Goal: Information Seeking & Learning: Learn about a topic

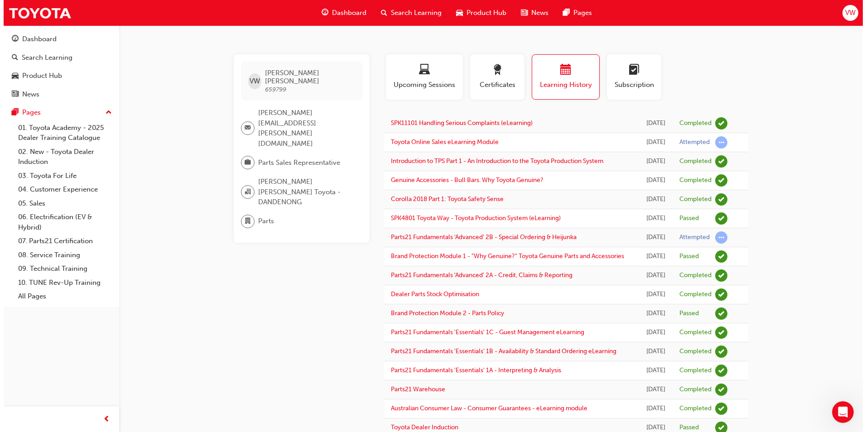
scroll to position [307, 0]
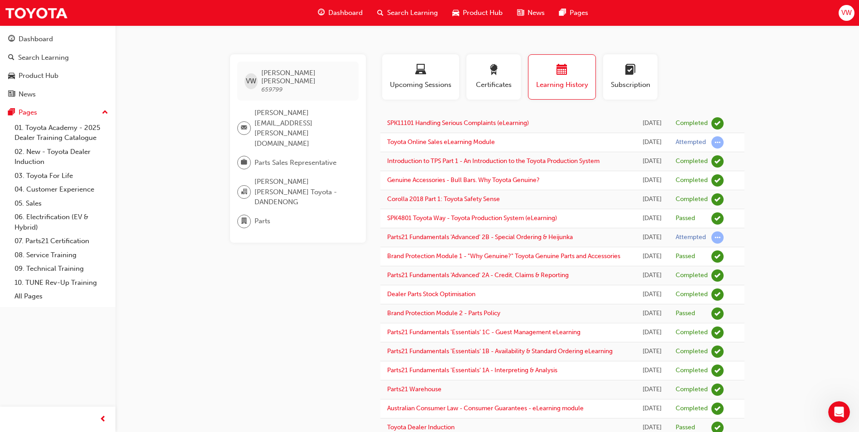
click at [842, 152] on div "VW Victor Wilks 659799 victor.wilks@pattersoncheney.com.au Parts Sales Represen…" at bounding box center [429, 239] width 859 height 479
click at [477, 138] on link "Toyota Online Sales eLearning Module" at bounding box center [441, 142] width 108 height 8
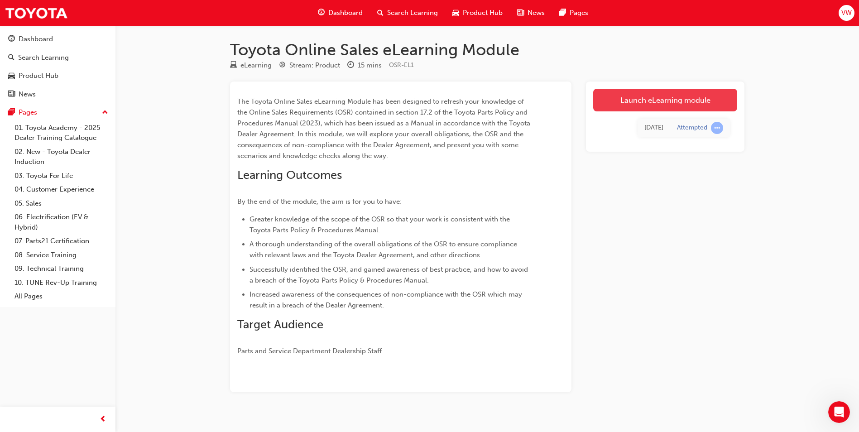
click at [615, 101] on link "Launch eLearning module" at bounding box center [665, 100] width 144 height 23
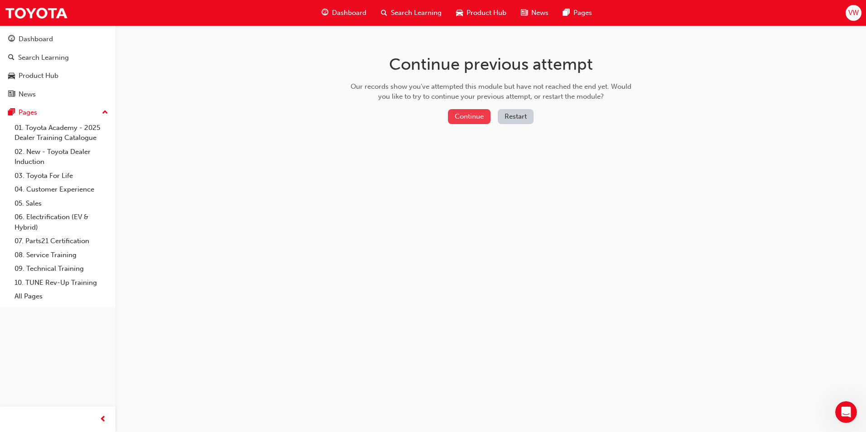
click at [467, 114] on button "Continue" at bounding box center [469, 116] width 43 height 15
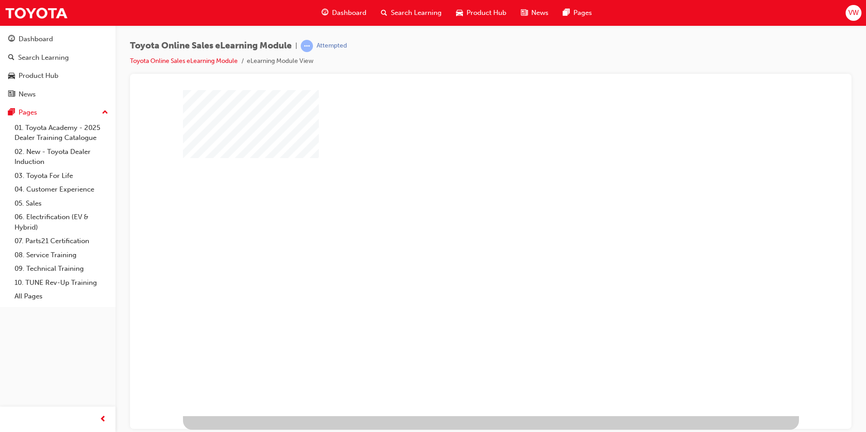
click at [465, 226] on div "play" at bounding box center [465, 226] width 0 height 0
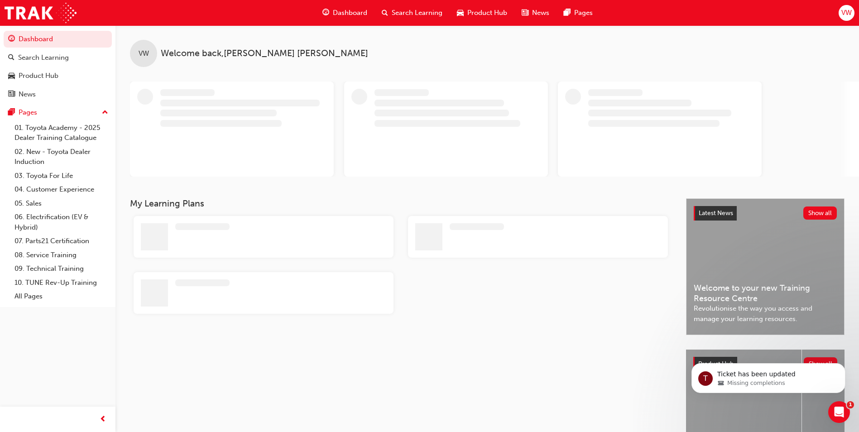
click at [853, 15] on div "VW" at bounding box center [847, 13] width 16 height 16
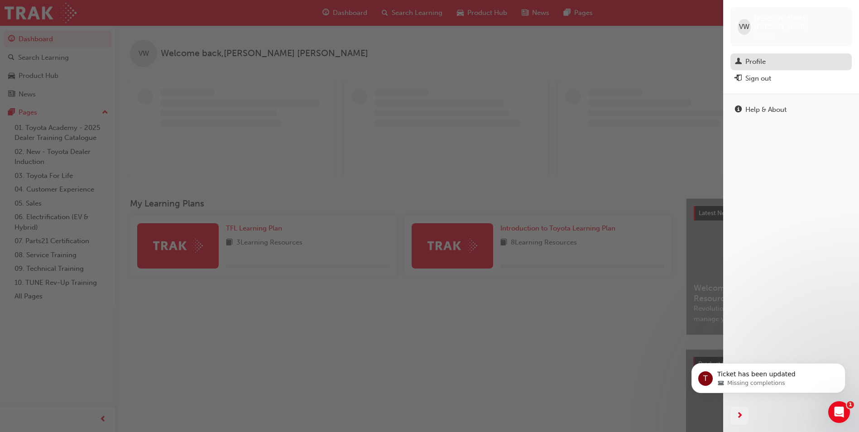
click at [768, 56] on div "Profile" at bounding box center [791, 61] width 112 height 11
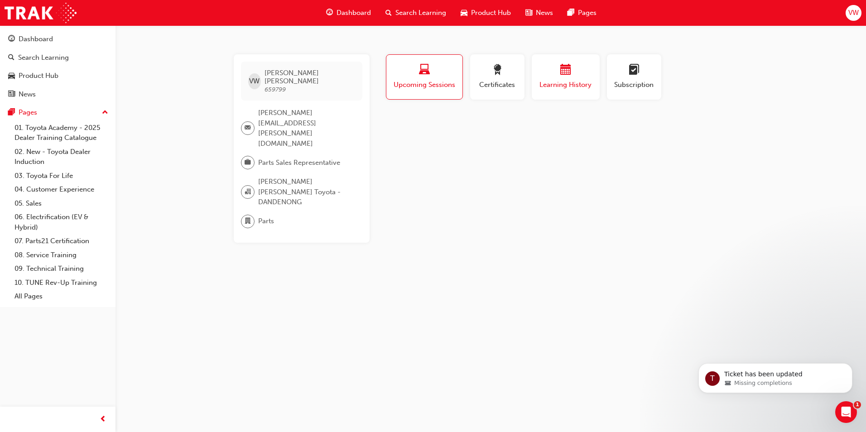
click at [555, 85] on span "Learning History" at bounding box center [565, 85] width 54 height 10
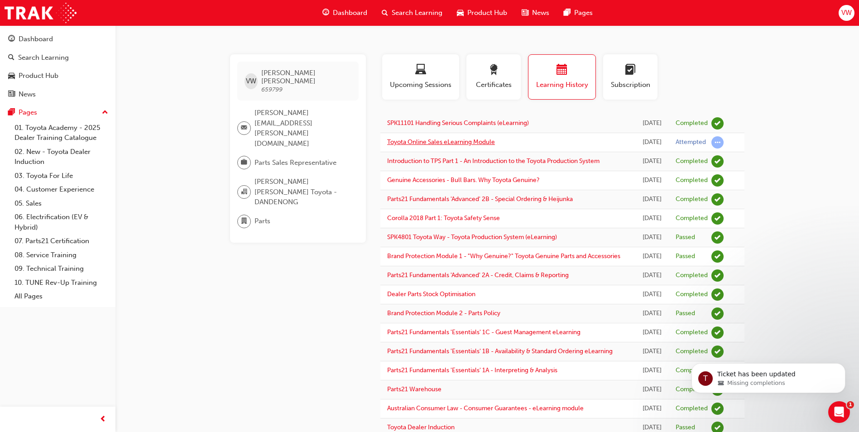
click at [464, 142] on link "Toyota Online Sales eLearning Module" at bounding box center [441, 142] width 108 height 8
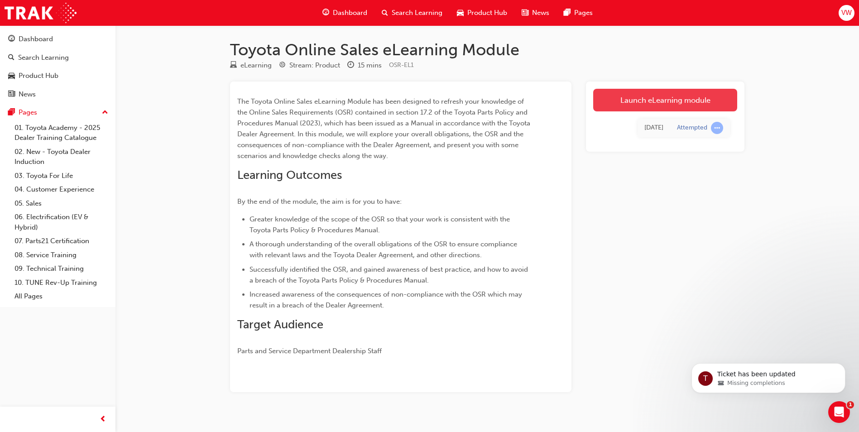
click at [629, 104] on link "Launch eLearning module" at bounding box center [665, 100] width 144 height 23
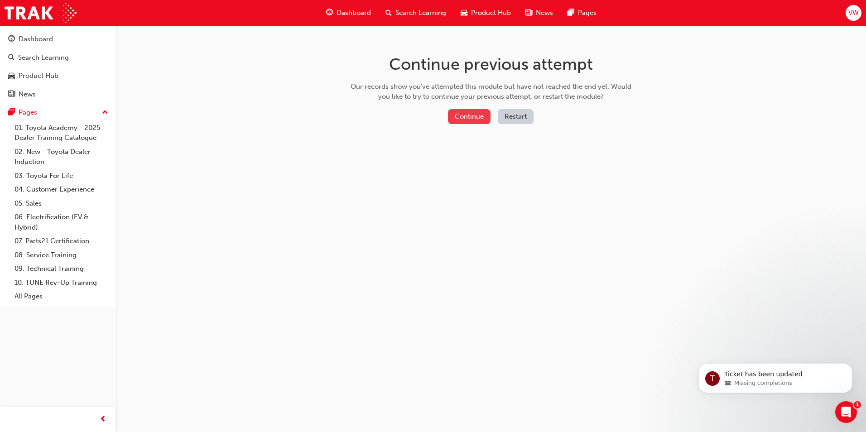
click at [470, 119] on button "Continue" at bounding box center [469, 116] width 43 height 15
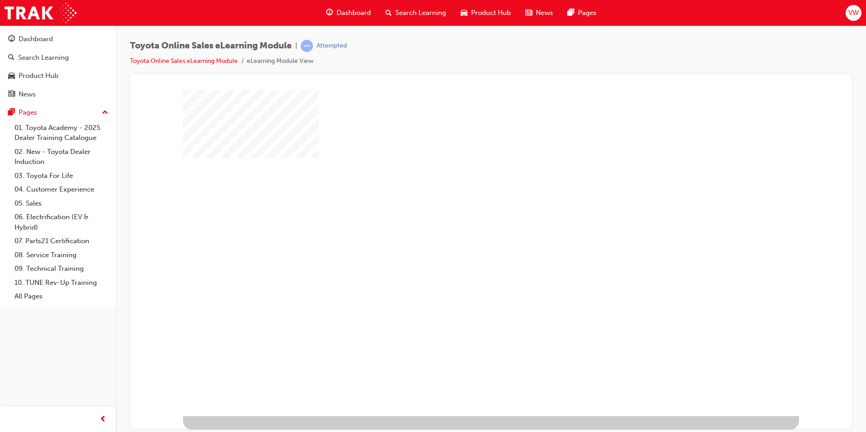
click at [465, 226] on div "play" at bounding box center [465, 226] width 0 height 0
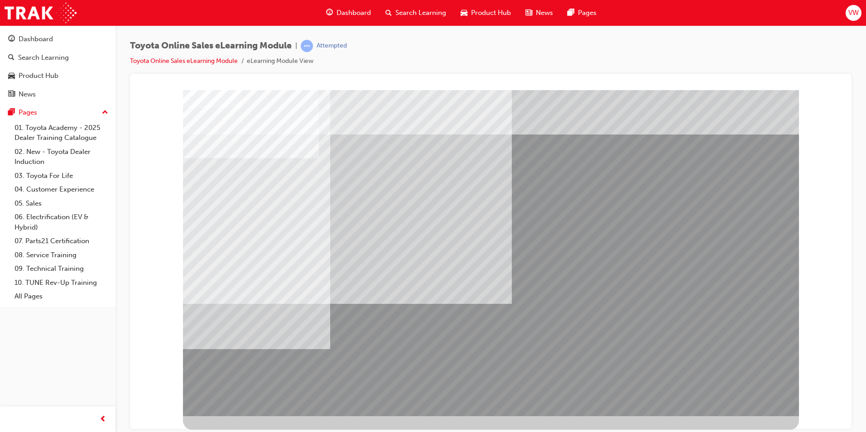
click at [856, 10] on span "VW" at bounding box center [853, 13] width 10 height 10
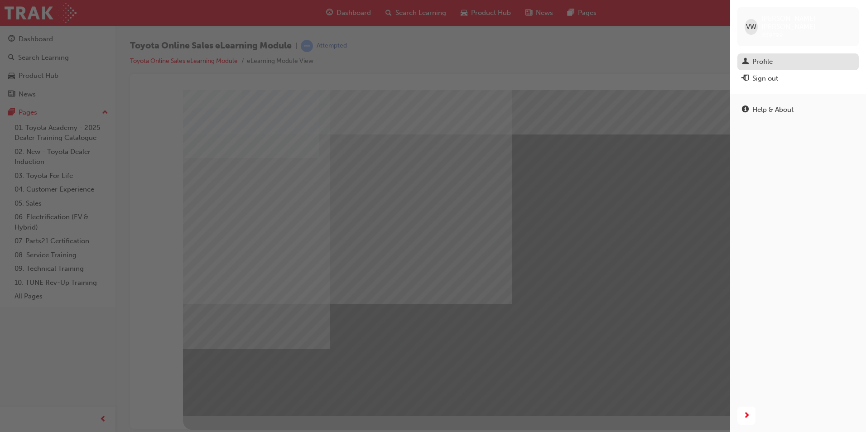
click at [768, 57] on div "Profile" at bounding box center [762, 62] width 20 height 10
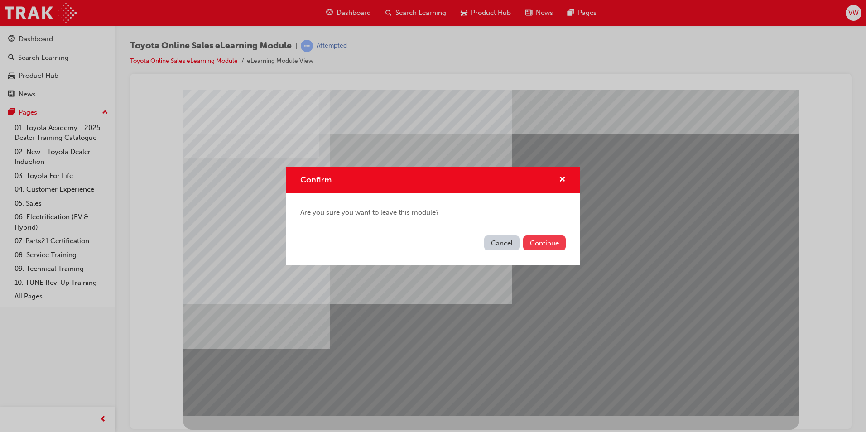
click at [537, 241] on button "Continue" at bounding box center [544, 242] width 43 height 15
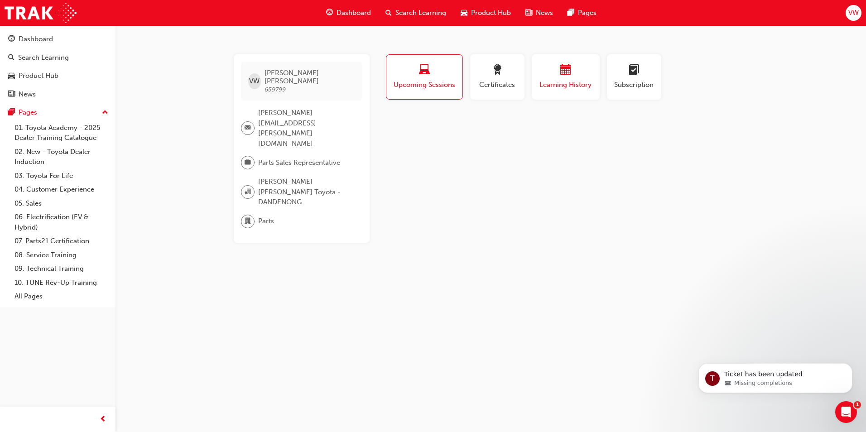
click at [562, 79] on div "Learning History" at bounding box center [565, 77] width 54 height 26
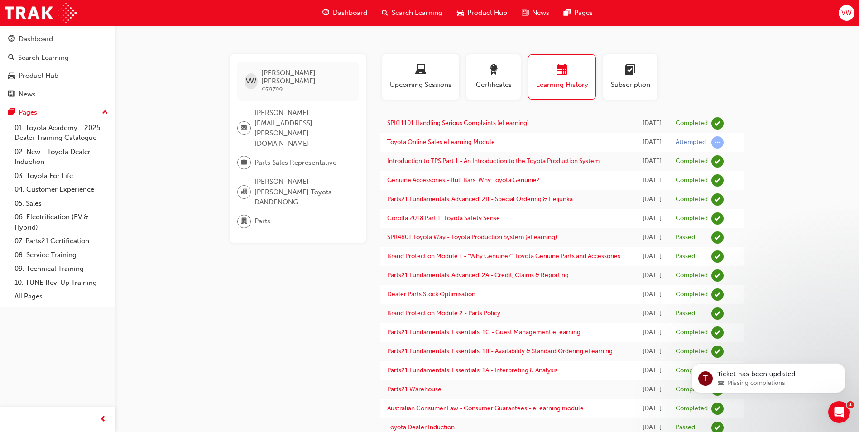
scroll to position [45, 0]
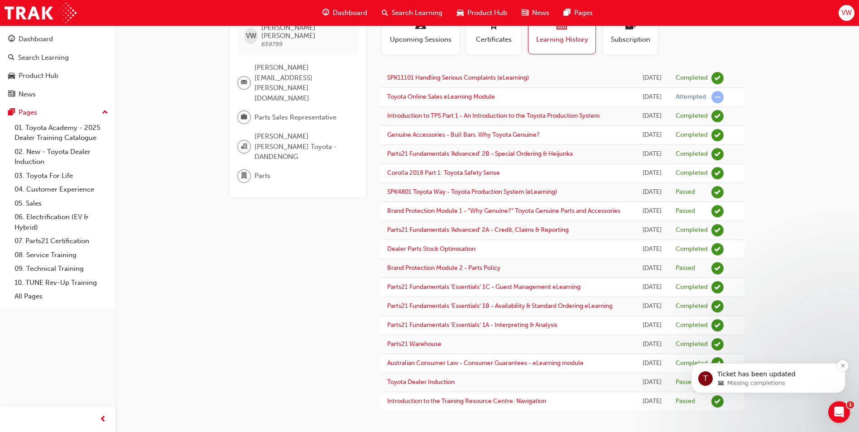
click at [749, 383] on span "Missing completions" at bounding box center [756, 383] width 58 height 8
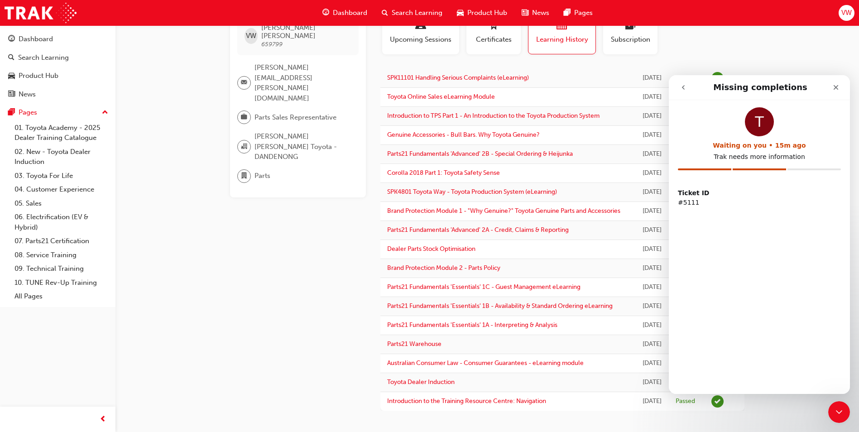
scroll to position [0, 0]
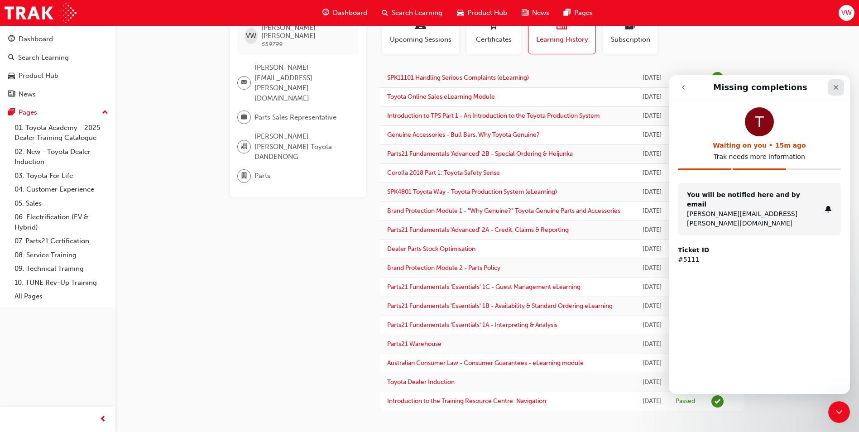
click at [837, 86] on icon "Close" at bounding box center [836, 87] width 5 height 5
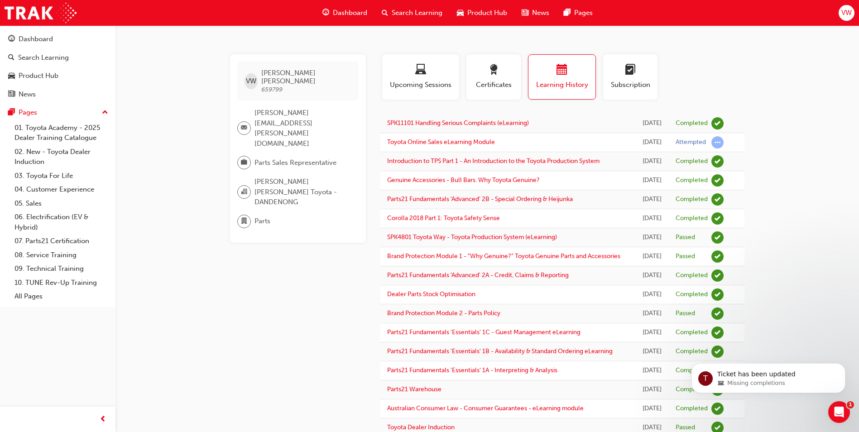
click at [426, 12] on span "Search Learning" at bounding box center [417, 13] width 51 height 10
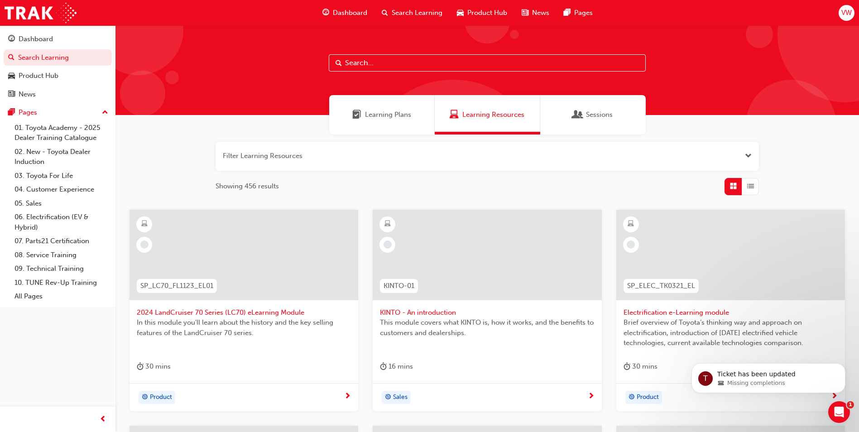
click at [363, 65] on input "text" at bounding box center [487, 62] width 317 height 17
type input "parts"
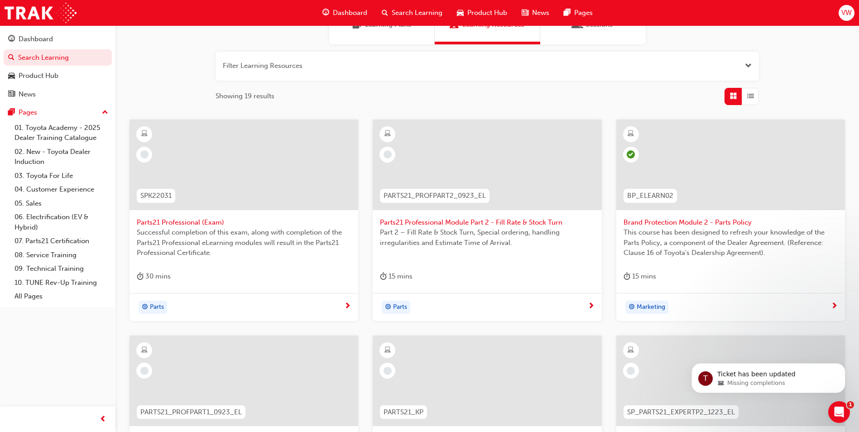
scroll to position [91, 0]
click at [467, 178] on div at bounding box center [487, 164] width 229 height 91
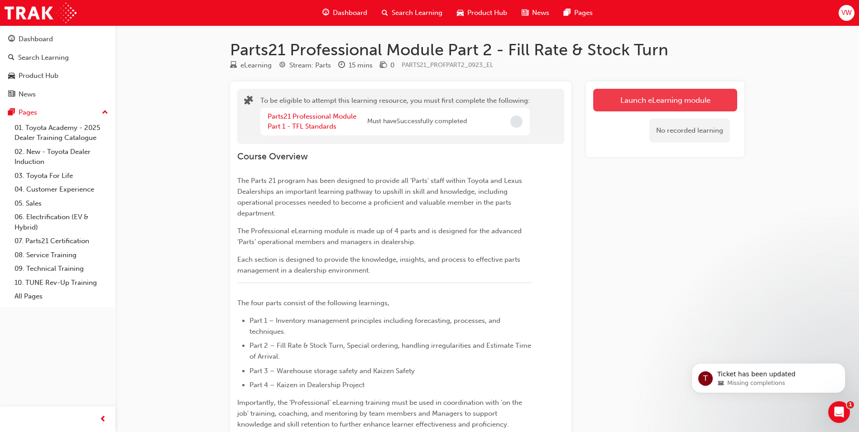
click at [618, 101] on button "Launch eLearning module" at bounding box center [665, 100] width 144 height 23
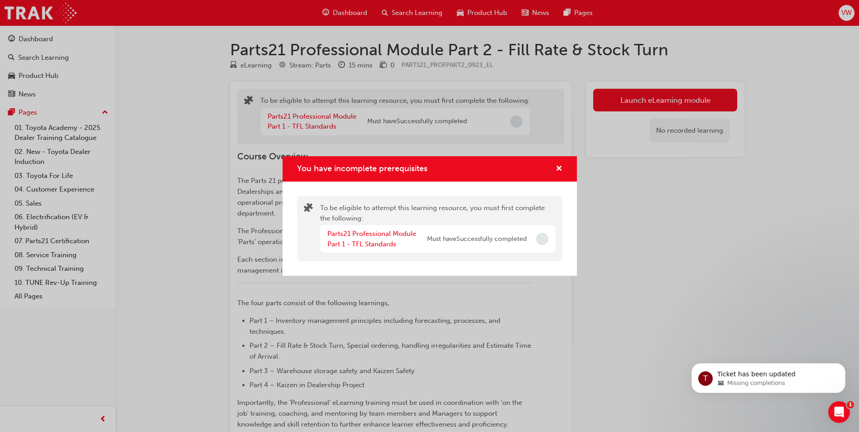
click at [375, 239] on div "Parts21 Professional Module Part 1 - TFL Standards" at bounding box center [377, 239] width 100 height 20
click at [369, 245] on link "Parts21 Professional Module Part 1 - TFL Standards" at bounding box center [371, 239] width 89 height 19
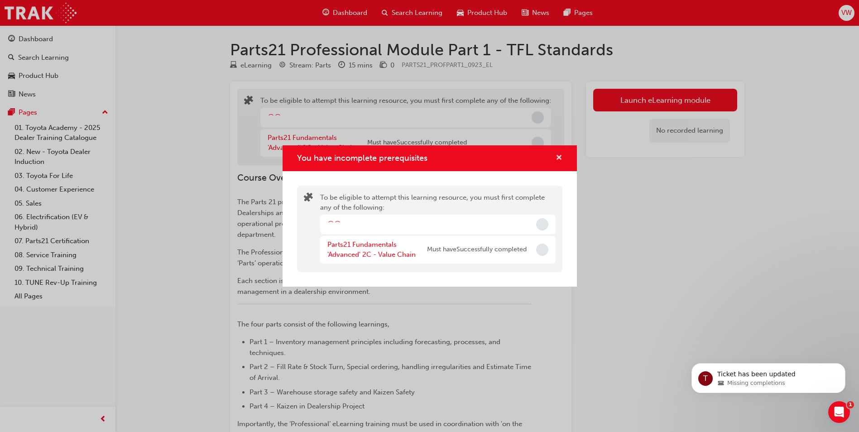
click at [557, 156] on span "cross-icon" at bounding box center [559, 158] width 7 height 8
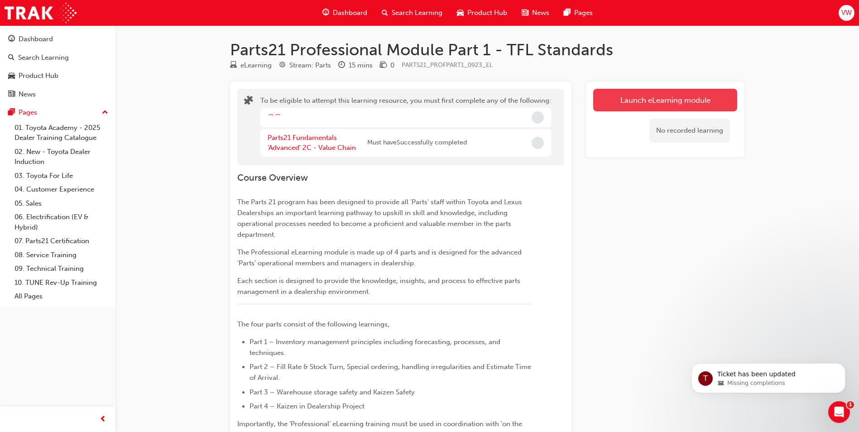
click at [632, 106] on button "Launch eLearning module" at bounding box center [665, 100] width 144 height 23
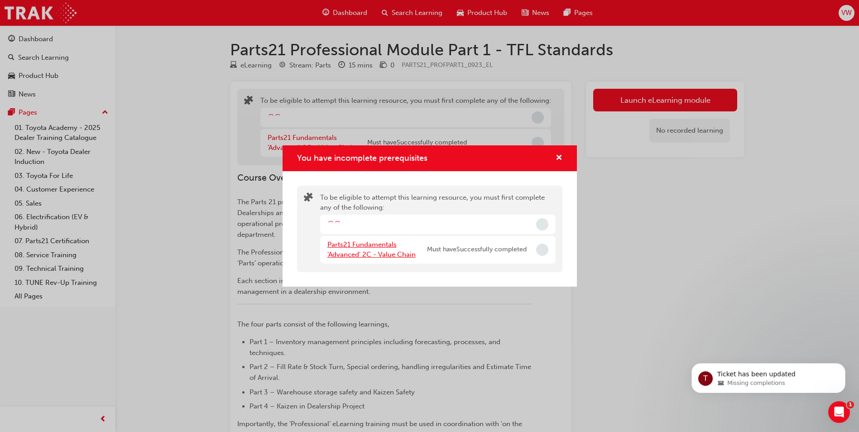
click at [370, 247] on link "Parts21 Fundamentals 'Advanced' 2C - Value Chain" at bounding box center [371, 249] width 88 height 19
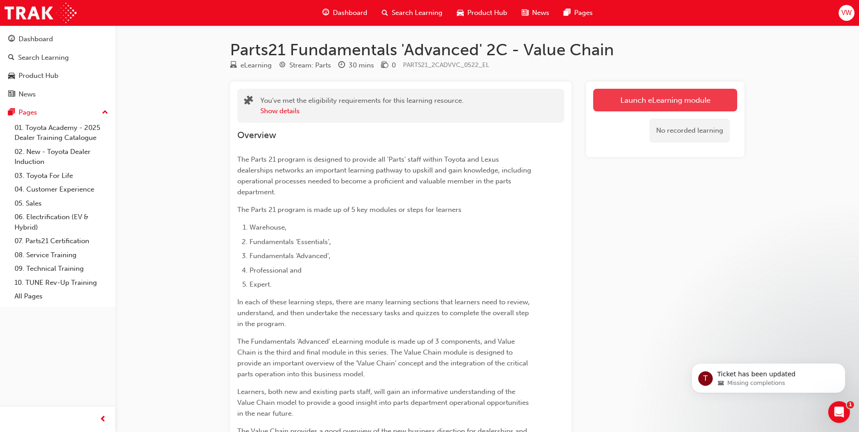
click at [666, 93] on link "Launch eLearning module" at bounding box center [665, 100] width 144 height 23
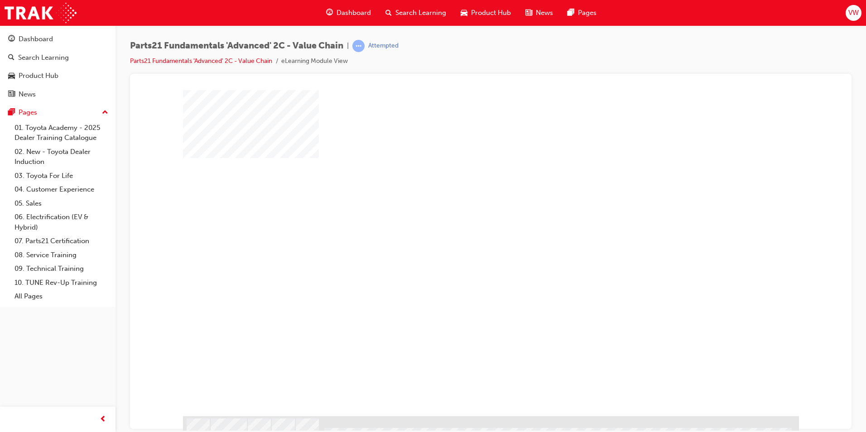
click at [465, 226] on div "play" at bounding box center [465, 226] width 0 height 0
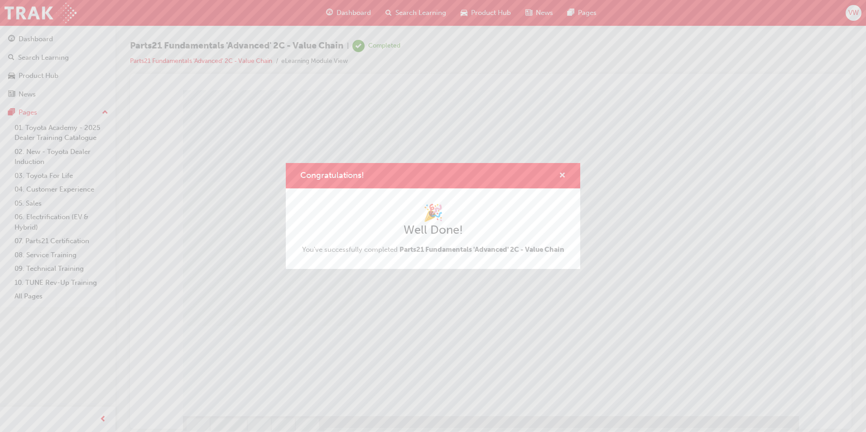
click at [562, 173] on span "cross-icon" at bounding box center [562, 176] width 7 height 8
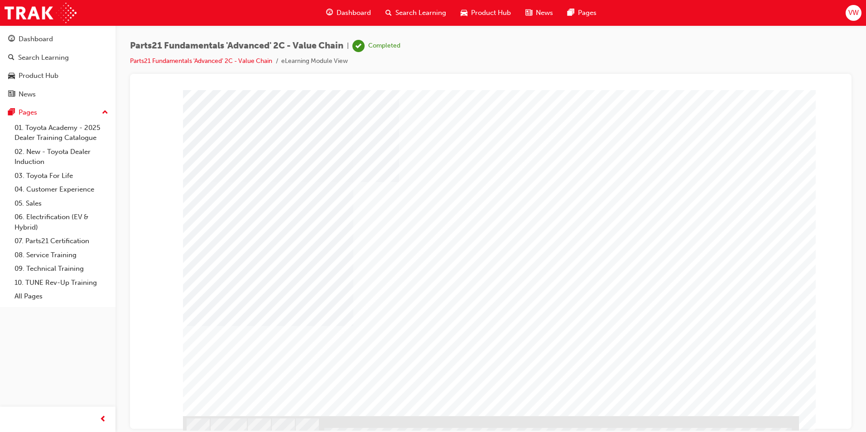
click at [420, 12] on span "Search Learning" at bounding box center [420, 13] width 51 height 10
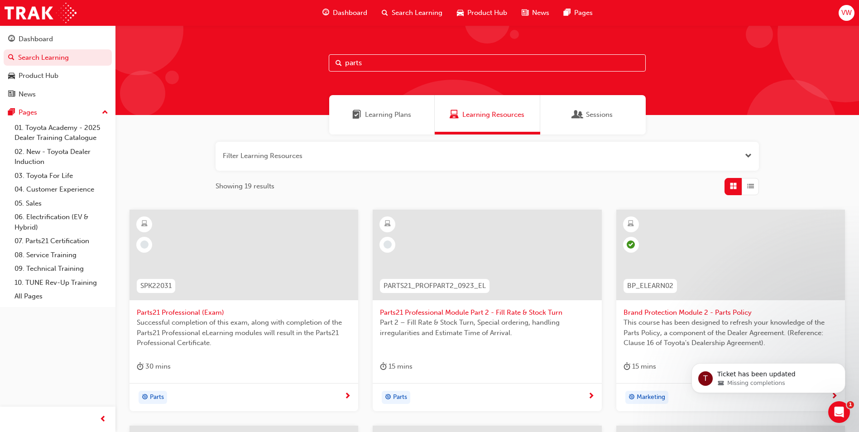
click at [387, 67] on input "parts" at bounding box center [487, 62] width 317 height 17
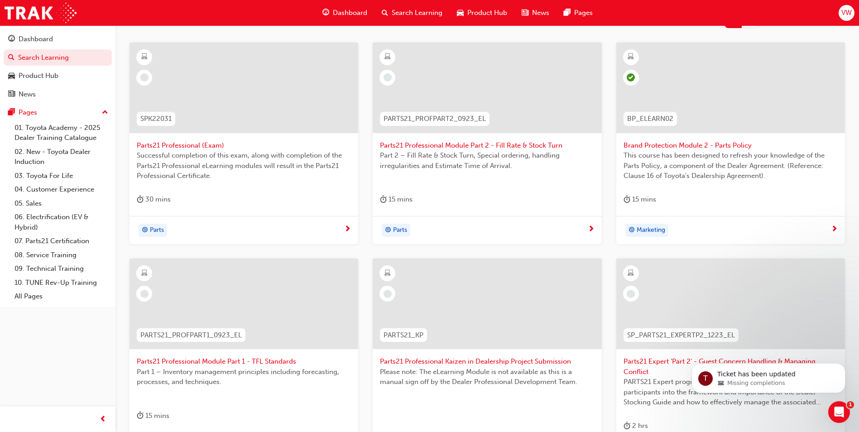
scroll to position [181, 0]
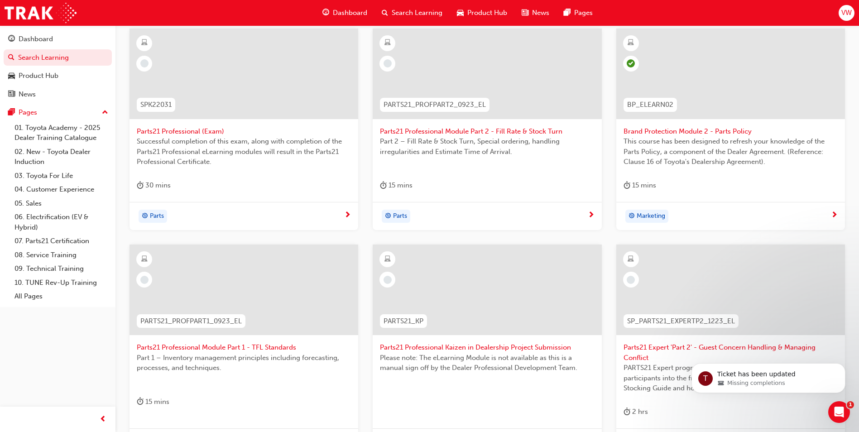
click at [255, 290] on div at bounding box center [244, 290] width 229 height 91
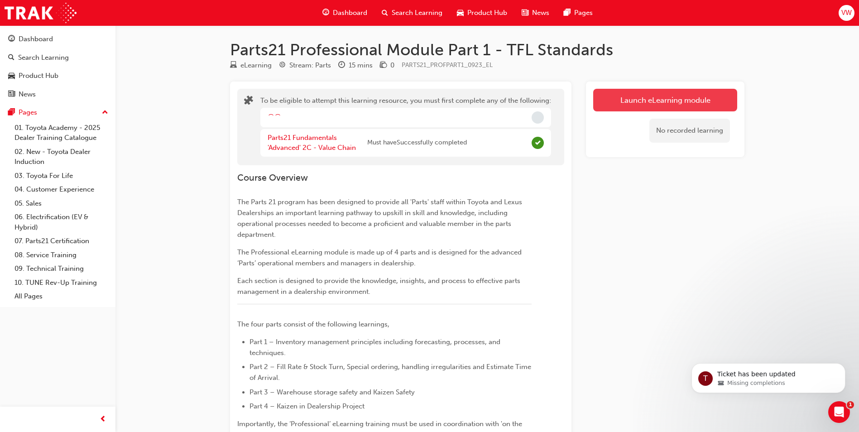
click at [626, 99] on button "Launch eLearning module" at bounding box center [665, 100] width 144 height 23
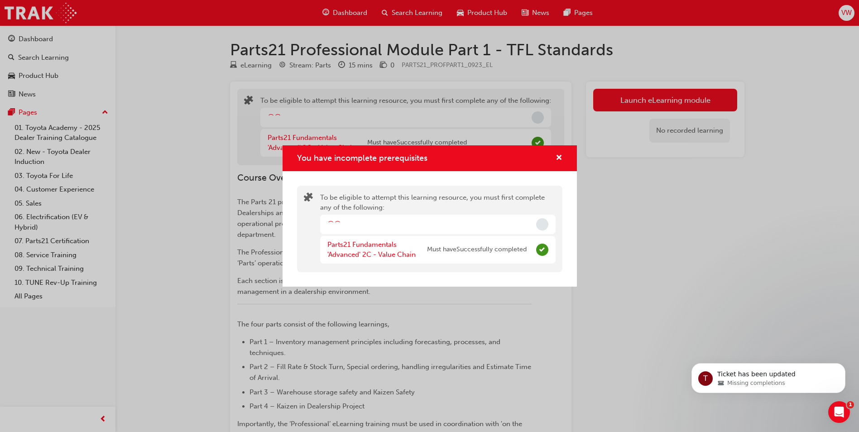
click at [347, 229] on div "You have incomplete prerequisites" at bounding box center [437, 224] width 235 height 19
click at [345, 226] on div "You have incomplete prerequisites" at bounding box center [437, 224] width 235 height 19
click at [558, 157] on span "cross-icon" at bounding box center [559, 158] width 7 height 8
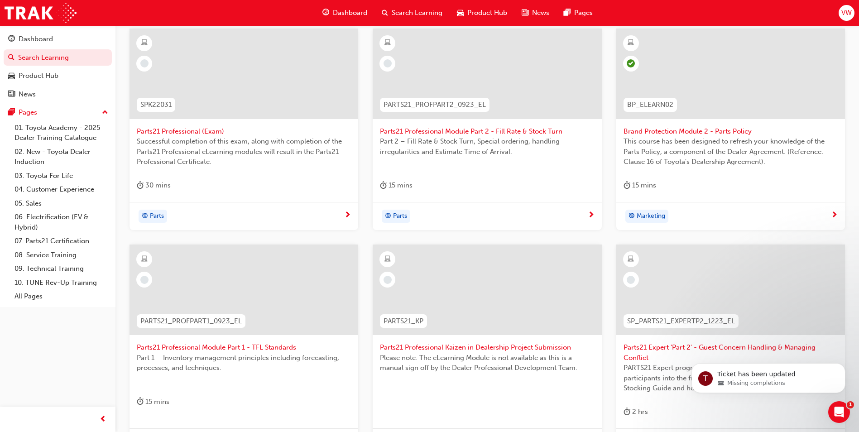
scroll to position [226, 0]
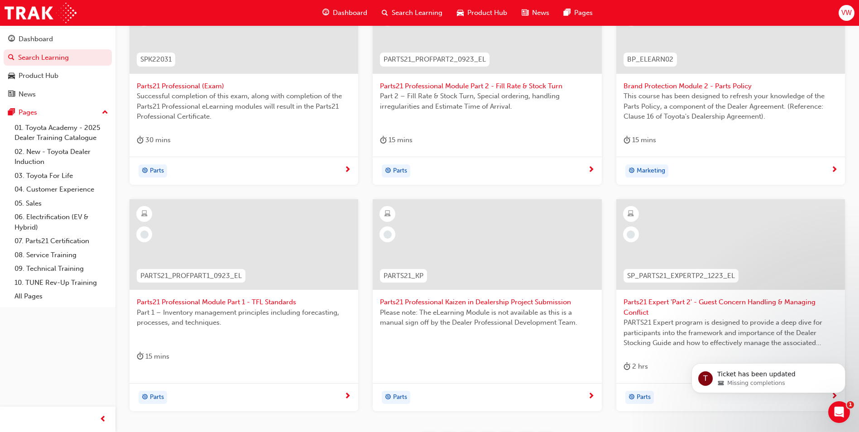
click at [462, 248] on div at bounding box center [487, 244] width 229 height 91
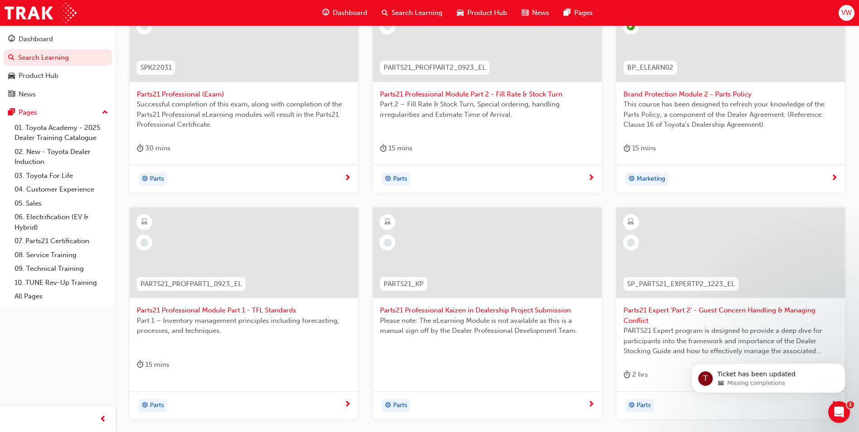
scroll to position [264, 0]
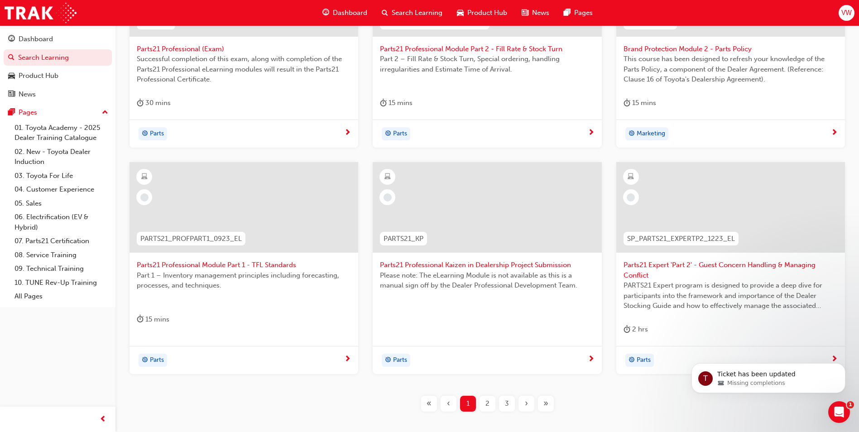
click at [723, 208] on div at bounding box center [730, 207] width 229 height 91
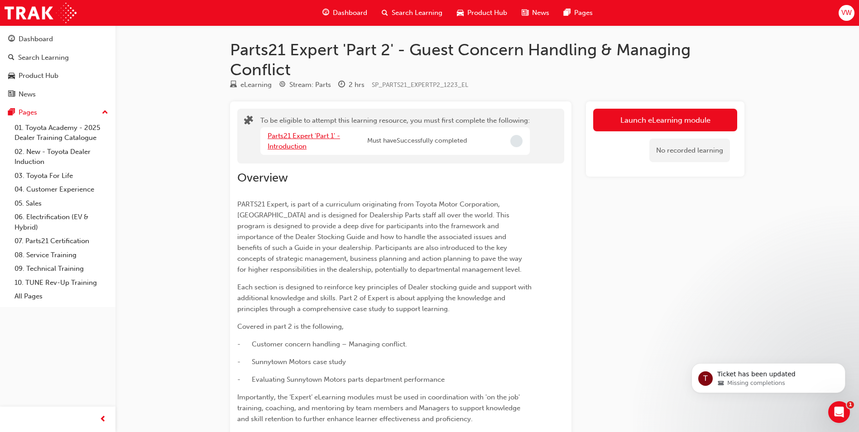
click at [286, 137] on link "Parts21 Expert 'Part 1' - Introduction" at bounding box center [304, 141] width 72 height 19
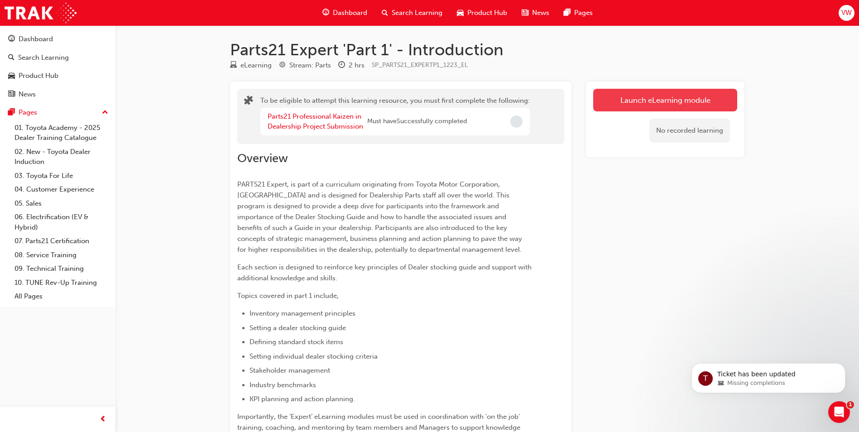
click at [629, 101] on button "Launch eLearning module" at bounding box center [665, 100] width 144 height 23
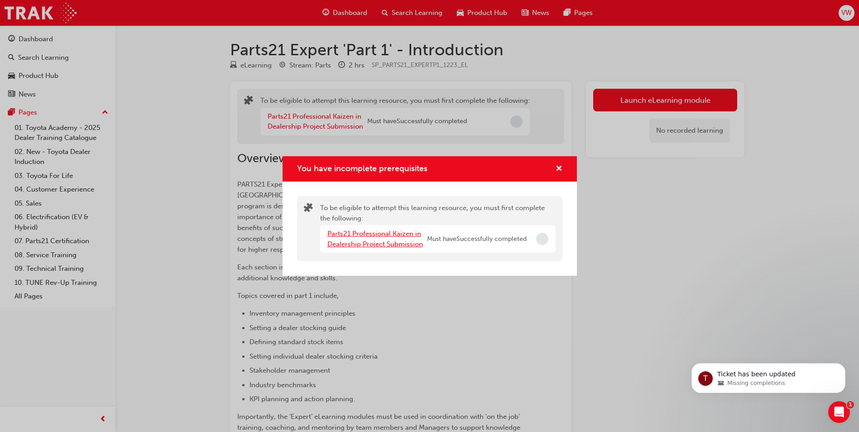
click at [371, 240] on link "Parts21 Professional Kaizen in Dealership Project Submission" at bounding box center [375, 239] width 96 height 19
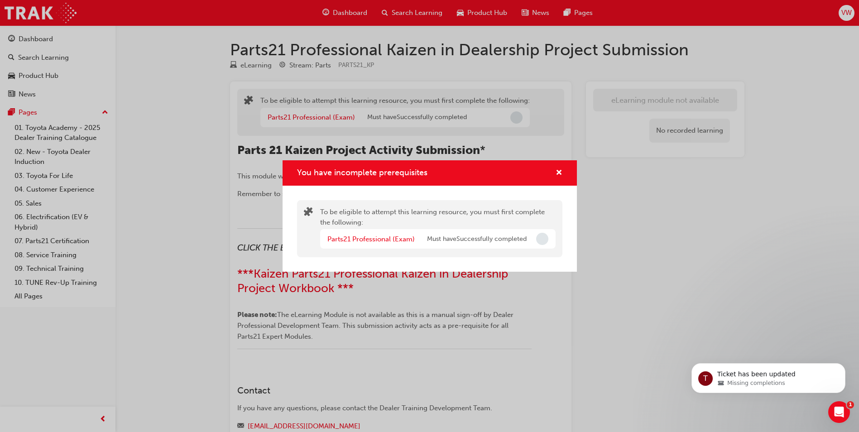
click at [547, 241] on span "Incomplete" at bounding box center [542, 239] width 12 height 12
click at [544, 240] on span "Incomplete" at bounding box center [542, 239] width 12 height 12
click at [543, 240] on span "Incomplete" at bounding box center [542, 239] width 12 height 12
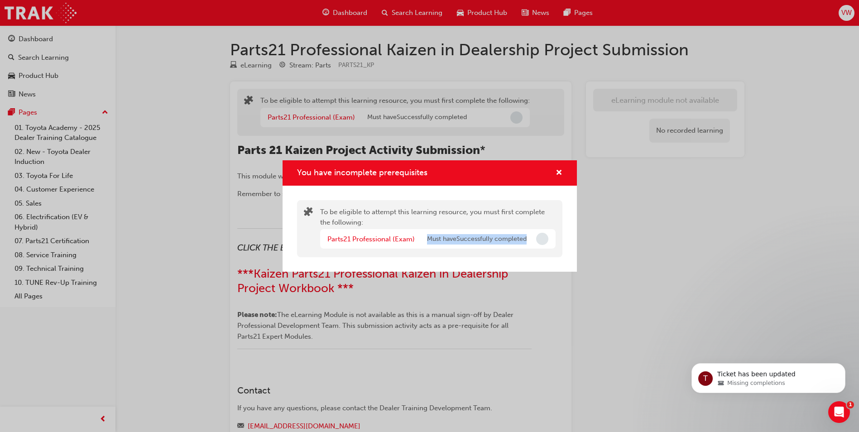
drag, startPoint x: 543, startPoint y: 240, endPoint x: 548, endPoint y: 255, distance: 16.6
click at [548, 255] on div "To be eligible to attempt this learning resource, you must first complete the f…" at bounding box center [429, 228] width 265 height 57
click at [559, 171] on span "cross-icon" at bounding box center [559, 173] width 7 height 8
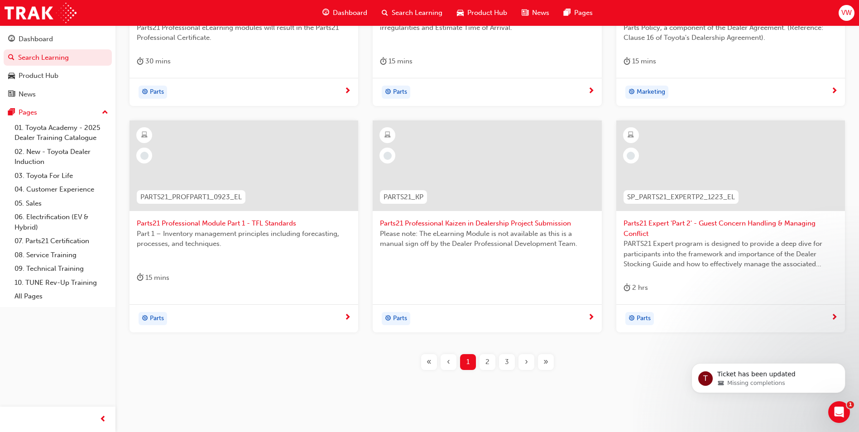
scroll to position [309, 0]
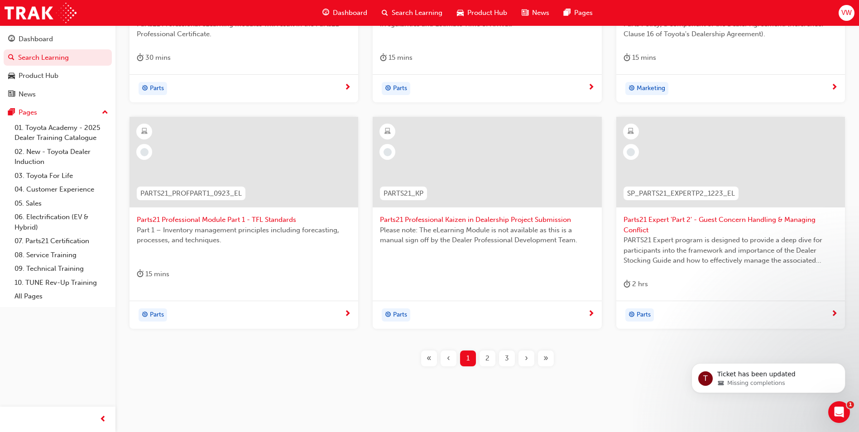
click at [491, 361] on div "2" at bounding box center [488, 358] width 16 height 16
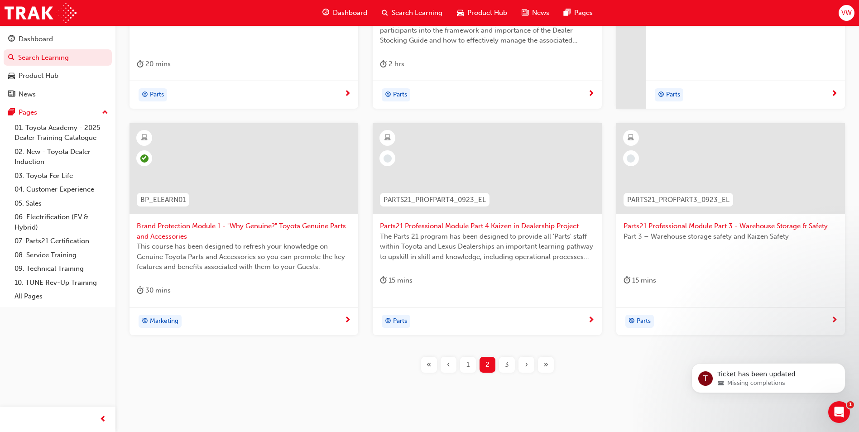
scroll to position [309, 0]
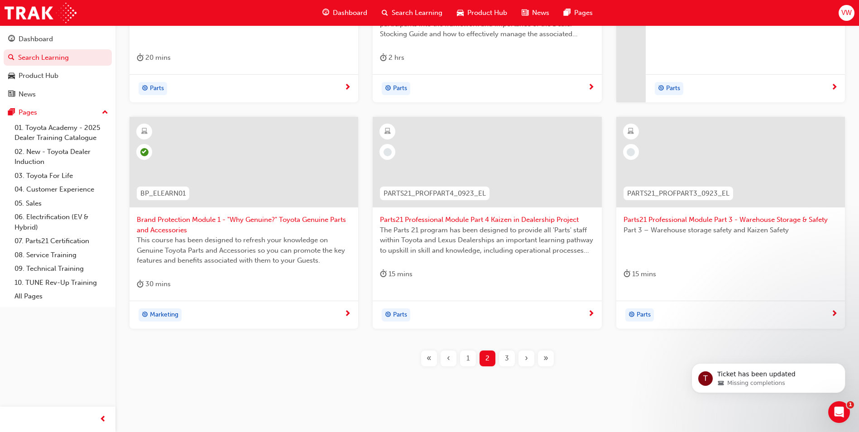
click at [480, 163] on div at bounding box center [487, 162] width 229 height 91
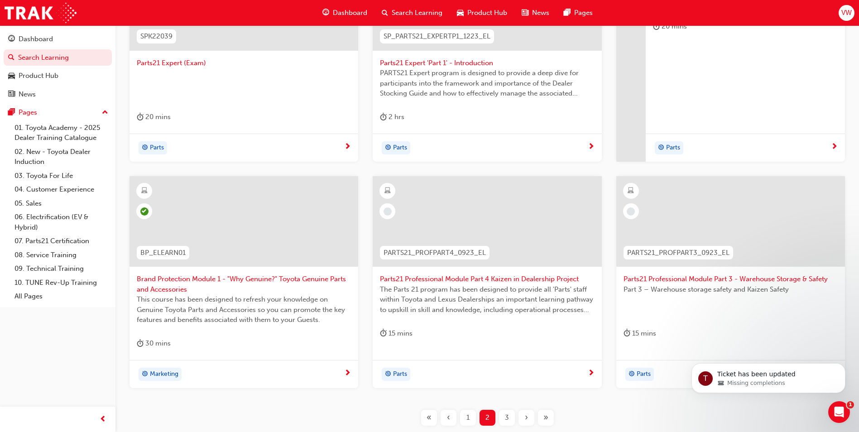
scroll to position [264, 0]
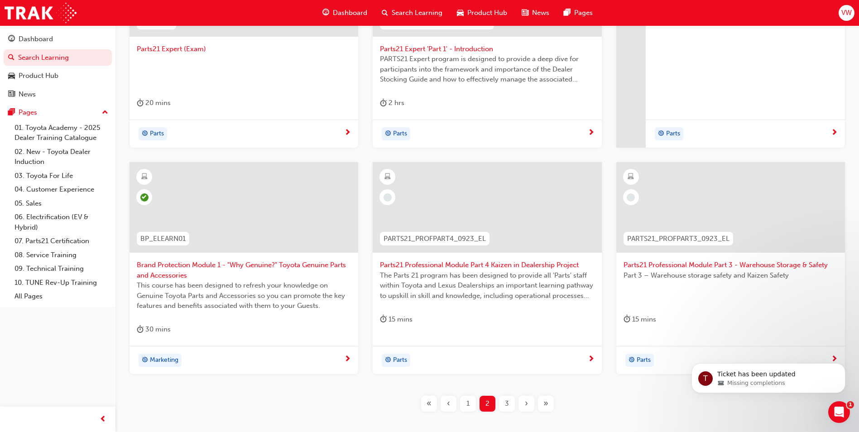
click at [508, 400] on span "3" at bounding box center [507, 403] width 4 height 10
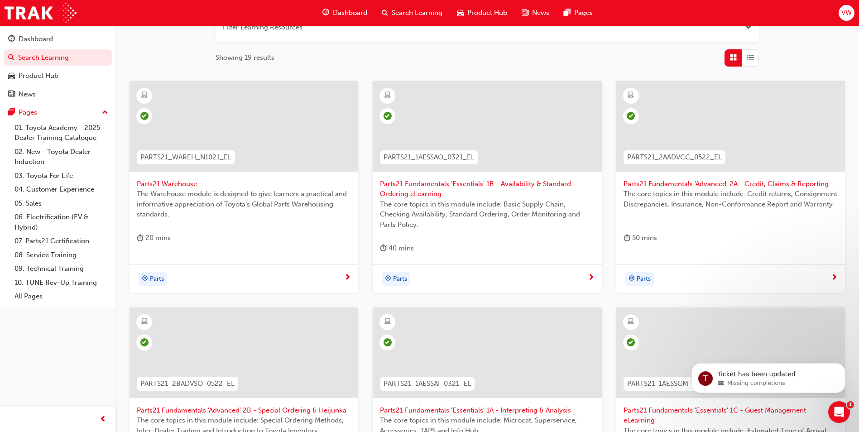
scroll to position [128, 0]
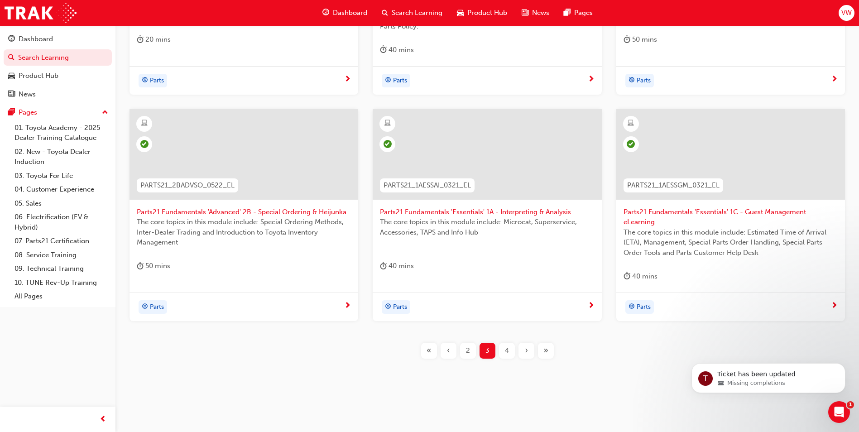
click at [508, 350] on span "4" at bounding box center [507, 351] width 4 height 10
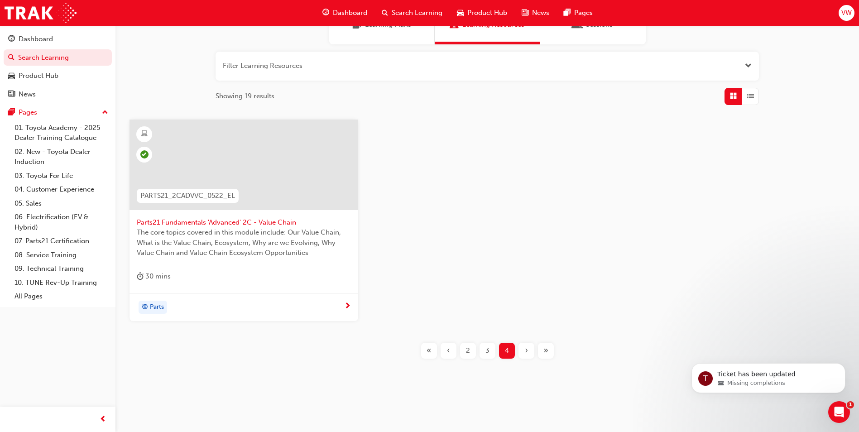
scroll to position [90, 0]
click at [490, 349] on div "3" at bounding box center [488, 351] width 16 height 16
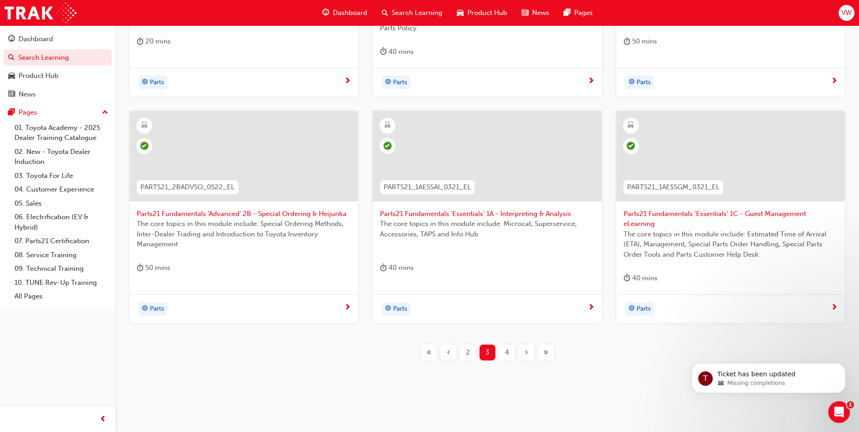
scroll to position [327, 0]
click at [470, 352] on div "2" at bounding box center [468, 351] width 16 height 16
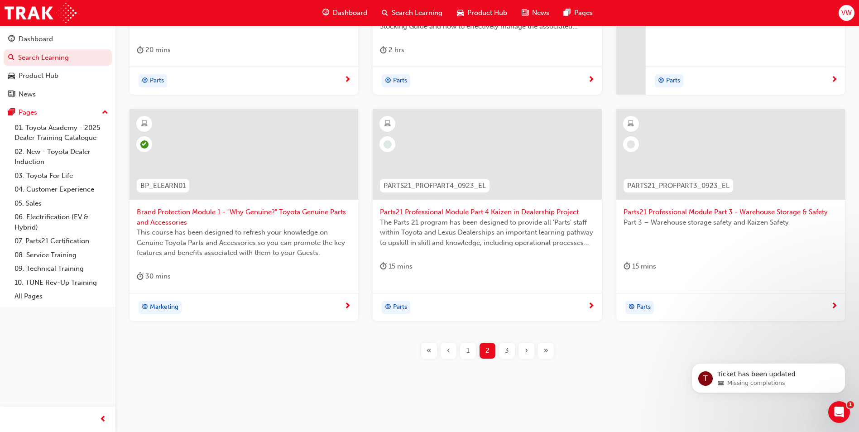
click at [658, 156] on div at bounding box center [730, 154] width 229 height 91
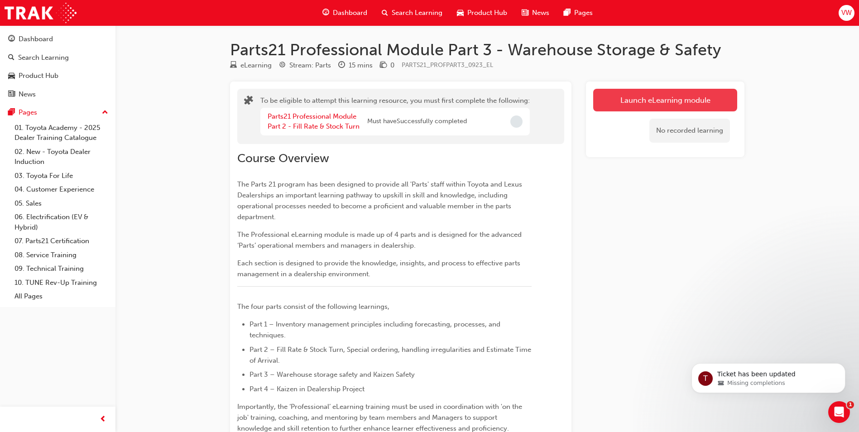
click at [644, 104] on button "Launch eLearning module" at bounding box center [665, 100] width 144 height 23
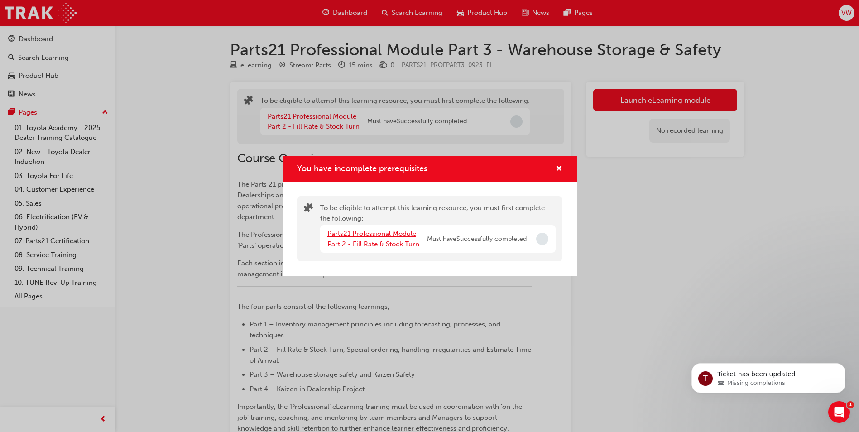
click at [378, 245] on link "Parts21 Professional Module Part 2 - Fill Rate & Stock Turn" at bounding box center [373, 239] width 92 height 19
click at [374, 239] on div "Parts21 Professional Module Part 1 - TFL Standards" at bounding box center [377, 239] width 100 height 20
click at [366, 242] on link "Parts21 Professional Module Part 1 - TFL Standards" at bounding box center [371, 239] width 89 height 19
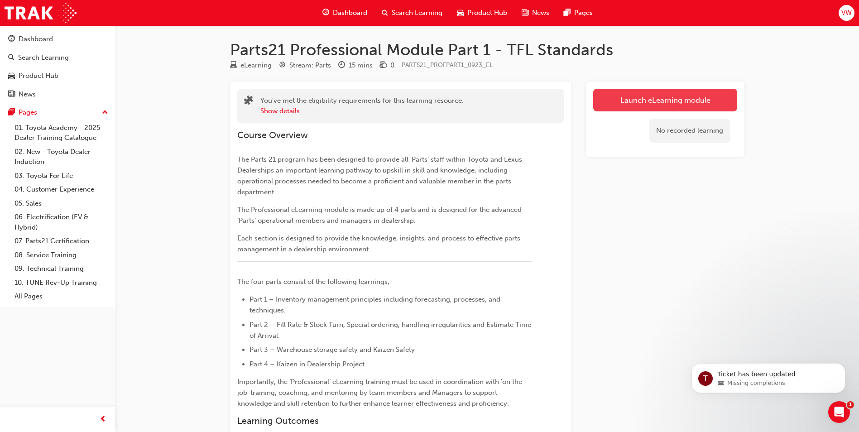
click at [632, 97] on link "Launch eLearning module" at bounding box center [665, 100] width 144 height 23
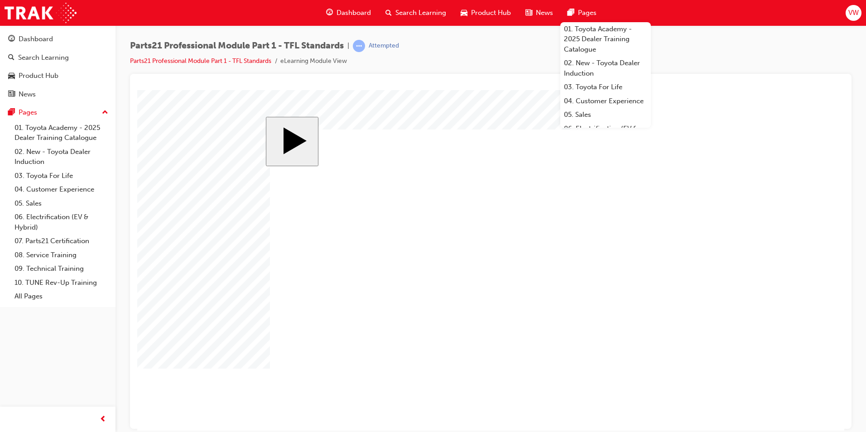
click at [487, 117] on div "slide: Welcome MENU Rectangle 6 HELP Rectangle 6 EXIT Rectangle 6 Toyota For Li…" at bounding box center [491, 260] width 450 height 288
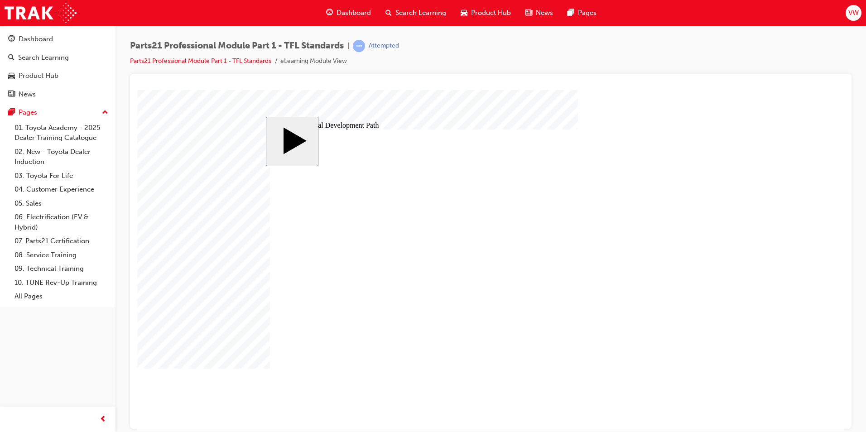
click at [494, 105] on body "slide: Professional Development Path MENU Rectangle 6 HELP Rectangle 6 EXIT Rec…" at bounding box center [490, 260] width 707 height 341
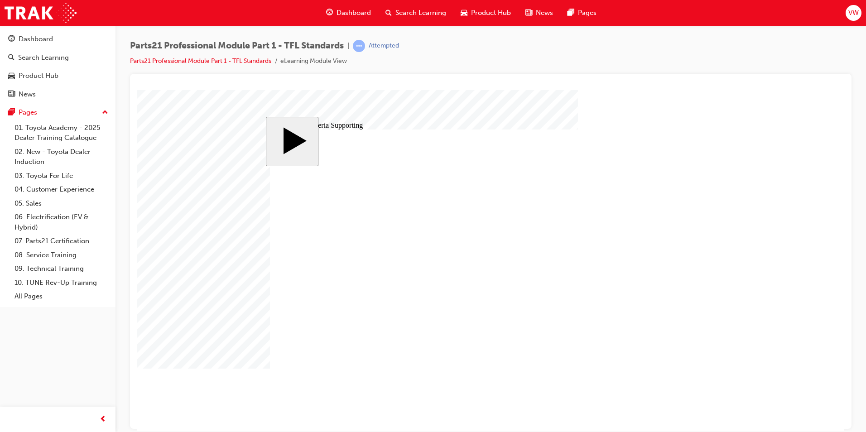
type input "6"
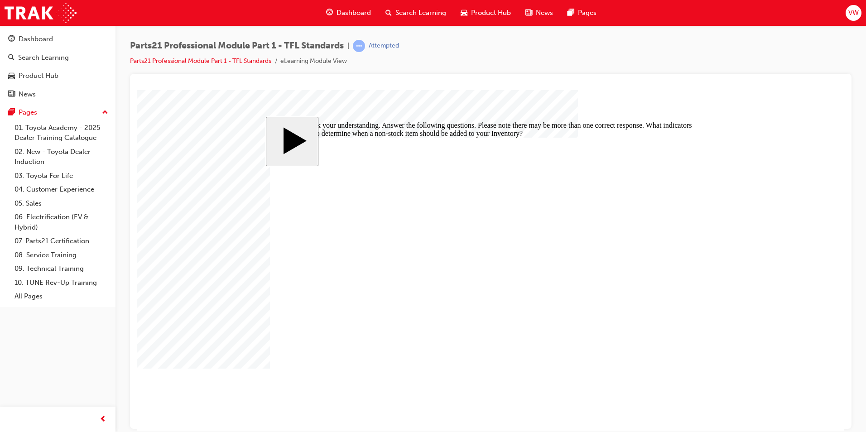
checkbox input "true"
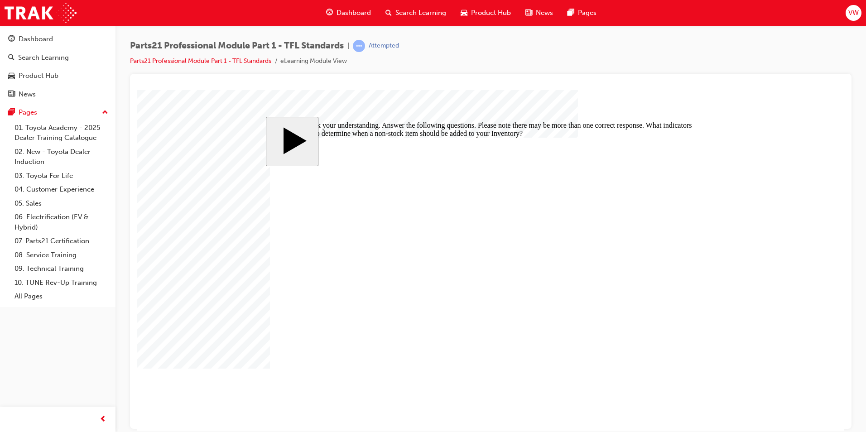
checkbox input "true"
checkbox input "false"
checkbox input "true"
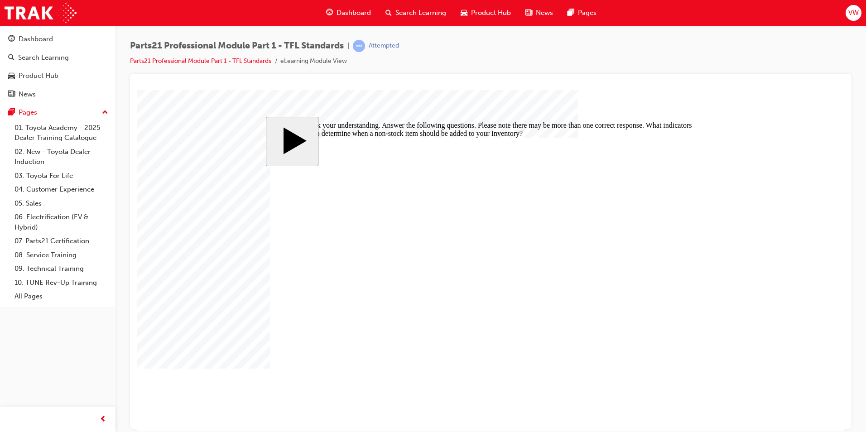
checkbox input "true"
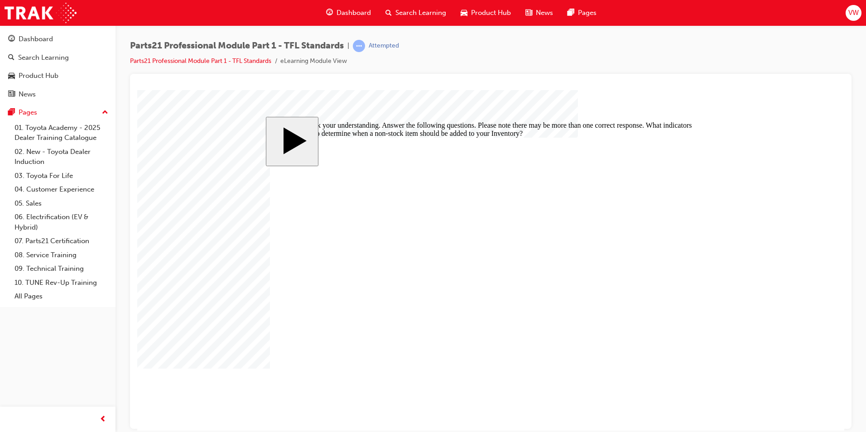
checkbox input "true"
checkbox input "false"
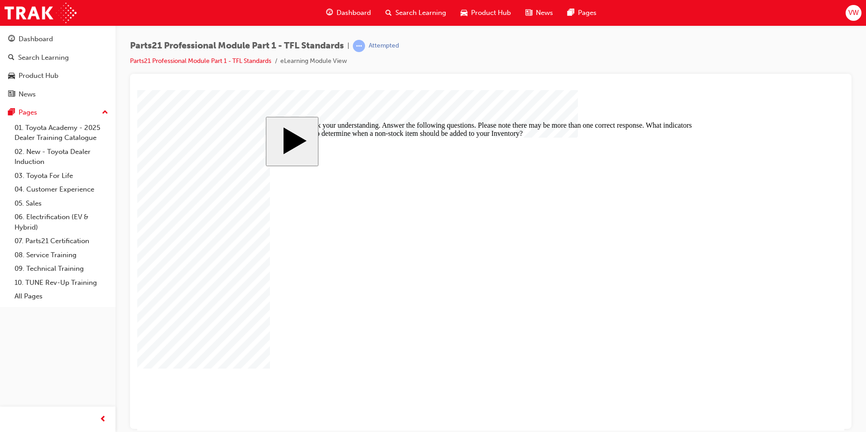
checkbox input "false"
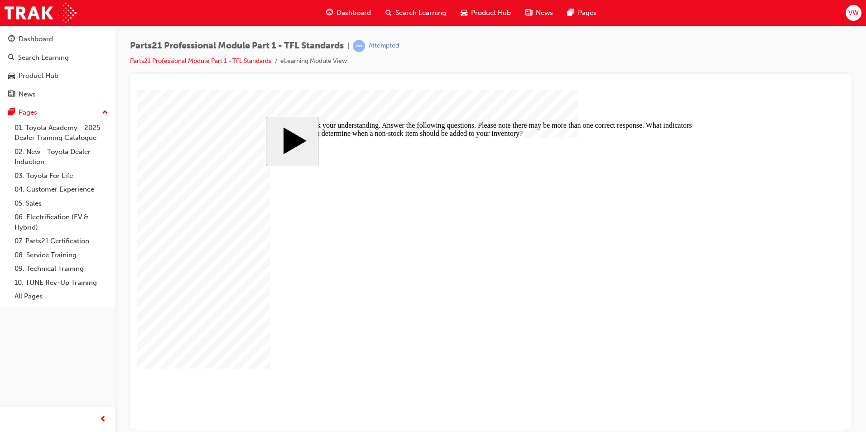
checkbox input "true"
checkbox input "false"
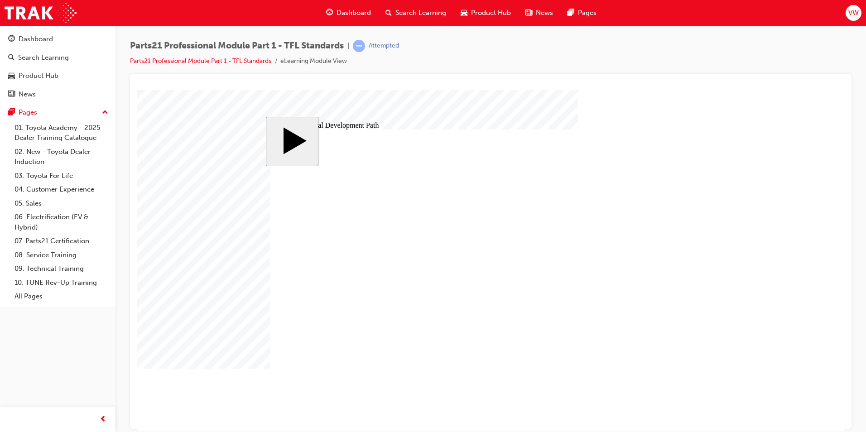
type input "6"
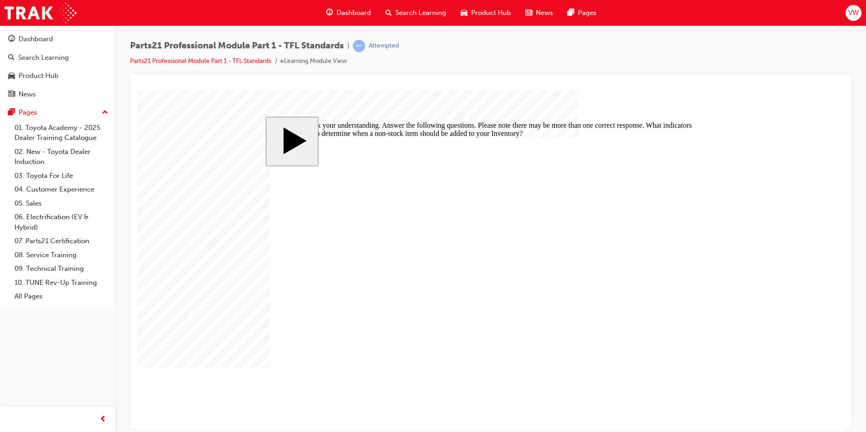
checkbox input "true"
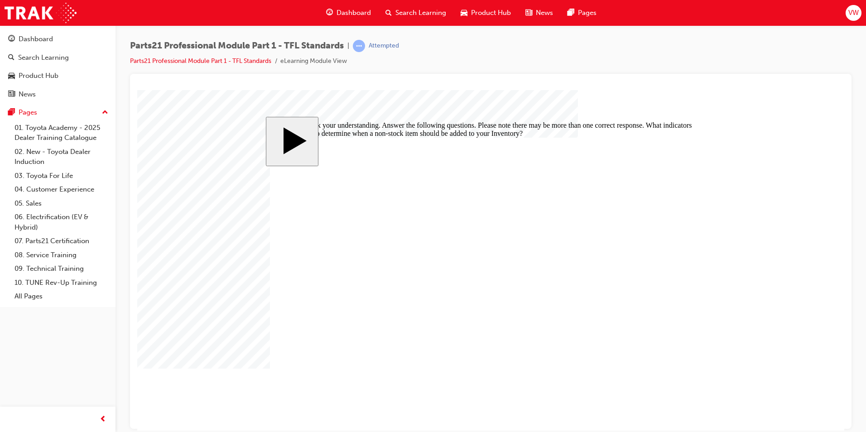
checkbox input "true"
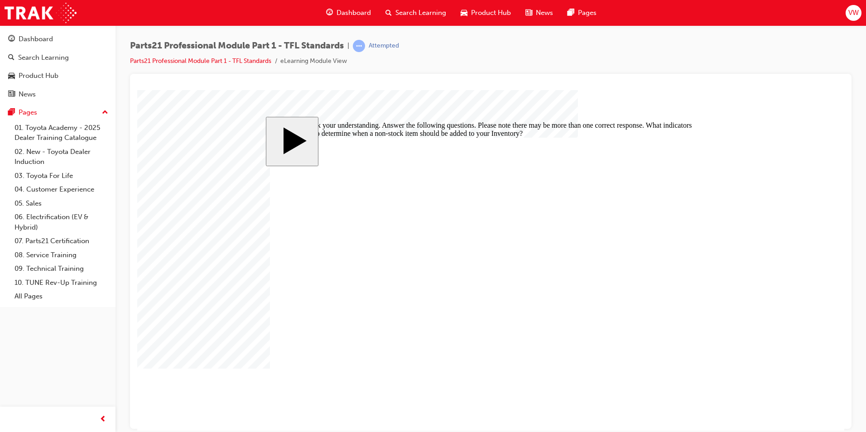
checkbox input "true"
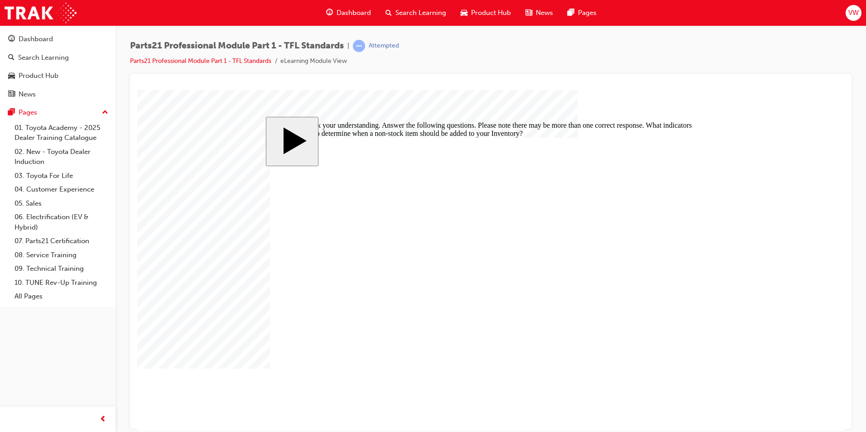
checkbox input "false"
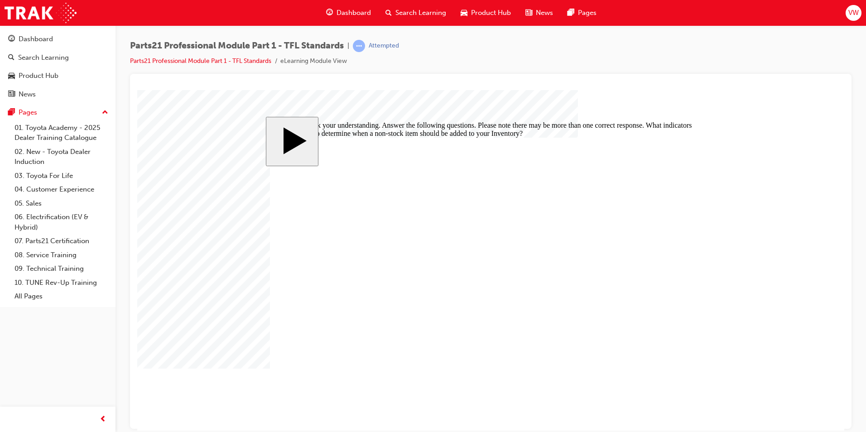
checkbox input "true"
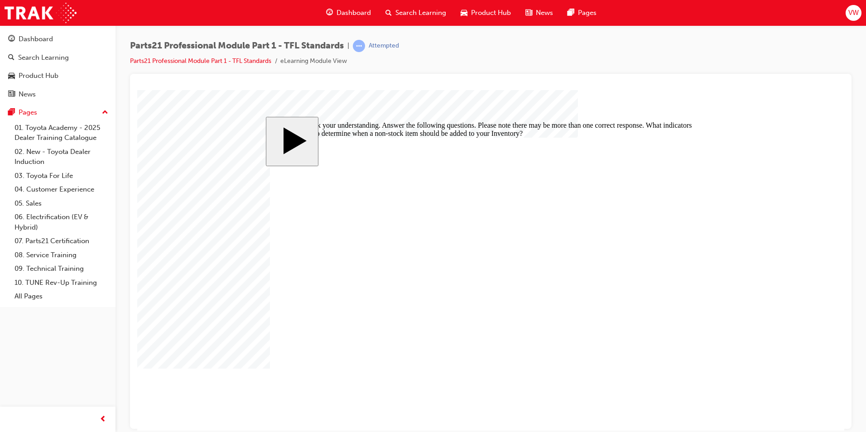
checkbox input "true"
checkbox input "false"
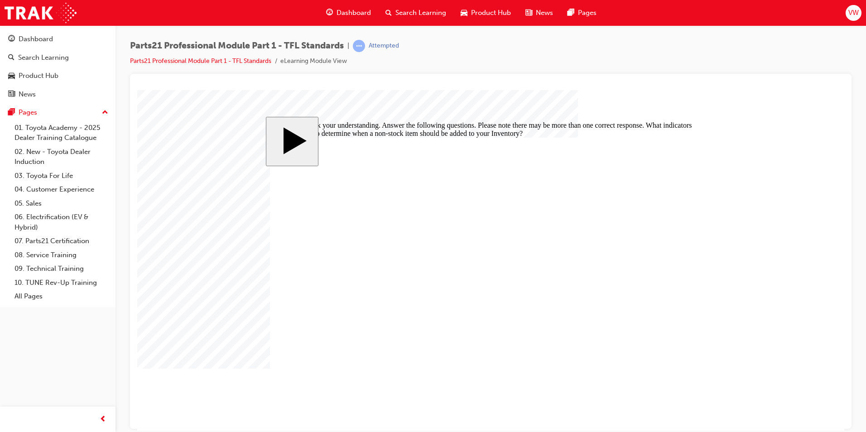
checkbox input "false"
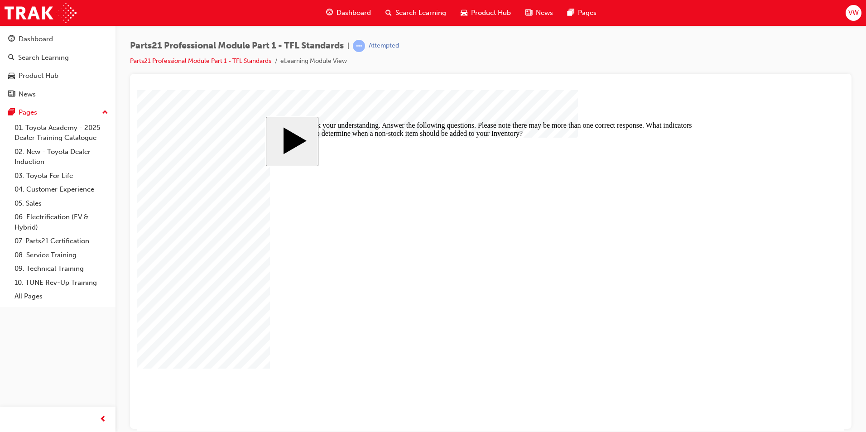
checkbox input "true"
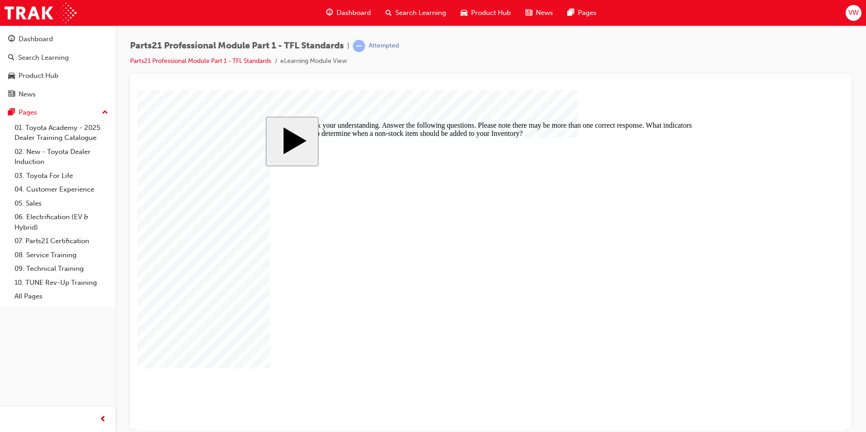
checkbox input "false"
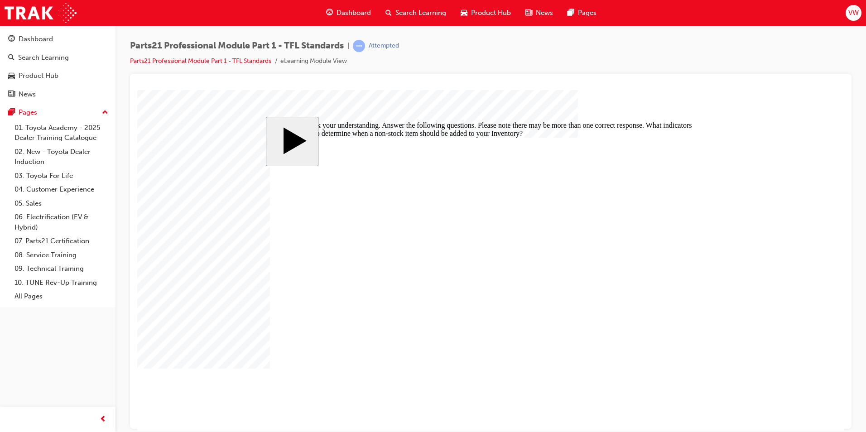
checkbox input "false"
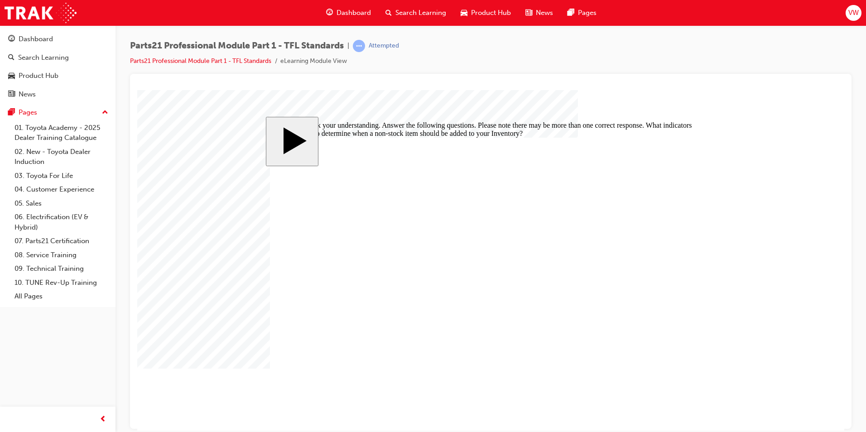
checkbox input "false"
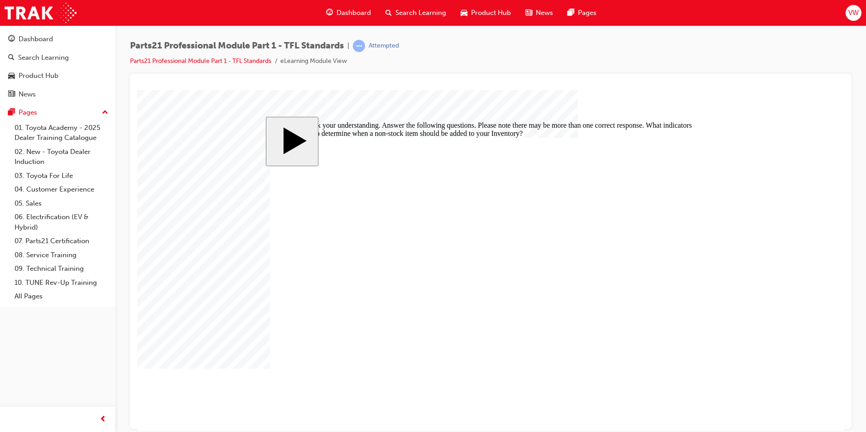
checkbox input "false"
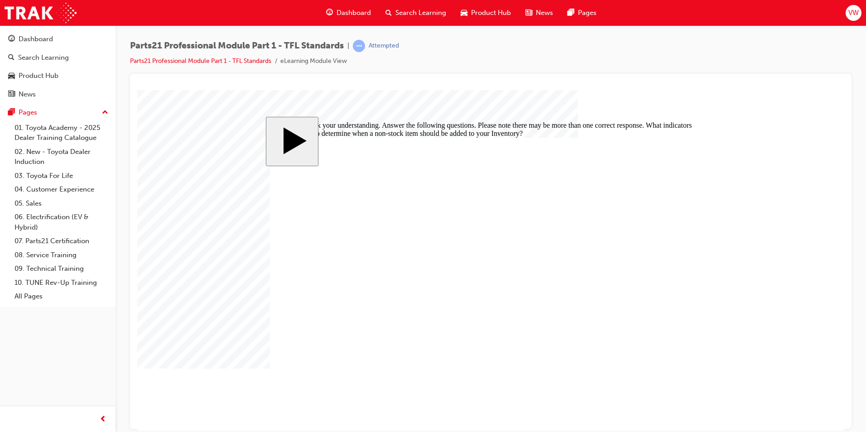
checkbox input "false"
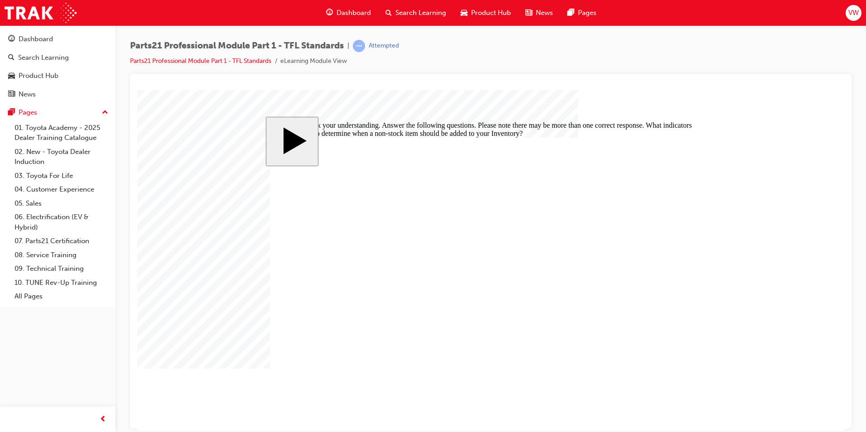
checkbox input "false"
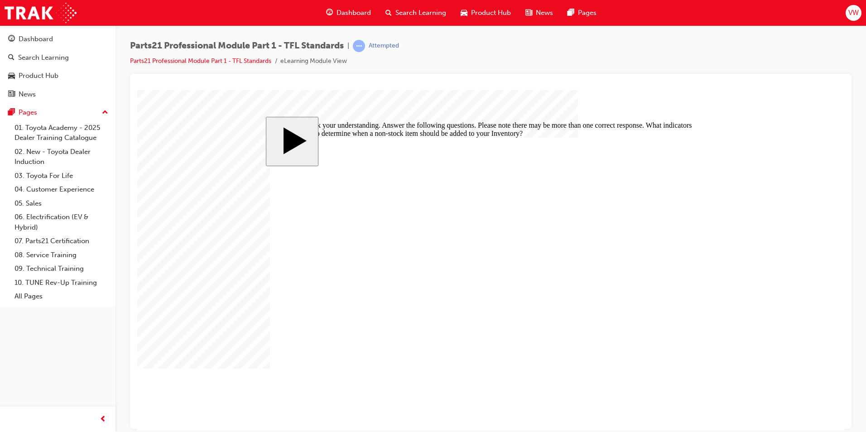
checkbox input "false"
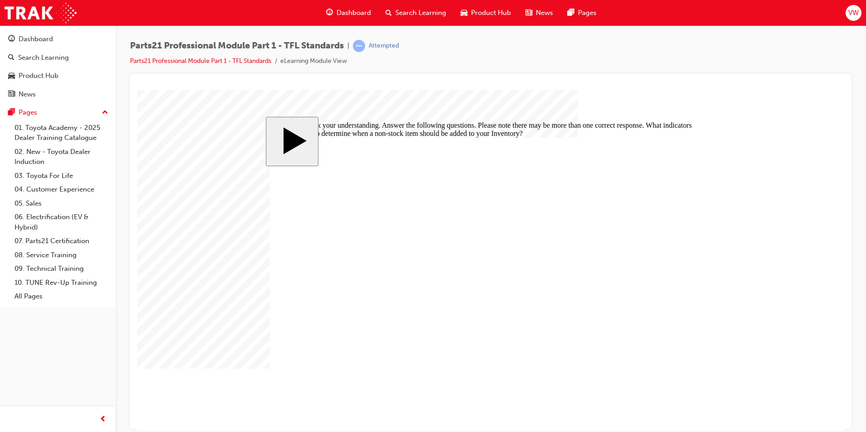
checkbox input "true"
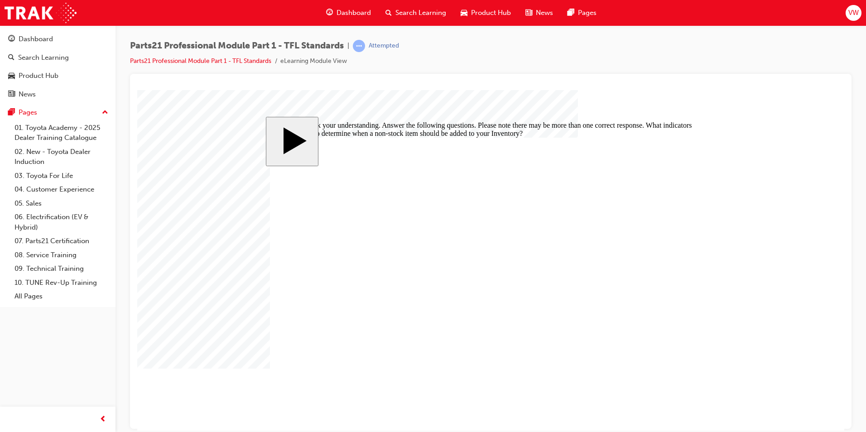
checkbox input "true"
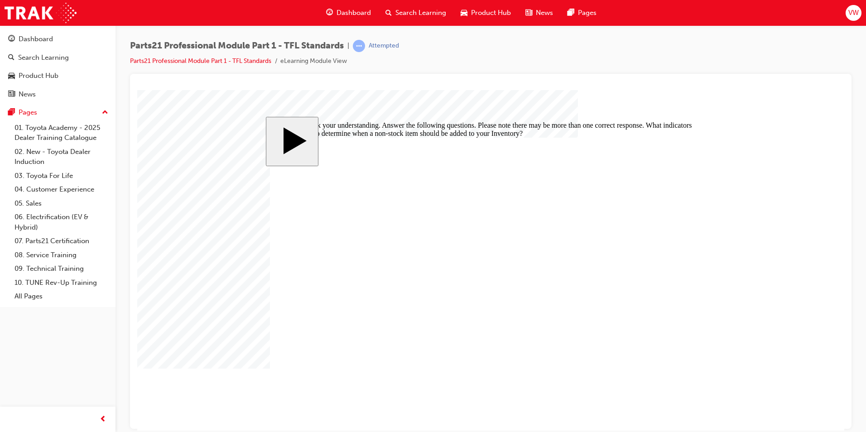
checkbox input "false"
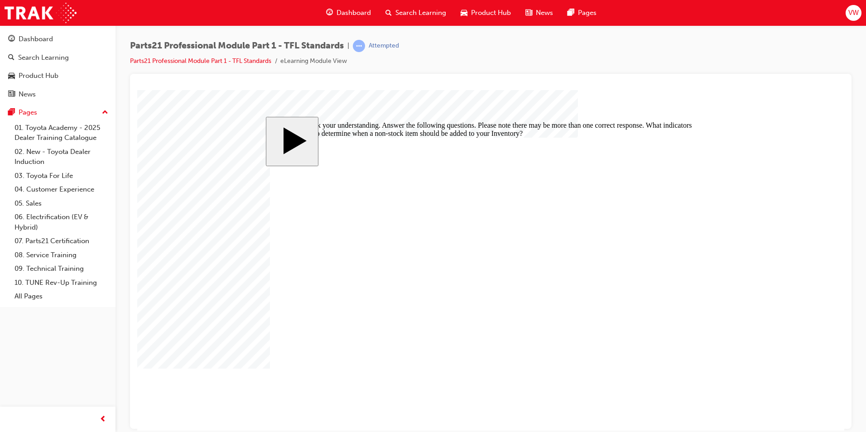
checkbox input "false"
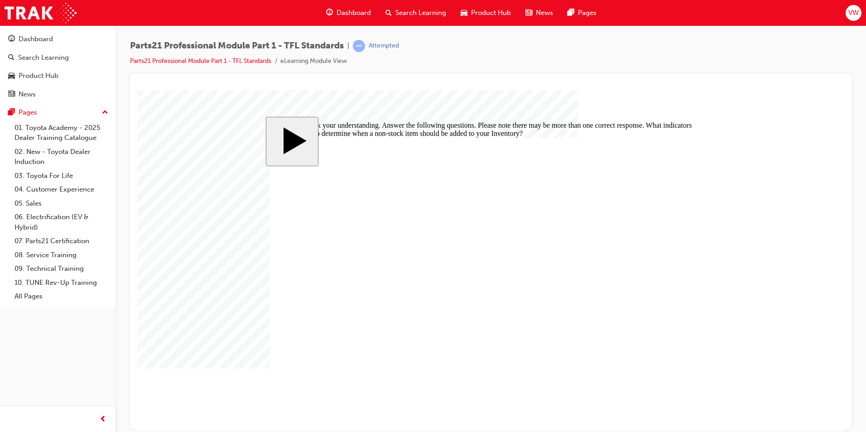
checkbox input "false"
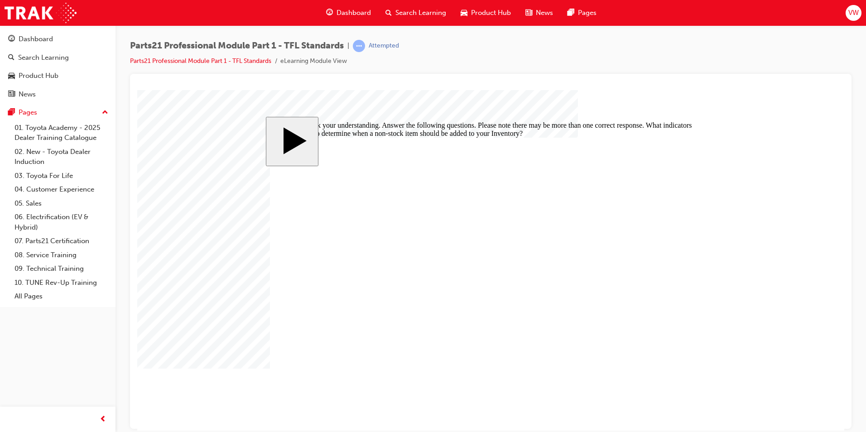
checkbox input "false"
checkbox input "true"
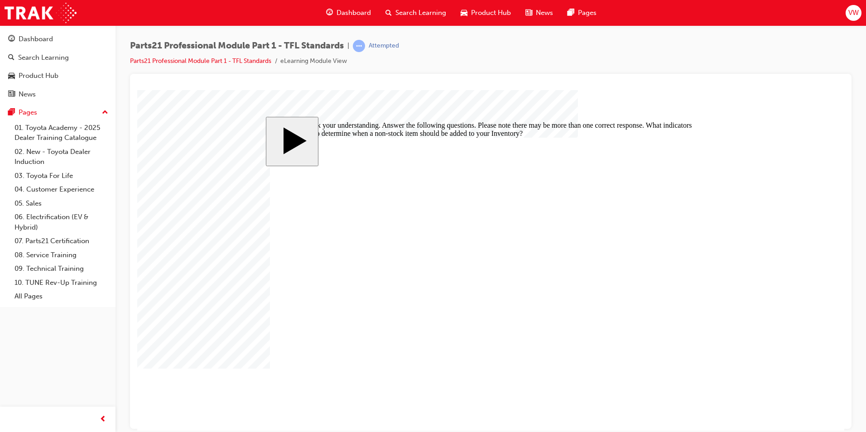
checkbox input "true"
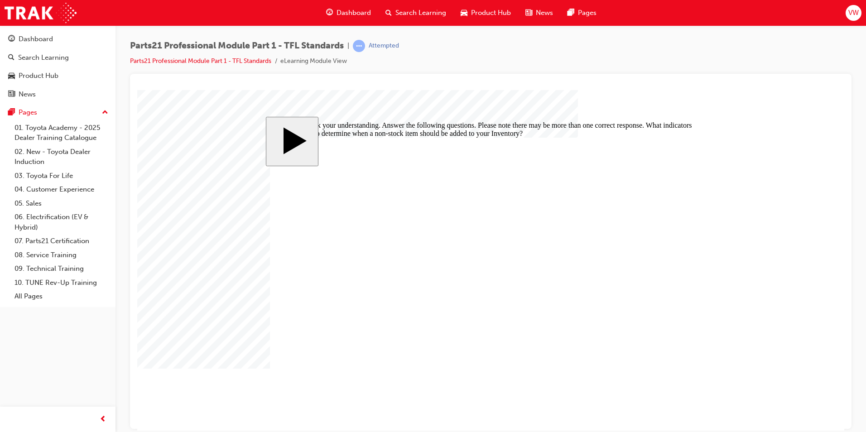
checkbox input "false"
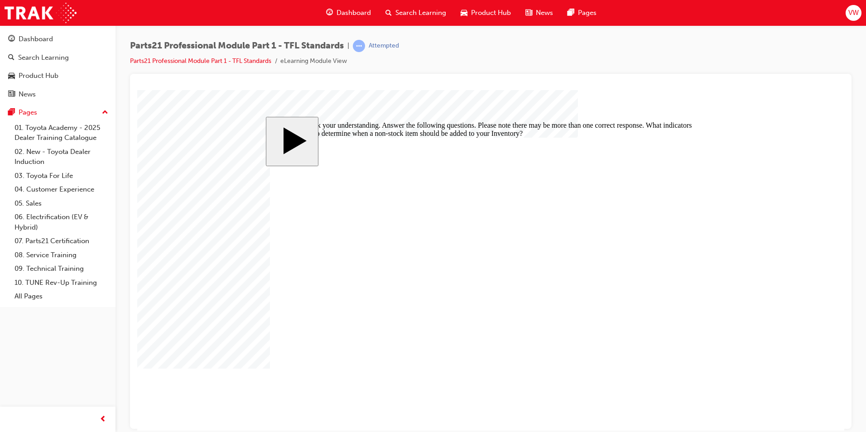
checkbox input "false"
checkbox input "true"
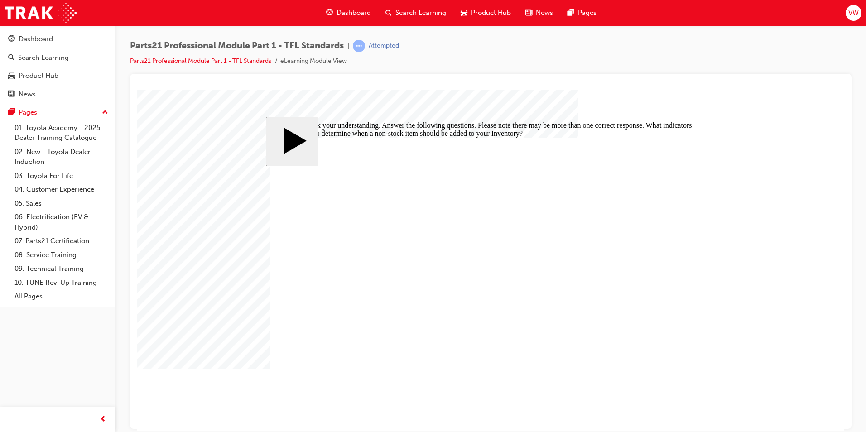
checkbox input "true"
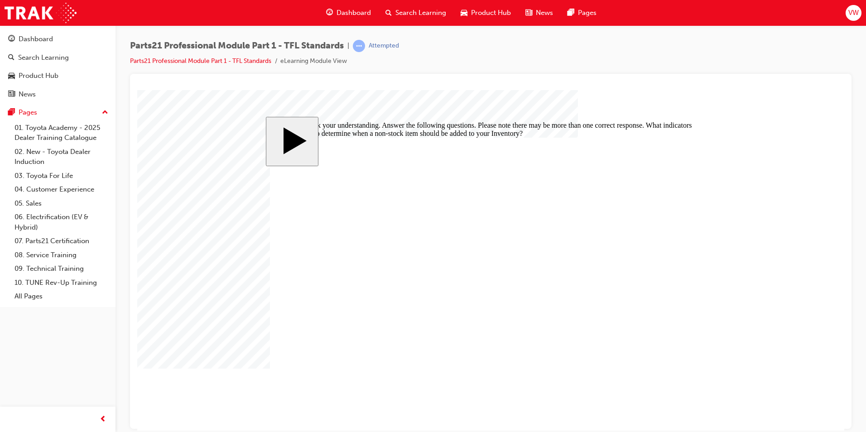
checkbox input "true"
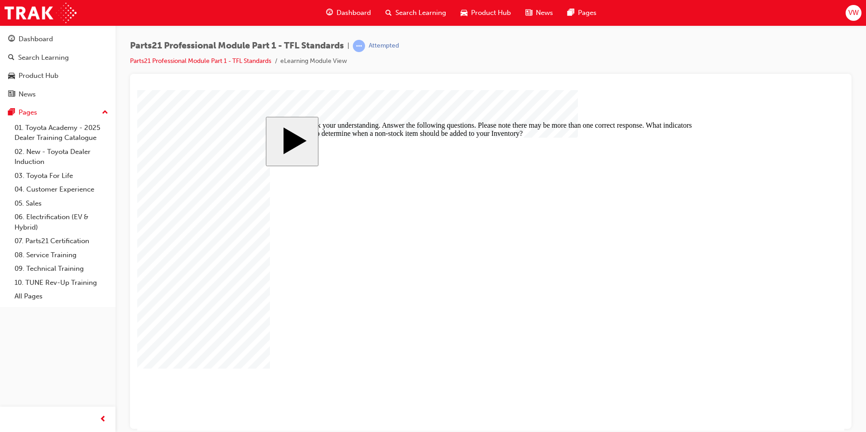
checkbox input "true"
checkbox input "false"
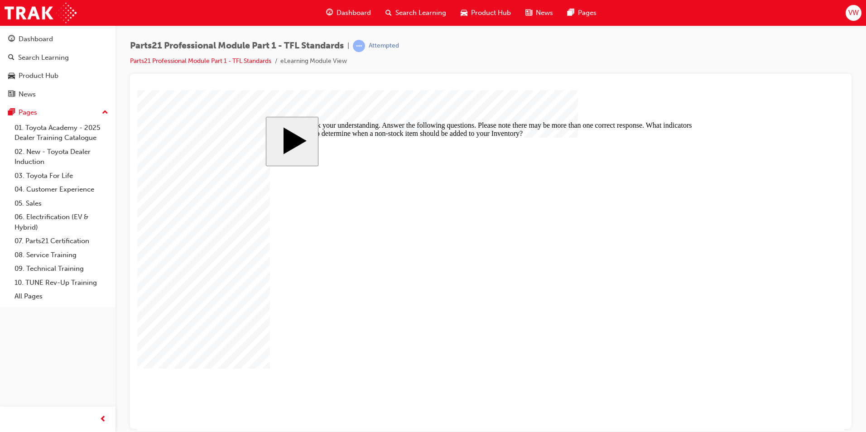
checkbox input "true"
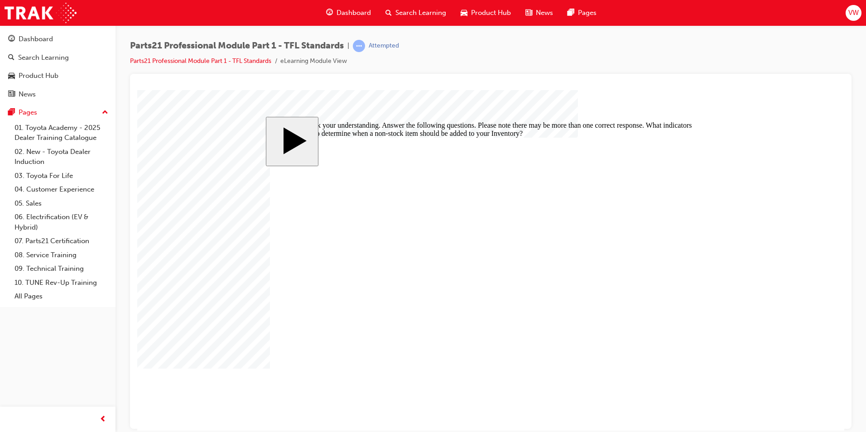
checkbox input "false"
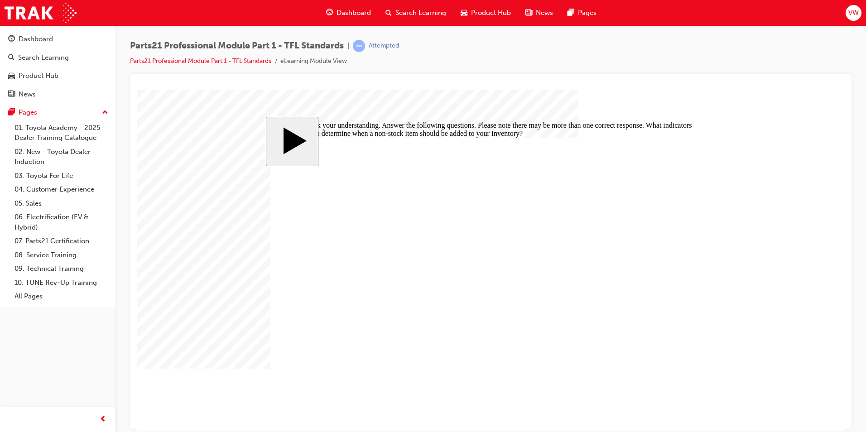
checkbox input "false"
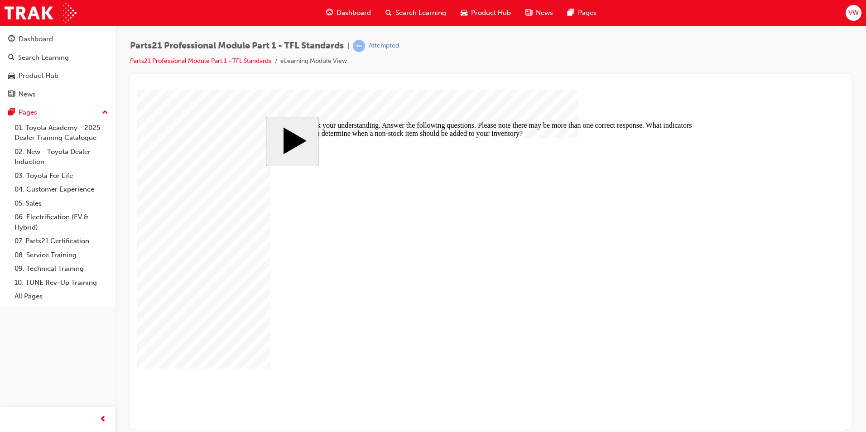
checkbox input "false"
checkbox input "true"
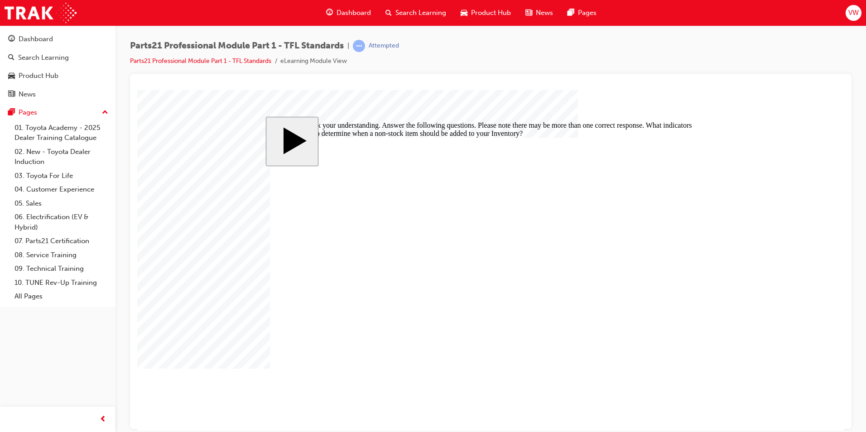
checkbox input "true"
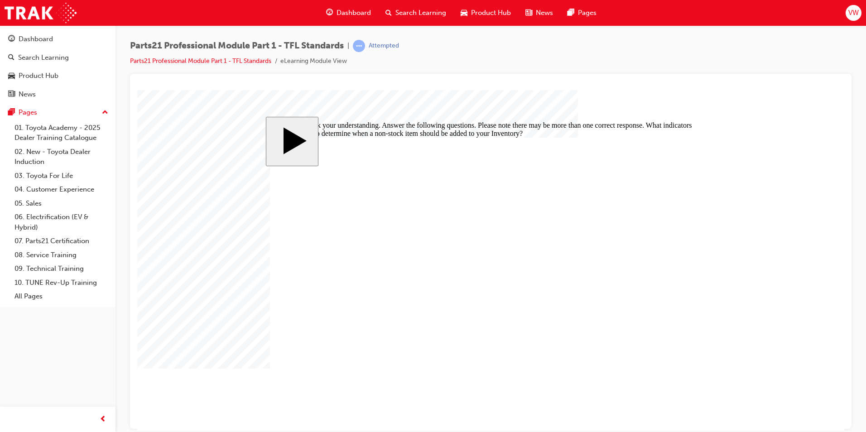
checkbox input "true"
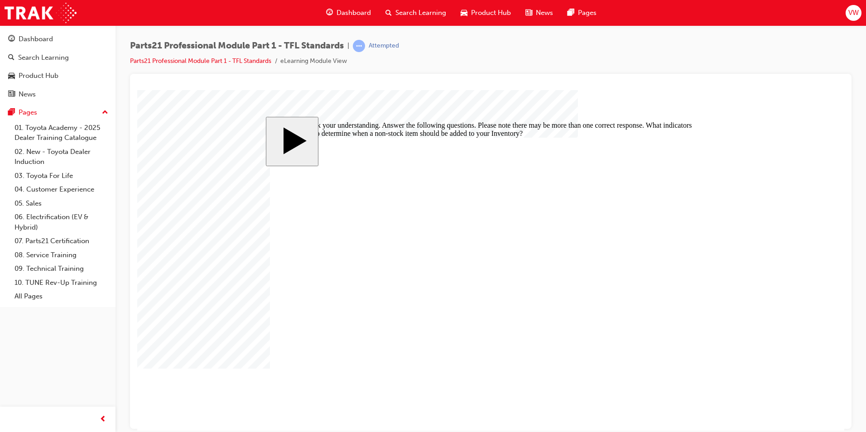
checkbox input "true"
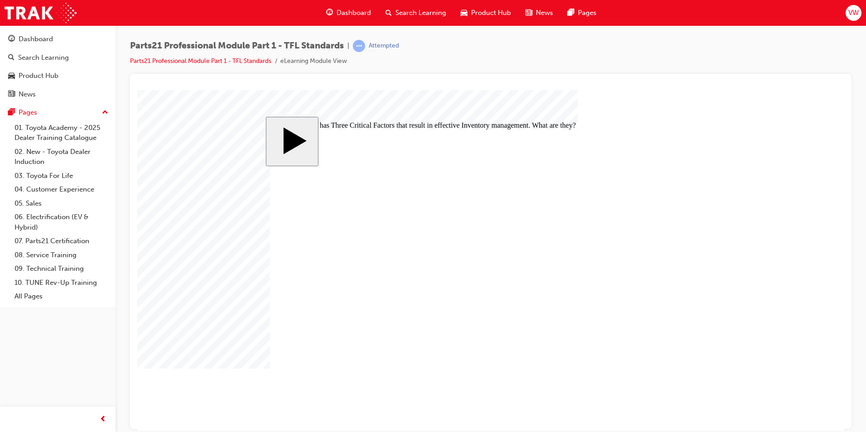
checkbox input "true"
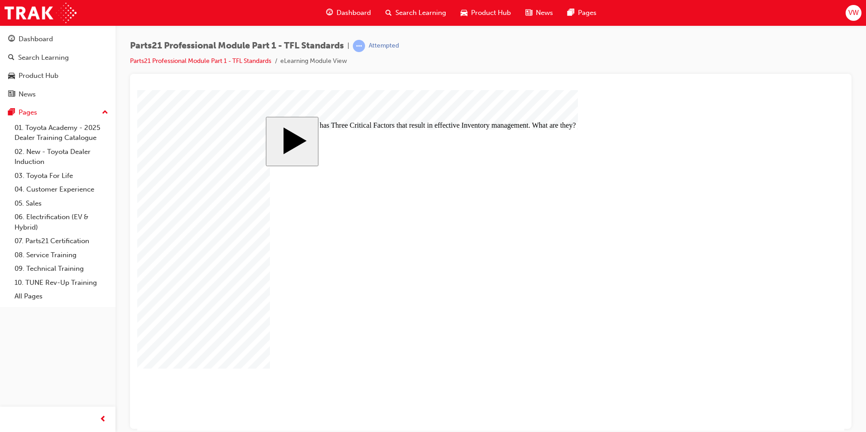
checkbox input "true"
checkbox input "false"
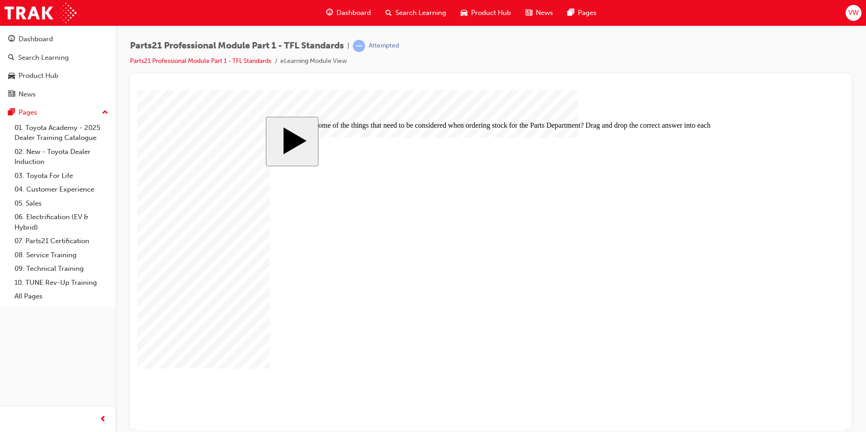
drag, startPoint x: 401, startPoint y: 248, endPoint x: 516, endPoint y: 256, distance: 115.3
drag, startPoint x: 516, startPoint y: 247, endPoint x: 427, endPoint y: 273, distance: 92.9
drag, startPoint x: 499, startPoint y: 278, endPoint x: 356, endPoint y: 311, distance: 146.9
drag, startPoint x: 510, startPoint y: 308, endPoint x: 356, endPoint y: 310, distance: 154.0
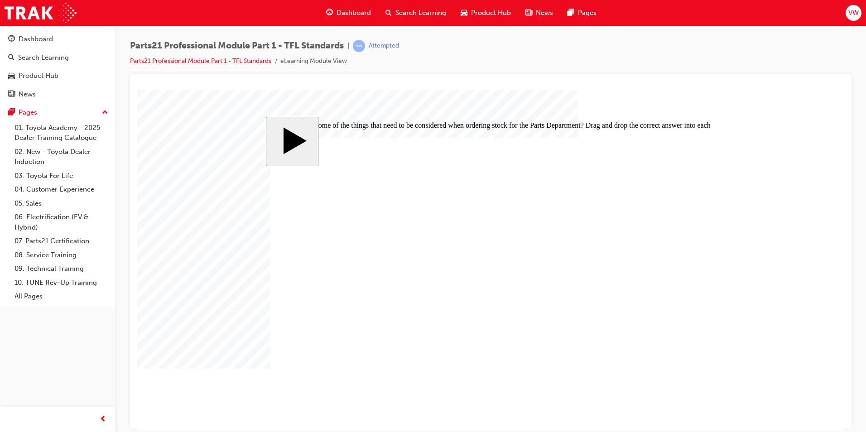
drag, startPoint x: 522, startPoint y: 278, endPoint x: 341, endPoint y: 278, distance: 180.2
drag, startPoint x: 512, startPoint y: 274, endPoint x: 320, endPoint y: 243, distance: 194.5
drag, startPoint x: 434, startPoint y: 247, endPoint x: 425, endPoint y: 291, distance: 44.8
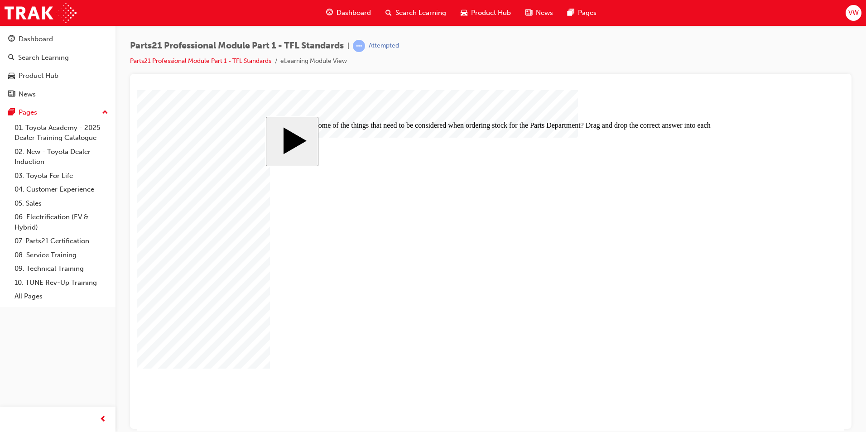
drag, startPoint x: 450, startPoint y: 261, endPoint x: 482, endPoint y: 290, distance: 43.3
drag, startPoint x: 526, startPoint y: 251, endPoint x: 529, endPoint y: 271, distance: 19.7
drag, startPoint x: 449, startPoint y: 265, endPoint x: 446, endPoint y: 274, distance: 10.0
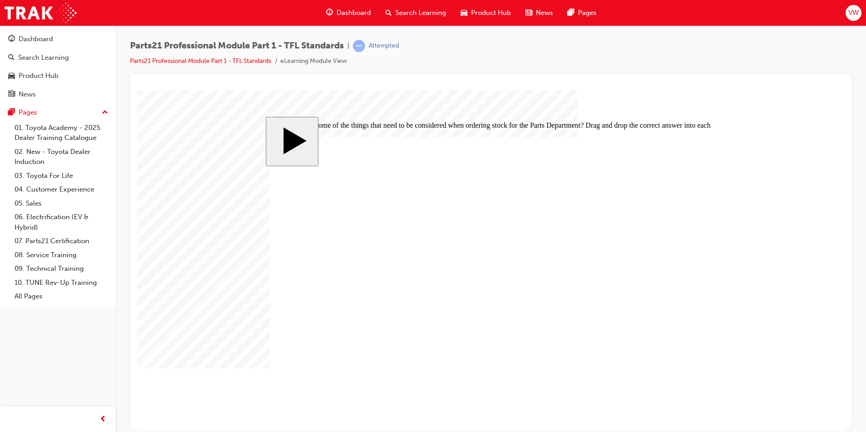
drag, startPoint x: 441, startPoint y: 239, endPoint x: 431, endPoint y: 297, distance: 58.3
drag, startPoint x: 428, startPoint y: 274, endPoint x: 427, endPoint y: 308, distance: 33.5
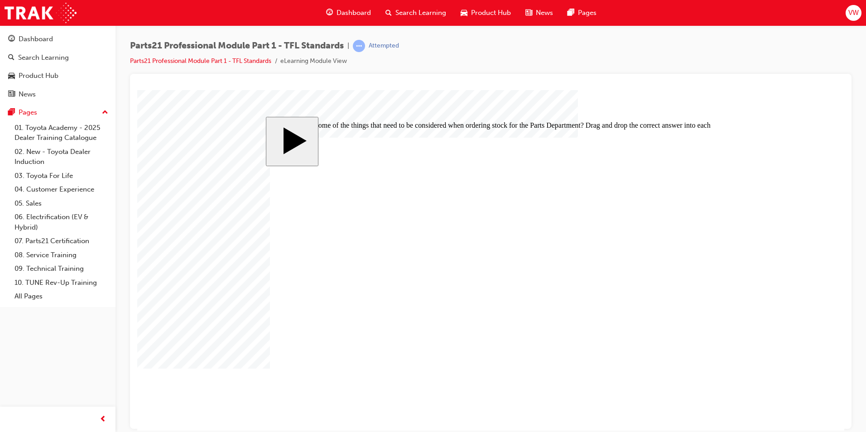
drag, startPoint x: 427, startPoint y: 301, endPoint x: 507, endPoint y: 312, distance: 80.9
drag, startPoint x: 510, startPoint y: 308, endPoint x: 522, endPoint y: 313, distance: 13.0
drag, startPoint x: 518, startPoint y: 304, endPoint x: 525, endPoint y: 246, distance: 58.5
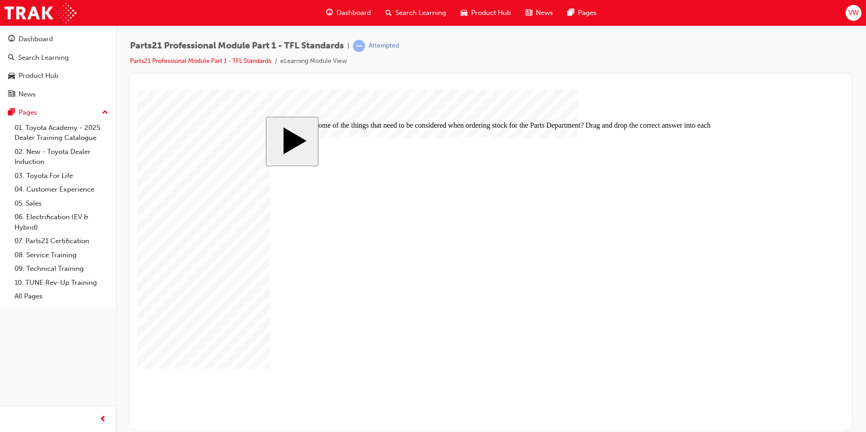
drag, startPoint x: 514, startPoint y: 278, endPoint x: 521, endPoint y: 308, distance: 30.6
drag, startPoint x: 516, startPoint y: 254, endPoint x: 514, endPoint y: 275, distance: 20.9
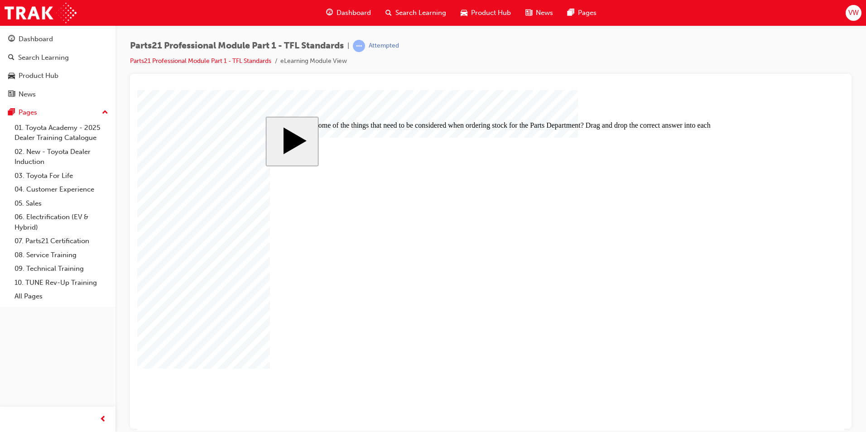
drag, startPoint x: 521, startPoint y: 250, endPoint x: 522, endPoint y: 276, distance: 25.4
drag, startPoint x: 519, startPoint y: 247, endPoint x: 516, endPoint y: 276, distance: 29.2
drag, startPoint x: 518, startPoint y: 267, endPoint x: 519, endPoint y: 303, distance: 36.3
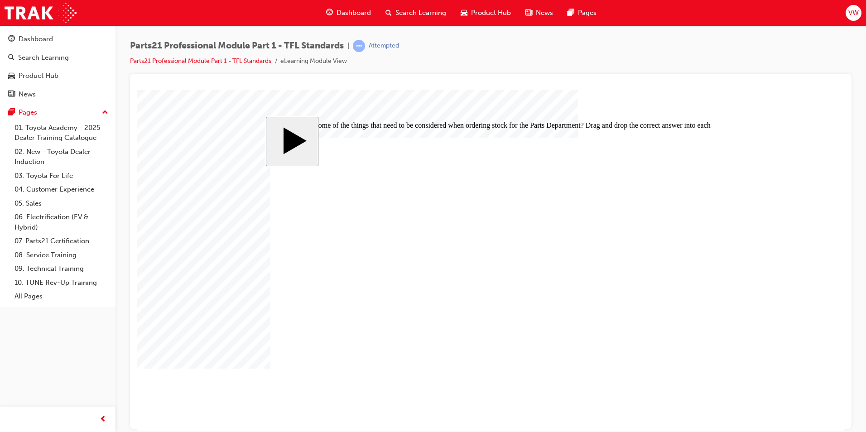
drag, startPoint x: 522, startPoint y: 249, endPoint x: 518, endPoint y: 306, distance: 56.7
drag, startPoint x: 518, startPoint y: 306, endPoint x: 521, endPoint y: 242, distance: 63.9
drag, startPoint x: 400, startPoint y: 272, endPoint x: 485, endPoint y: 280, distance: 85.1
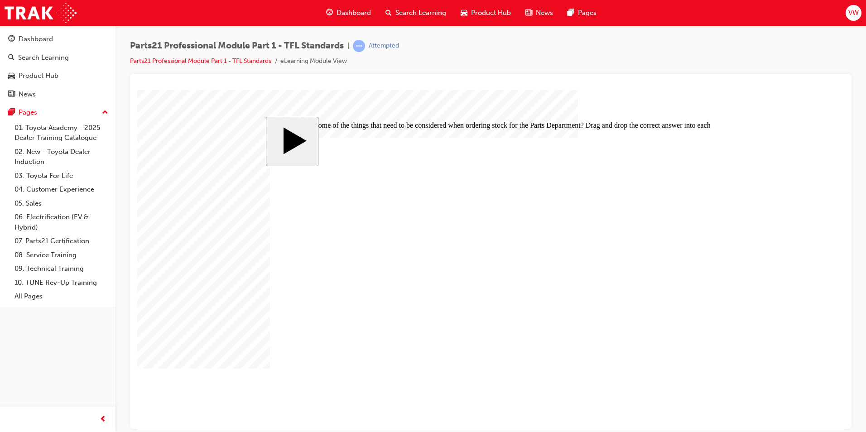
drag, startPoint x: 407, startPoint y: 250, endPoint x: 467, endPoint y: 253, distance: 60.3
drag, startPoint x: 504, startPoint y: 298, endPoint x: 508, endPoint y: 302, distance: 5.8
drag, startPoint x: 505, startPoint y: 277, endPoint x: 506, endPoint y: 307, distance: 30.8
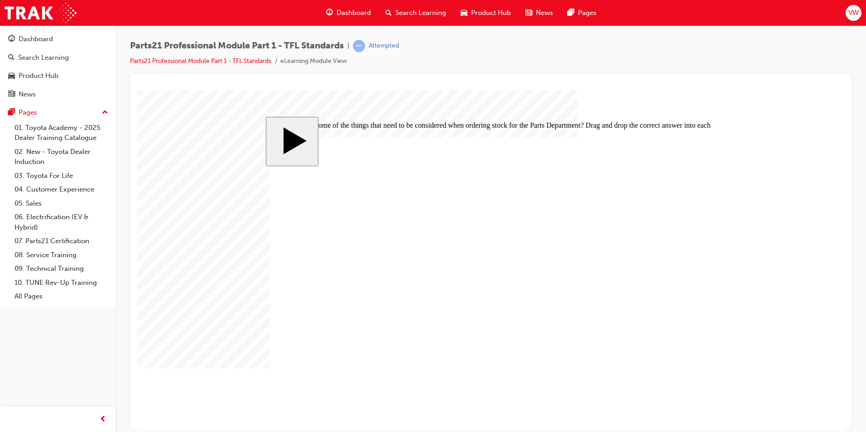
drag, startPoint x: 500, startPoint y: 244, endPoint x: 503, endPoint y: 275, distance: 30.9
drag, startPoint x: 511, startPoint y: 246, endPoint x: 505, endPoint y: 277, distance: 31.4
drag, startPoint x: 507, startPoint y: 308, endPoint x: 514, endPoint y: 278, distance: 31.2
drag, startPoint x: 512, startPoint y: 298, endPoint x: 517, endPoint y: 244, distance: 54.6
drag, startPoint x: 510, startPoint y: 271, endPoint x: 511, endPoint y: 305, distance: 34.4
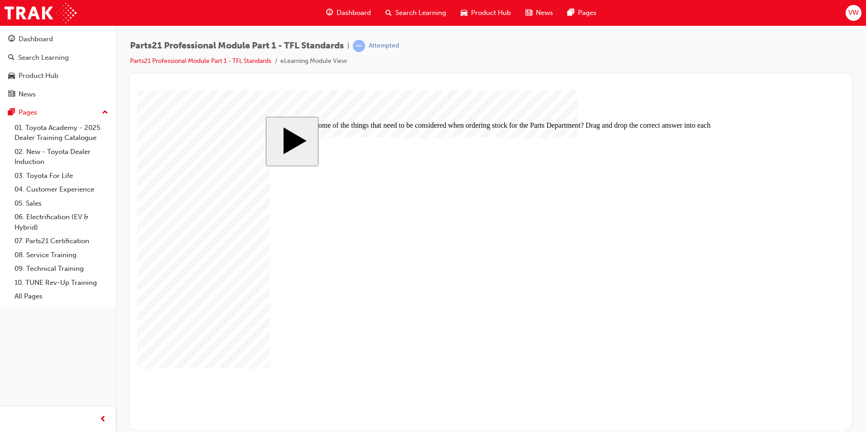
drag, startPoint x: 442, startPoint y: 302, endPoint x: 507, endPoint y: 295, distance: 65.2
drag, startPoint x: 438, startPoint y: 274, endPoint x: 504, endPoint y: 281, distance: 66.0
drag, startPoint x: 447, startPoint y: 250, endPoint x: 500, endPoint y: 252, distance: 52.6
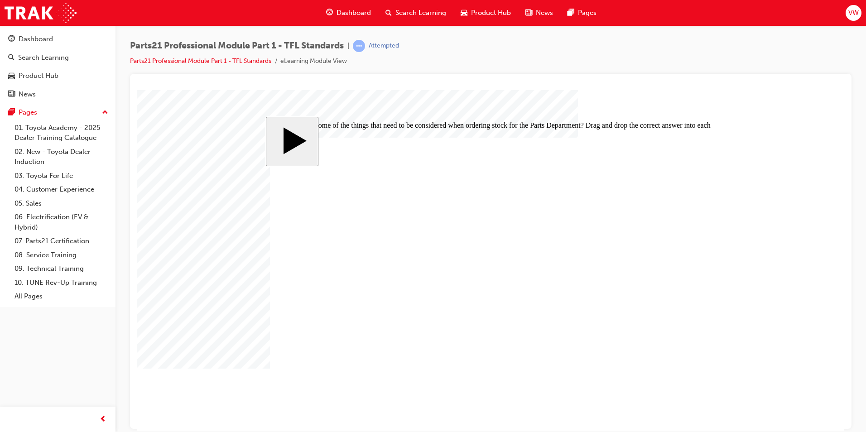
drag, startPoint x: 509, startPoint y: 308, endPoint x: 514, endPoint y: 250, distance: 58.7
drag, startPoint x: 509, startPoint y: 305, endPoint x: 515, endPoint y: 248, distance: 57.4
drag
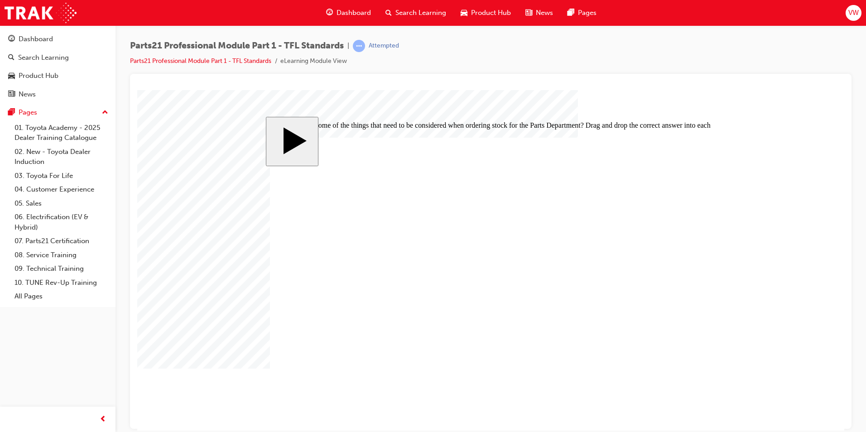
drag, startPoint x: 505, startPoint y: 303, endPoint x: 493, endPoint y: 276, distance: 30.2
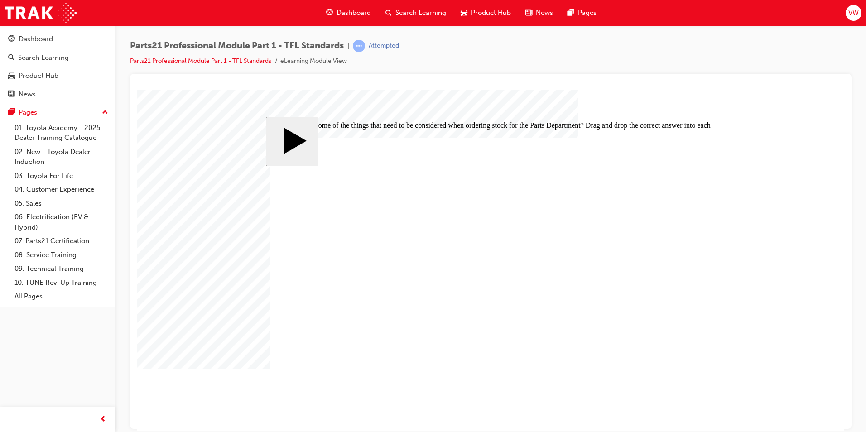
drag, startPoint x: 501, startPoint y: 295, endPoint x: 495, endPoint y: 271, distance: 24.2
drag, startPoint x: 504, startPoint y: 278, endPoint x: 517, endPoint y: 308, distance: 32.6
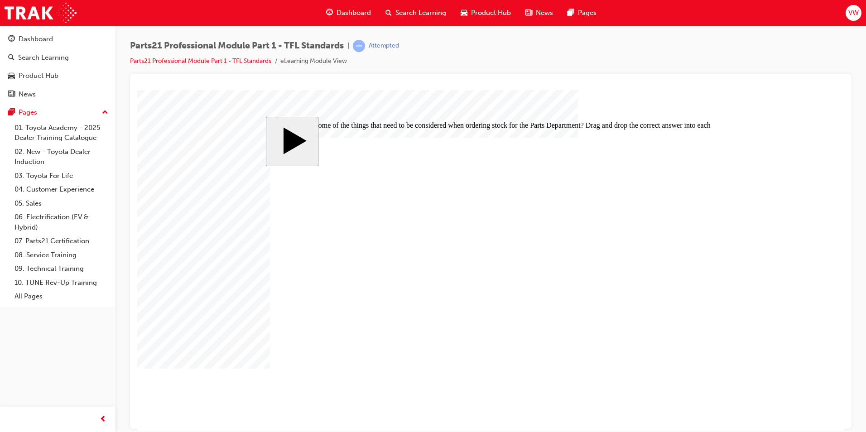
drag, startPoint x: 506, startPoint y: 275, endPoint x: 518, endPoint y: 248, distance: 30.2
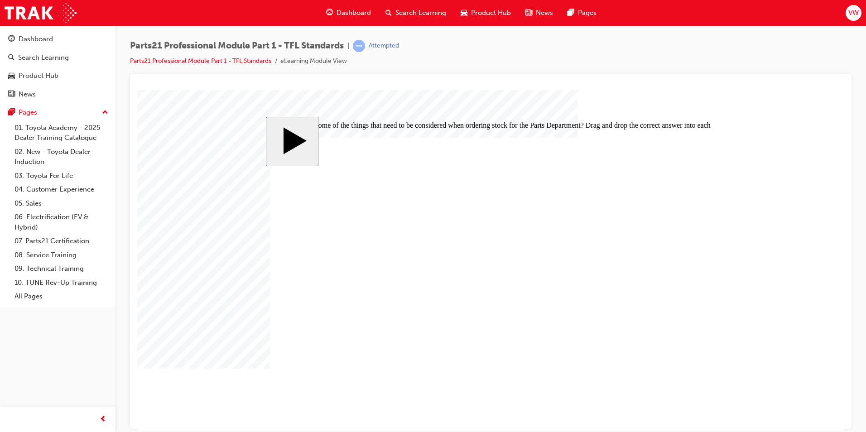
drag, startPoint x: 510, startPoint y: 305, endPoint x: 499, endPoint y: 278, distance: 30.0
drag, startPoint x: 412, startPoint y: 251, endPoint x: 459, endPoint y: 250, distance: 46.6
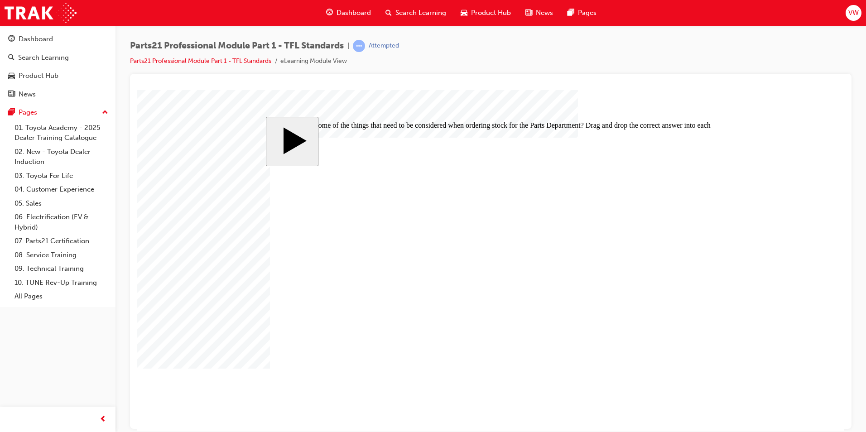
drag, startPoint x: 504, startPoint y: 248, endPoint x: 491, endPoint y: 277, distance: 31.8
drag, startPoint x: 502, startPoint y: 252, endPoint x: 490, endPoint y: 276, distance: 26.9
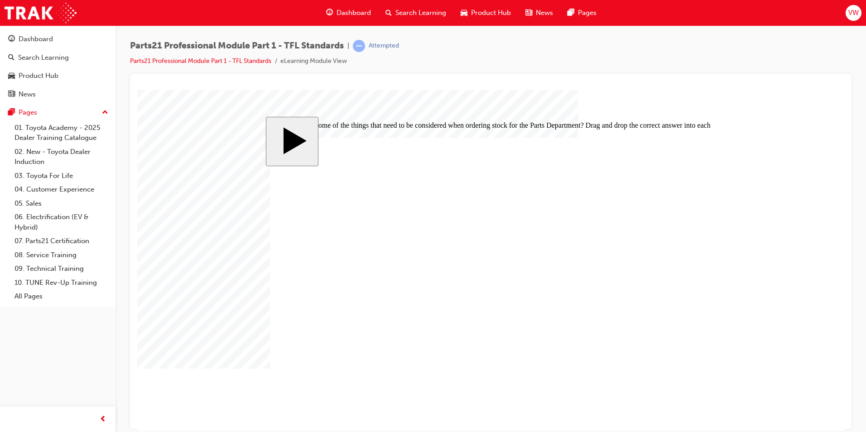
drag, startPoint x: 519, startPoint y: 279, endPoint x: 508, endPoint y: 243, distance: 37.8
drag, startPoint x: 501, startPoint y: 270, endPoint x: 514, endPoint y: 299, distance: 31.6
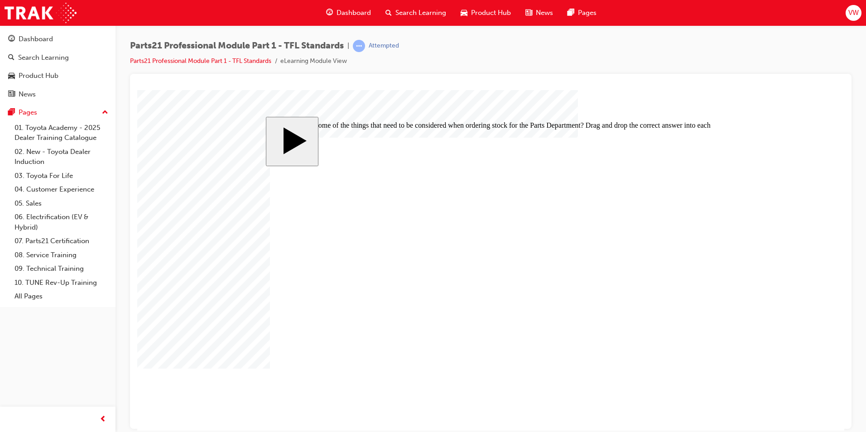
drag, startPoint x: 503, startPoint y: 300, endPoint x: 504, endPoint y: 242, distance: 58.0
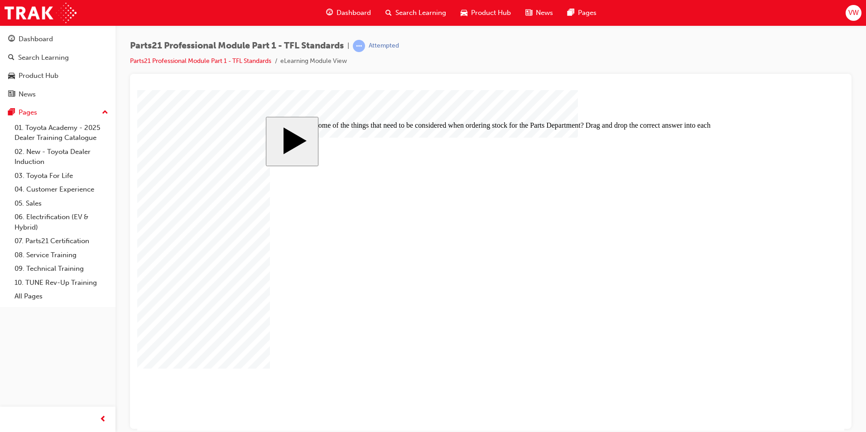
drag, startPoint x: 419, startPoint y: 250, endPoint x: 418, endPoint y: 278, distance: 28.5
drag, startPoint x: 418, startPoint y: 277, endPoint x: 427, endPoint y: 288, distance: 14.5
drag, startPoint x: 509, startPoint y: 302, endPoint x: 508, endPoint y: 244, distance: 57.5
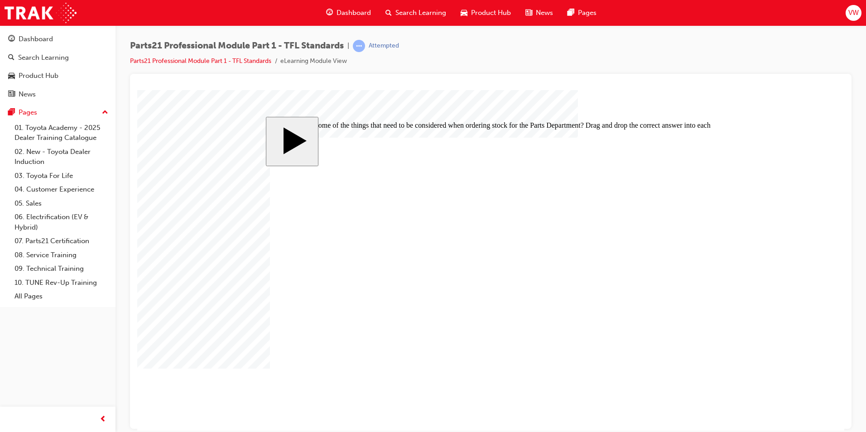
drag, startPoint x: 510, startPoint y: 249, endPoint x: 498, endPoint y: 249, distance: 11.8
drag, startPoint x: 514, startPoint y: 300, endPoint x: 501, endPoint y: 301, distance: 13.2
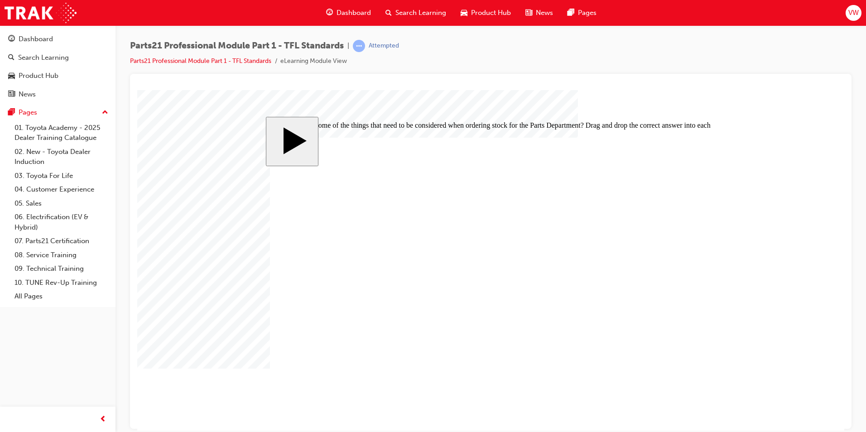
drag, startPoint x: 498, startPoint y: 302, endPoint x: 498, endPoint y: 245, distance: 56.6
drag, startPoint x: 511, startPoint y: 300, endPoint x: 499, endPoint y: 300, distance: 11.8
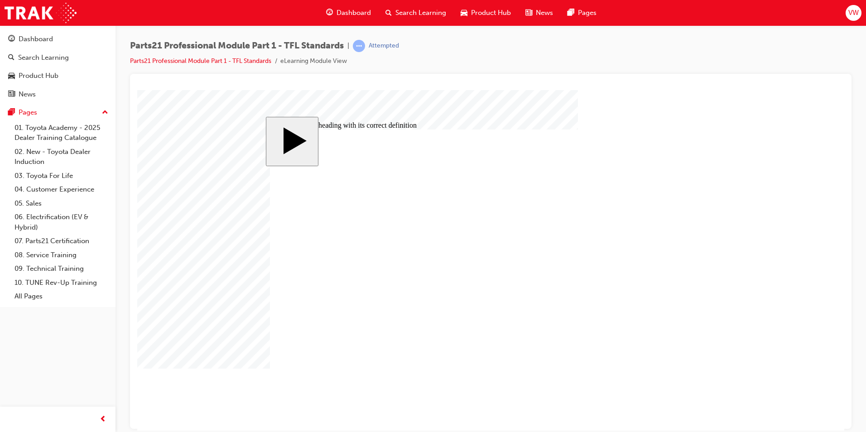
drag, startPoint x: 512, startPoint y: 223, endPoint x: 499, endPoint y: 222, distance: 12.2
drag, startPoint x: 504, startPoint y: 277, endPoint x: 498, endPoint y: 277, distance: 6.8
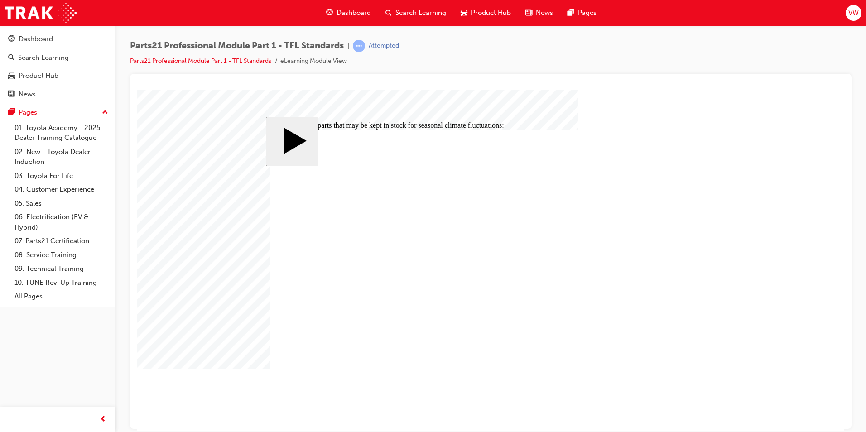
checkbox input "true"
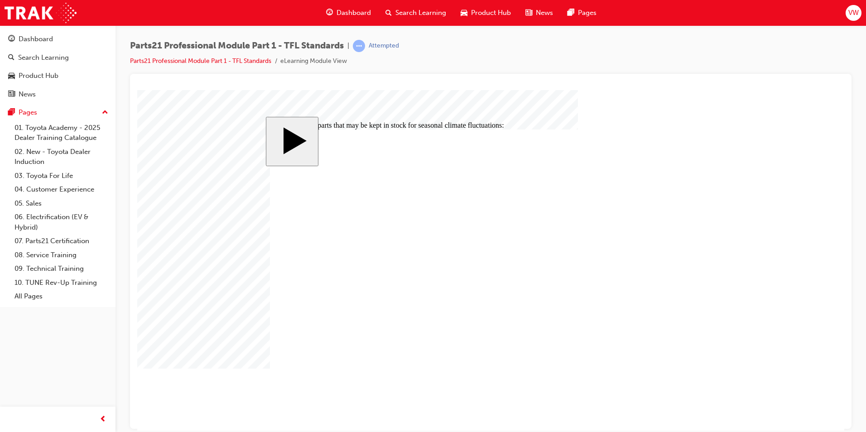
checkbox input "true"
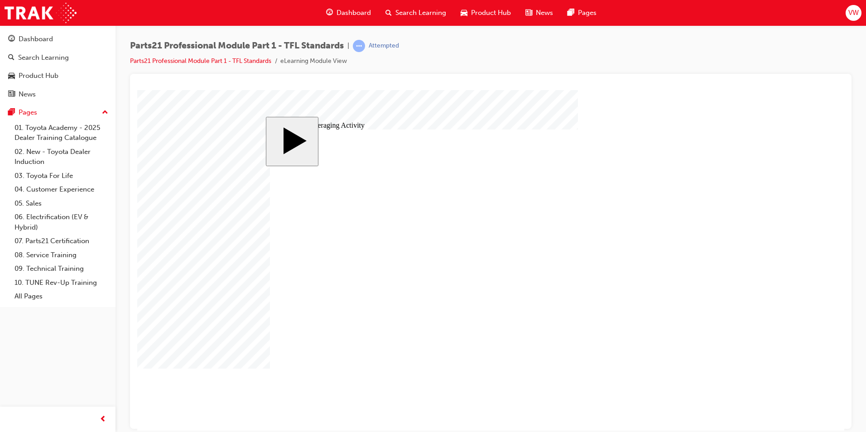
type input "3"
type input "30"
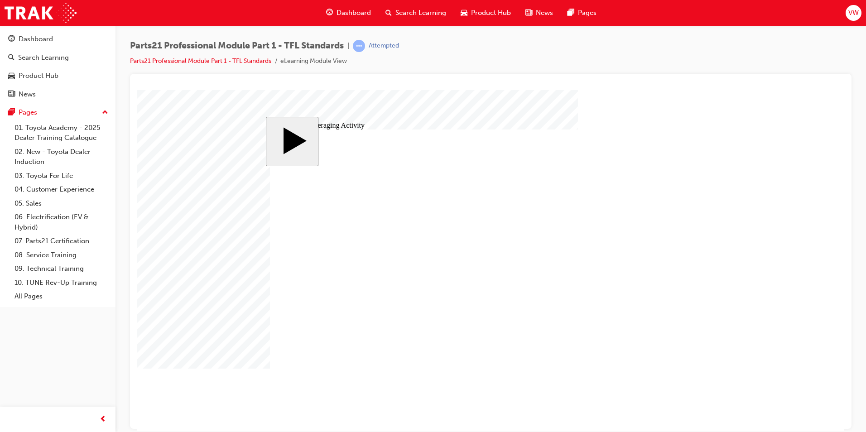
type input "3"
type input "30"
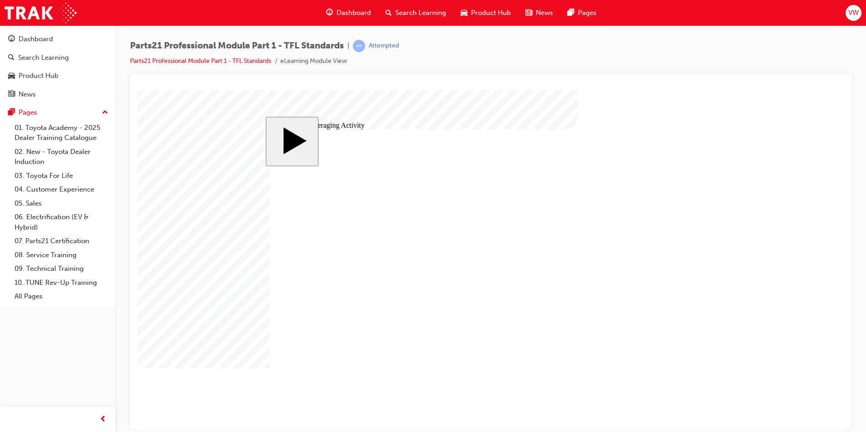
type input "30"
type input "6"
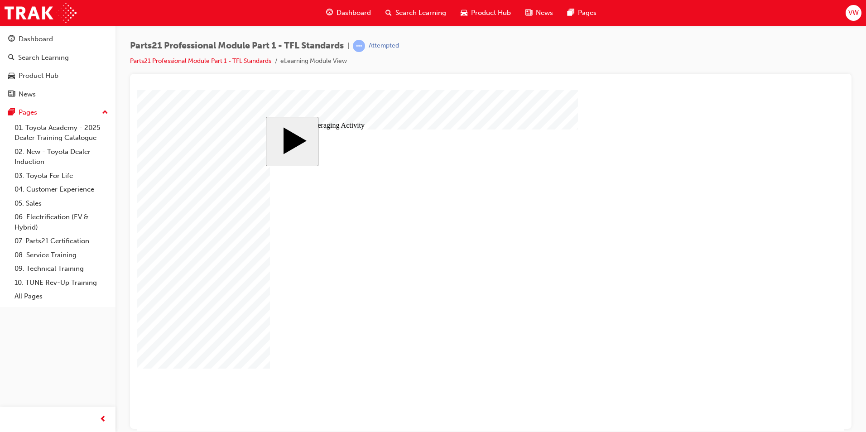
type input "30"
type input "6"
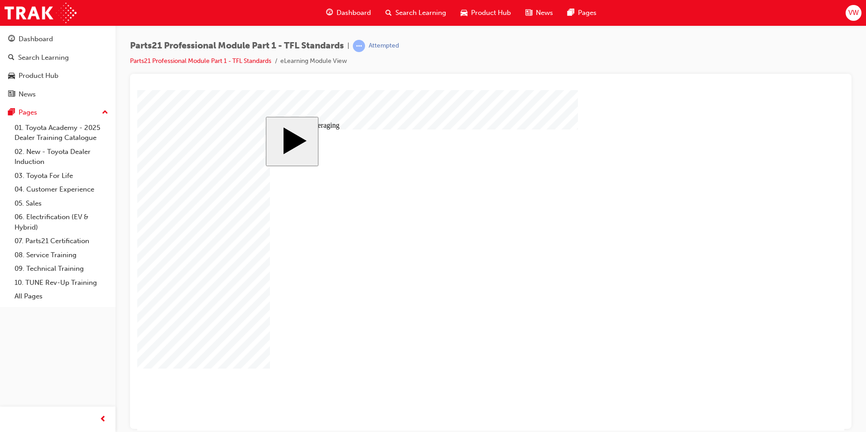
type input "3"
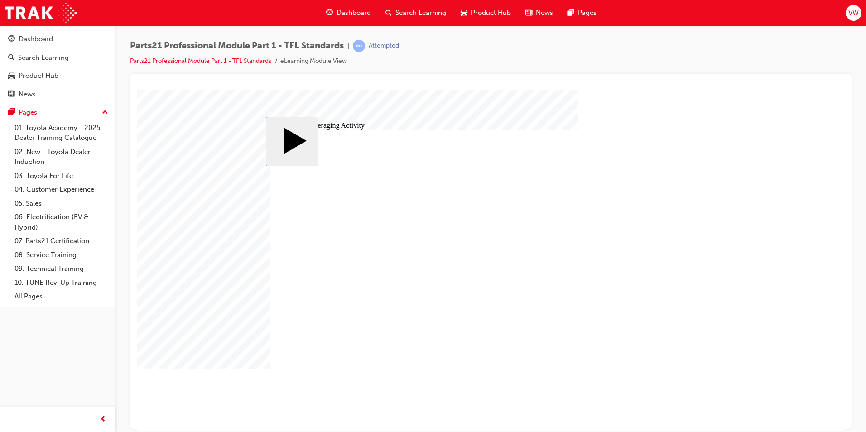
type input "30"
type input "3"
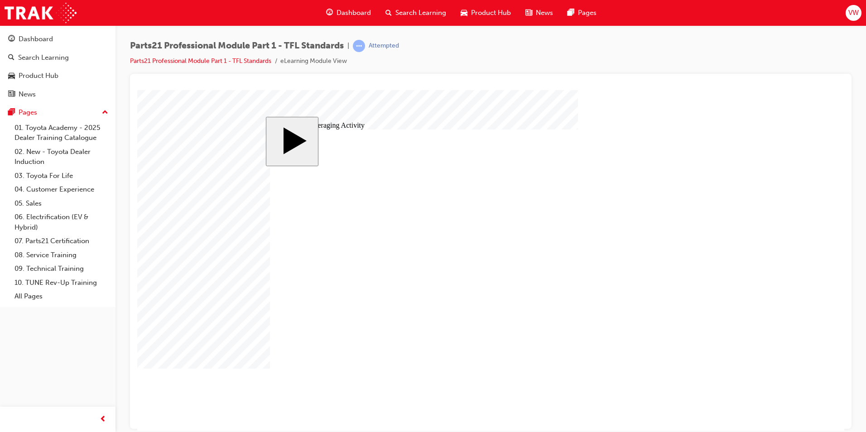
type input "3"
type input "30"
type input "6"
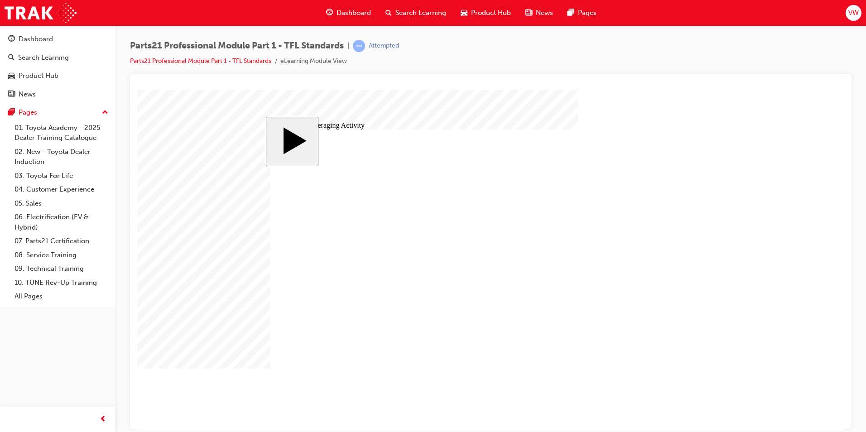
type input "6"
type input "30"
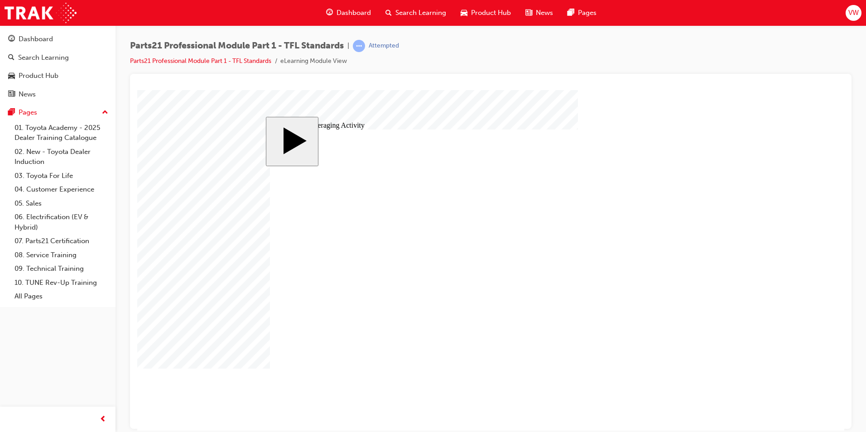
type input "6"
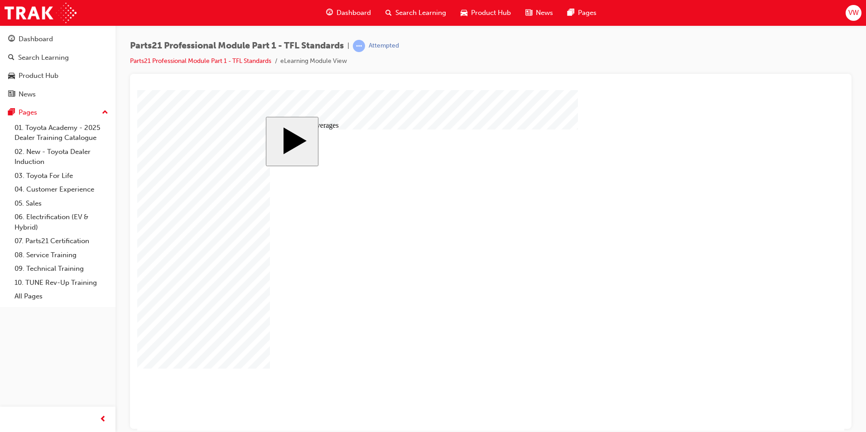
drag, startPoint x: 524, startPoint y: 269, endPoint x: 511, endPoint y: 266, distance: 13.5
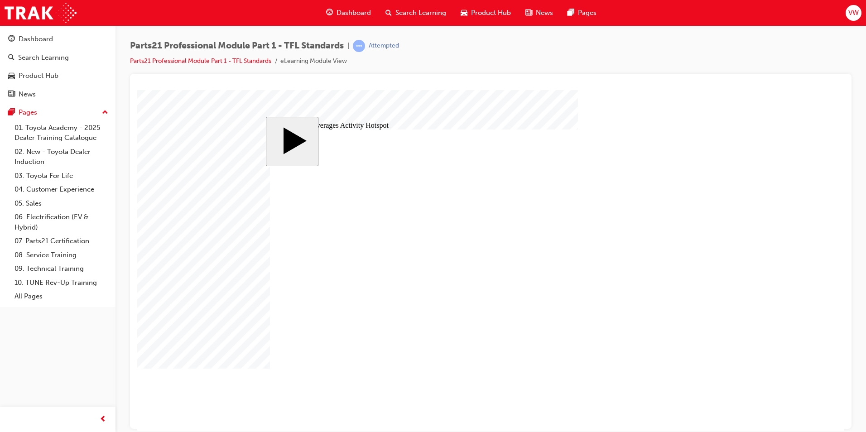
drag, startPoint x: 553, startPoint y: 242, endPoint x: 566, endPoint y: 263, distance: 24.9
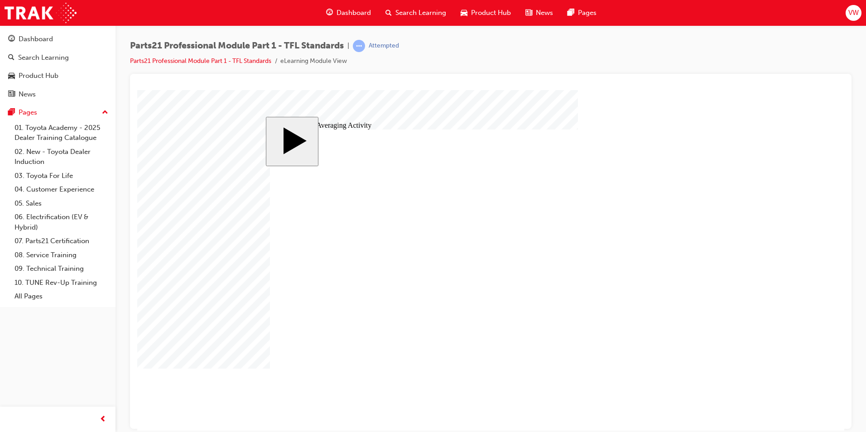
drag, startPoint x: 647, startPoint y: 237, endPoint x: 650, endPoint y: 231, distance: 6.5
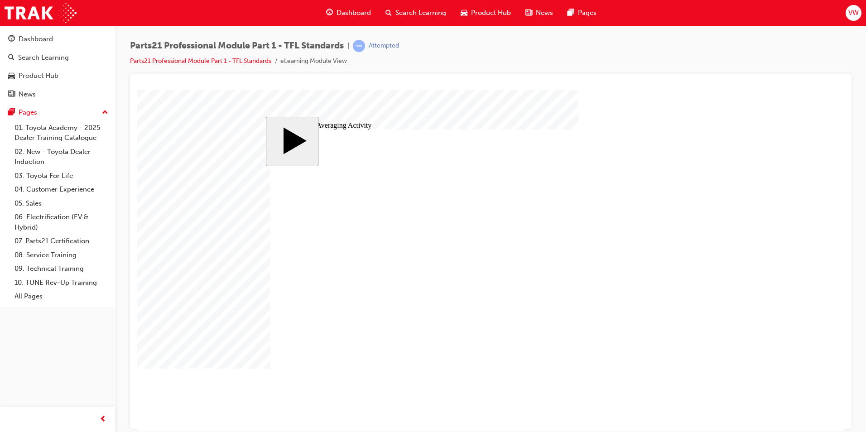
drag, startPoint x: 639, startPoint y: 226, endPoint x: 634, endPoint y: 245, distance: 20.2
drag, startPoint x: 643, startPoint y: 227, endPoint x: 414, endPoint y: 298, distance: 239.6
drag, startPoint x: 639, startPoint y: 233, endPoint x: 395, endPoint y: 300, distance: 253.0
drag, startPoint x: 643, startPoint y: 246, endPoint x: 524, endPoint y: 297, distance: 128.4
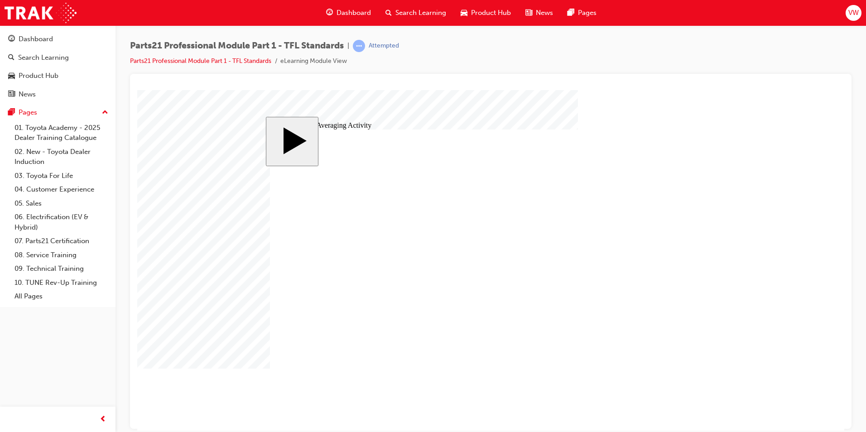
drag, startPoint x: 645, startPoint y: 263, endPoint x: 665, endPoint y: 300, distance: 42.0
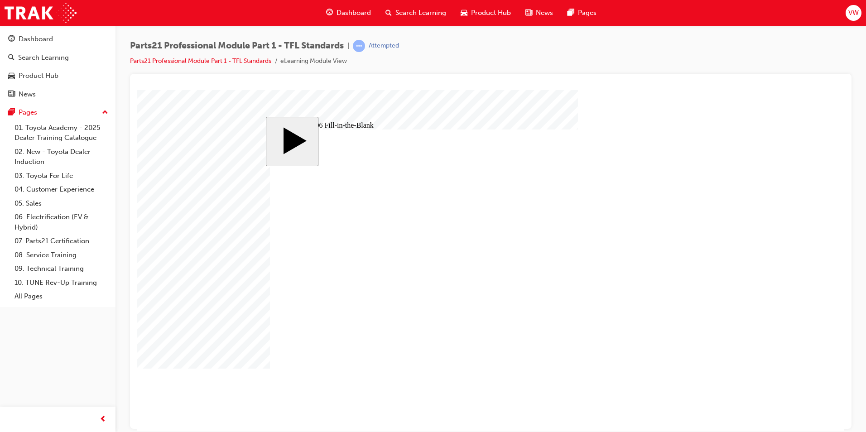
type input "8"
type input "83"
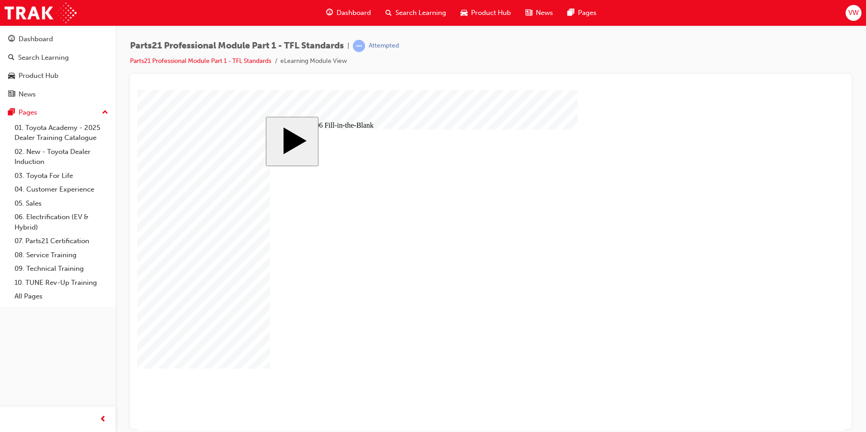
type input "8"
type input "83"
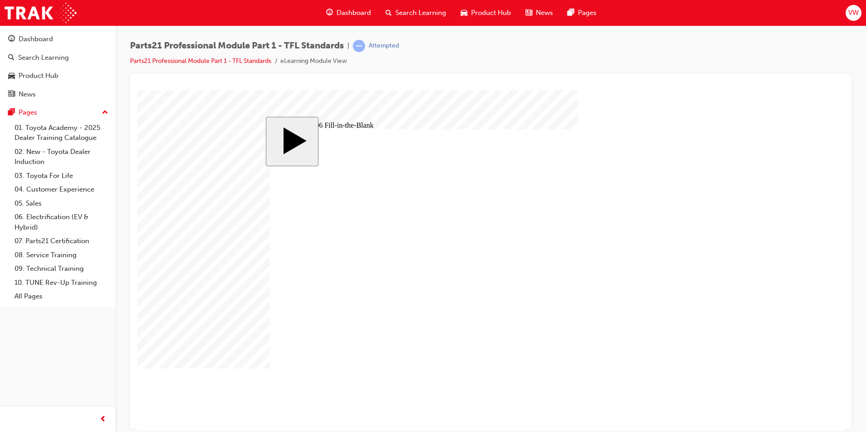
type input "83"
type input "6"
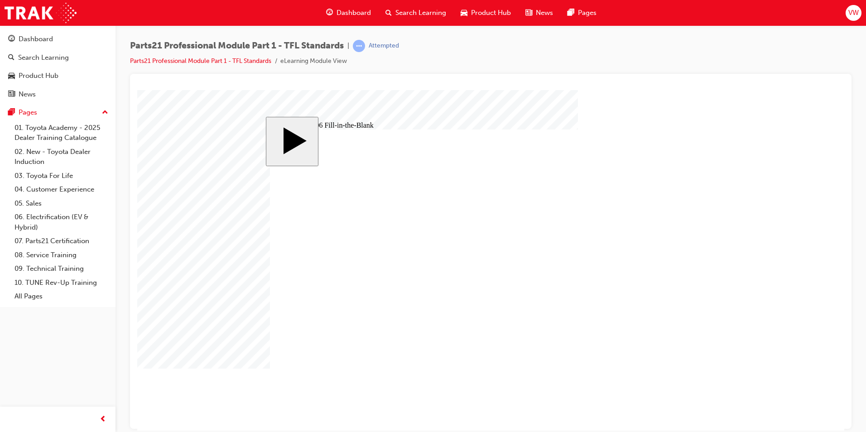
type input "1"
type input "14"
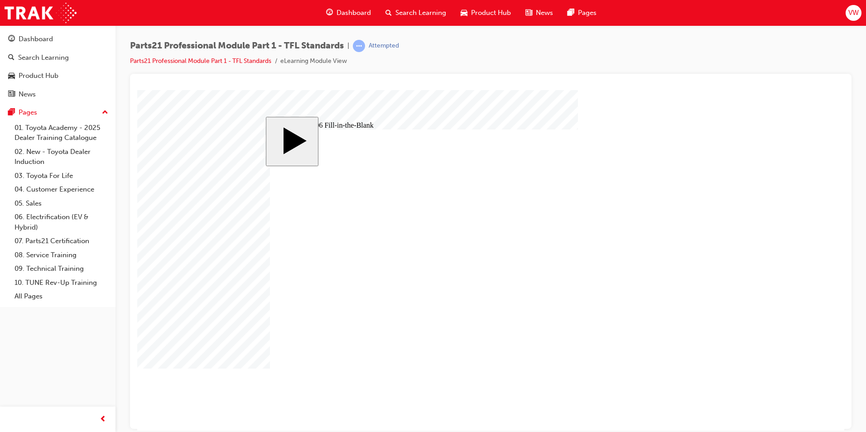
type input "9"
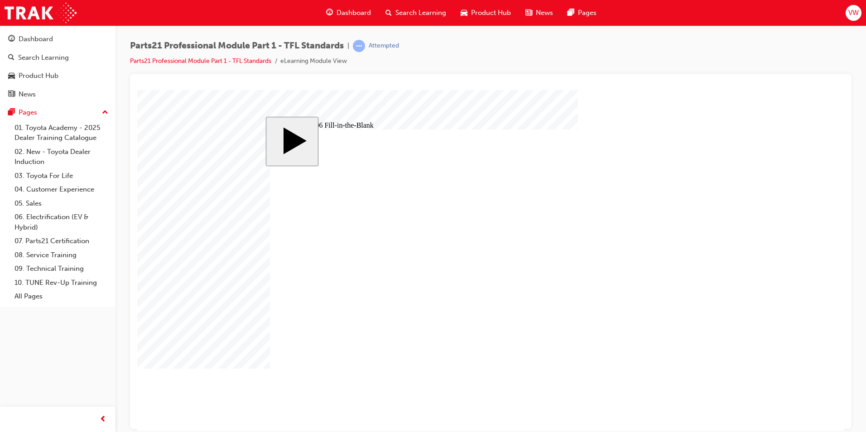
type input "9"
type input "1"
type input "17"
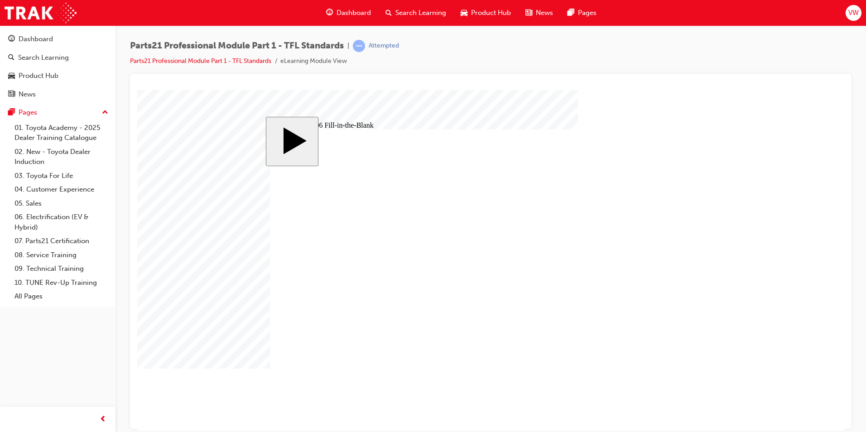
type input "17"
type input "1"
type input "18"
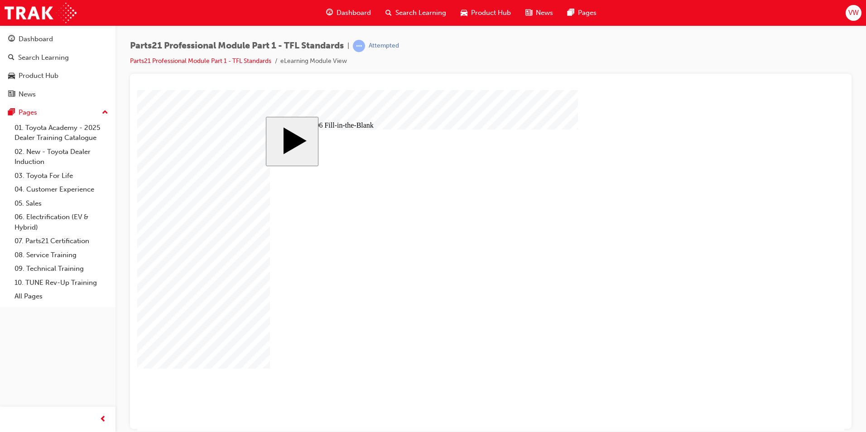
type input "18"
type input "1"
type input "14"
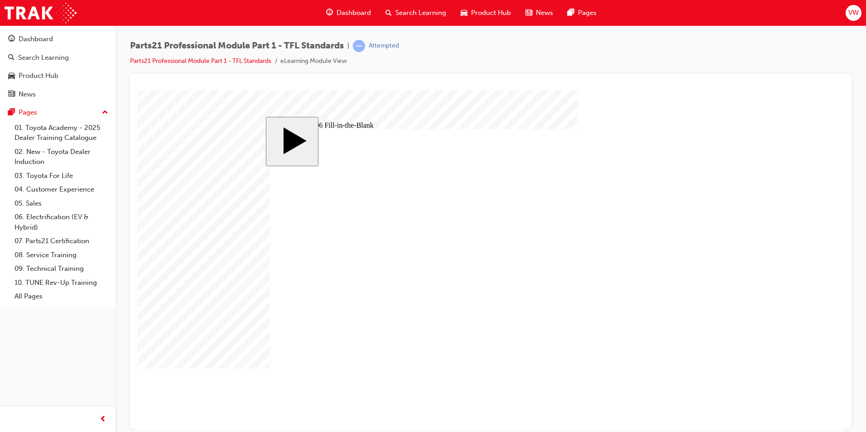
type input "14"
type input "1"
type input "12"
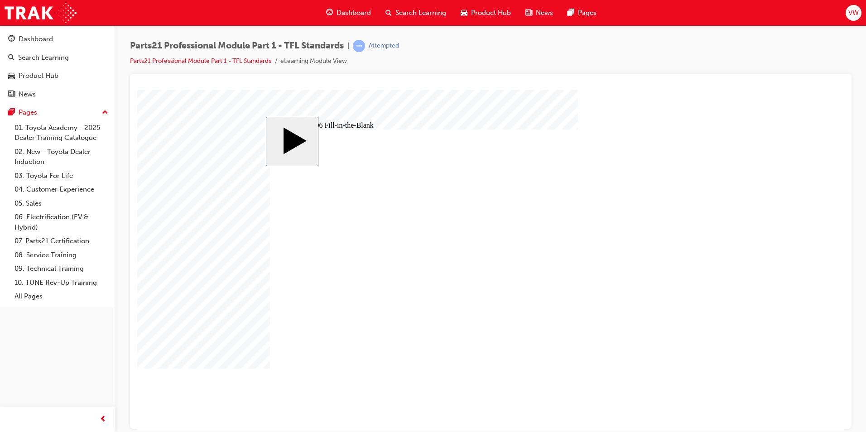
type input "12"
type input "1"
type input "13"
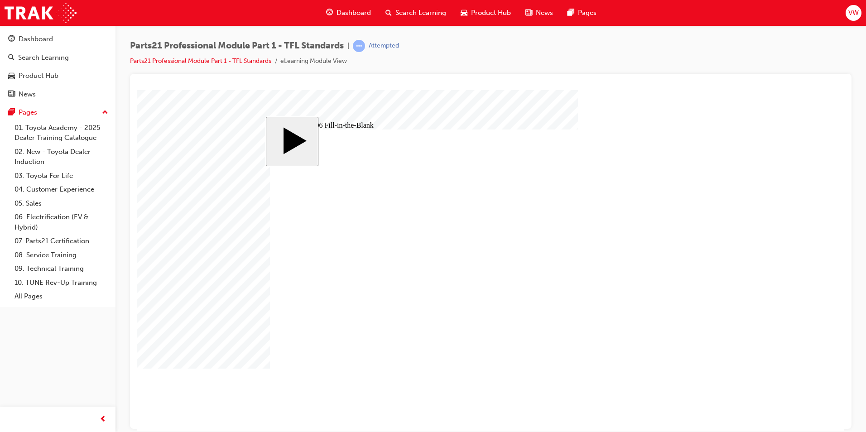
type input "13"
type input "9"
type input "17"
type input "18"
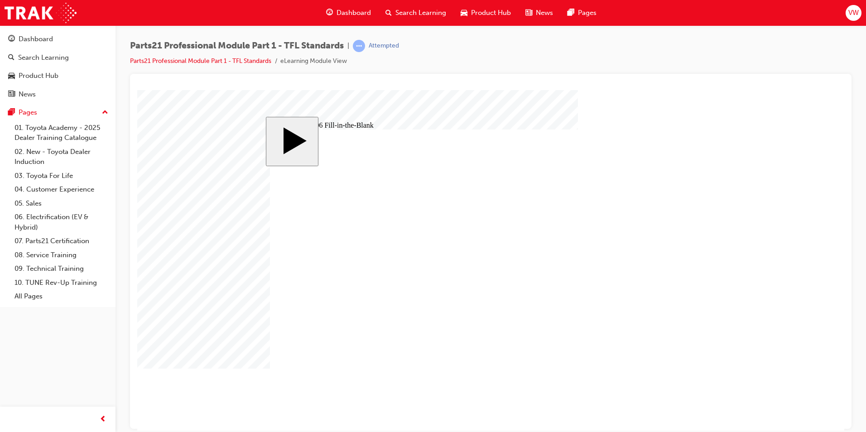
type input "14"
type input "12"
type input "13"
type input "83"
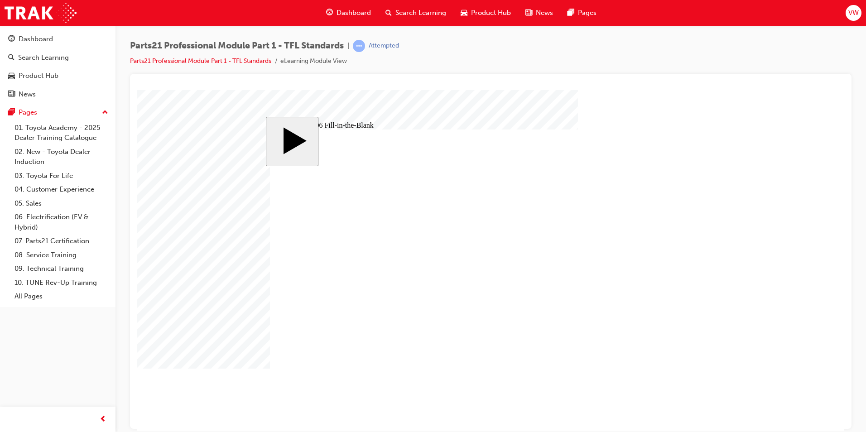
type input "6"
type input "14"
type input "9"
type input "17"
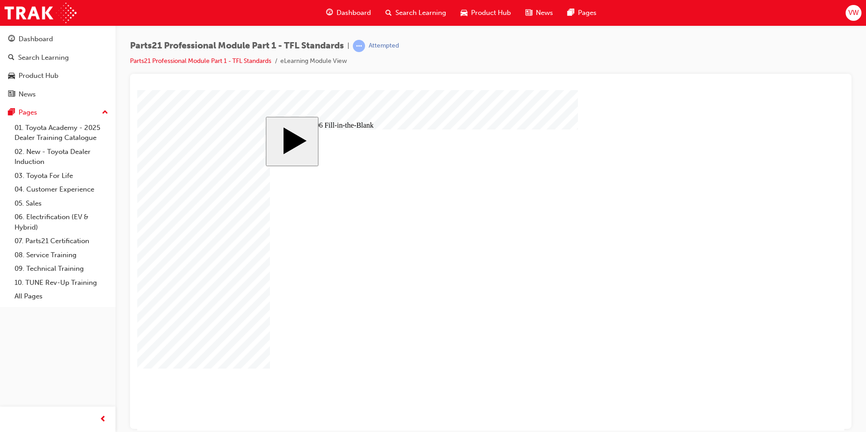
type input "18"
type input "14"
type input "12"
type input "13"
type input "83"
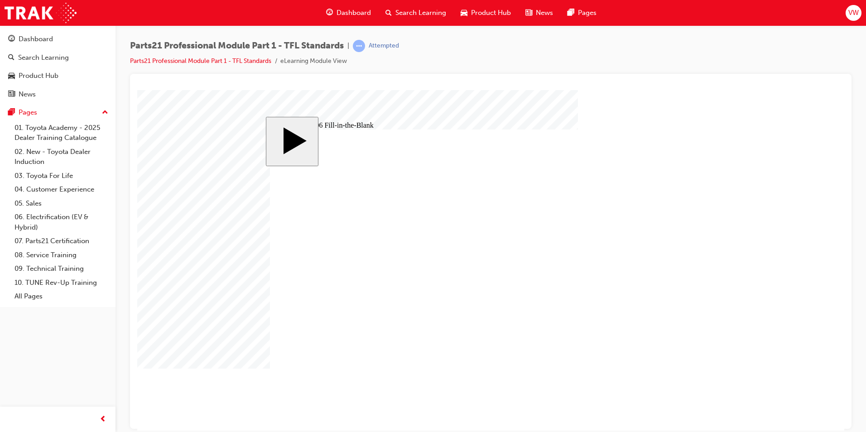
type input "83"
type input "6"
type input "14"
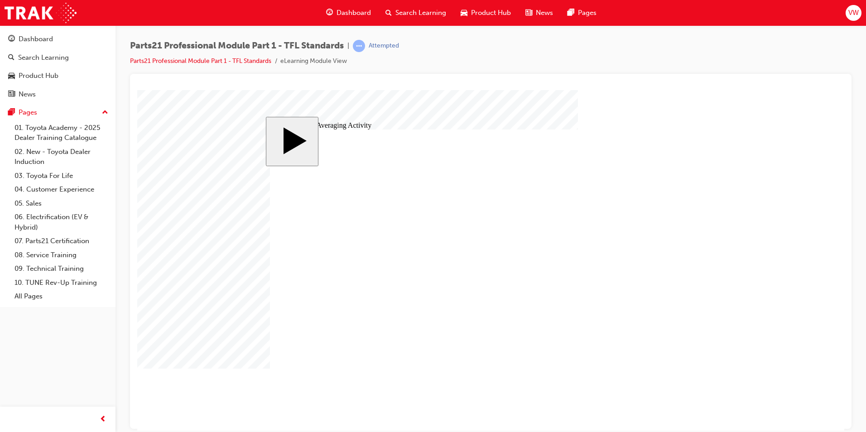
drag, startPoint x: 640, startPoint y: 232, endPoint x: 393, endPoint y: 300, distance: 256.4
drag, startPoint x: 640, startPoint y: 248, endPoint x: 529, endPoint y: 294, distance: 120.2
drag, startPoint x: 644, startPoint y: 262, endPoint x: 668, endPoint y: 295, distance: 40.8
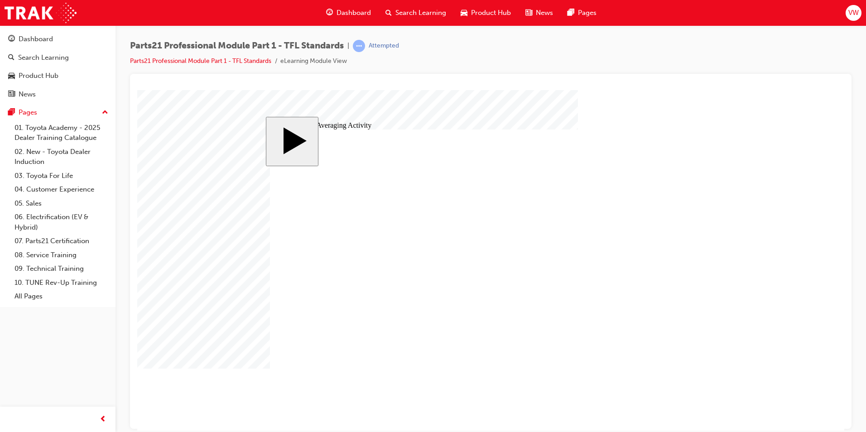
drag, startPoint x: 647, startPoint y: 227, endPoint x: 390, endPoint y: 297, distance: 265.6
drag, startPoint x: 648, startPoint y: 242, endPoint x: 531, endPoint y: 298, distance: 129.2
drag, startPoint x: 643, startPoint y: 263, endPoint x: 662, endPoint y: 295, distance: 38.0
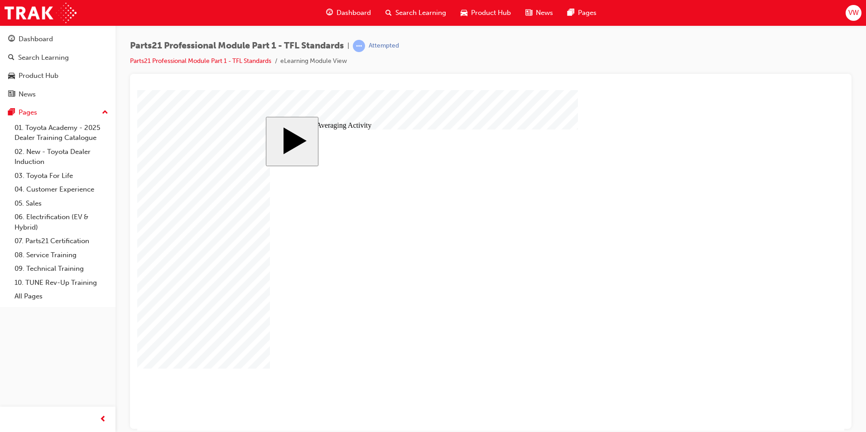
type input "9"
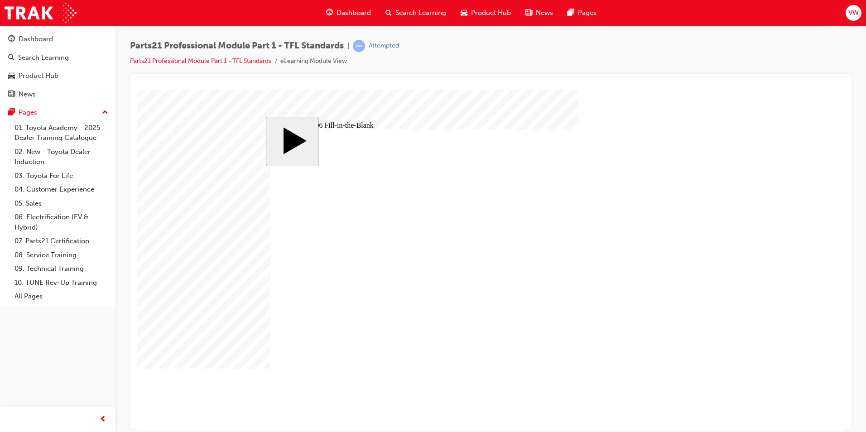
type input "9"
type input "1"
type input "17"
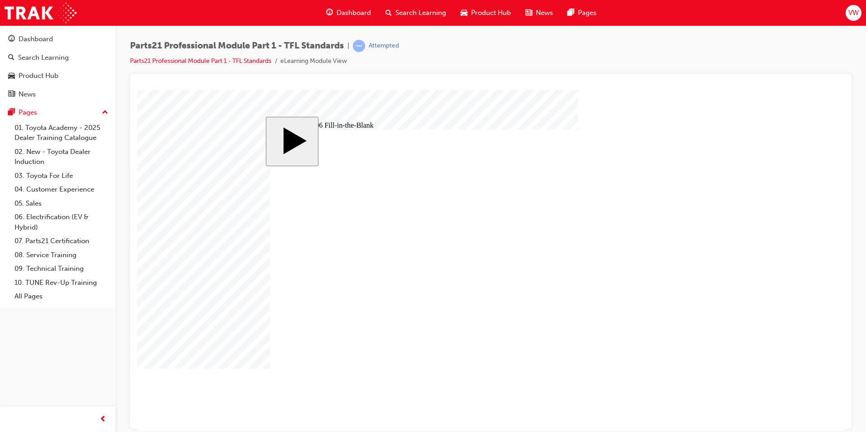
type input "17"
type input "1"
type input "18"
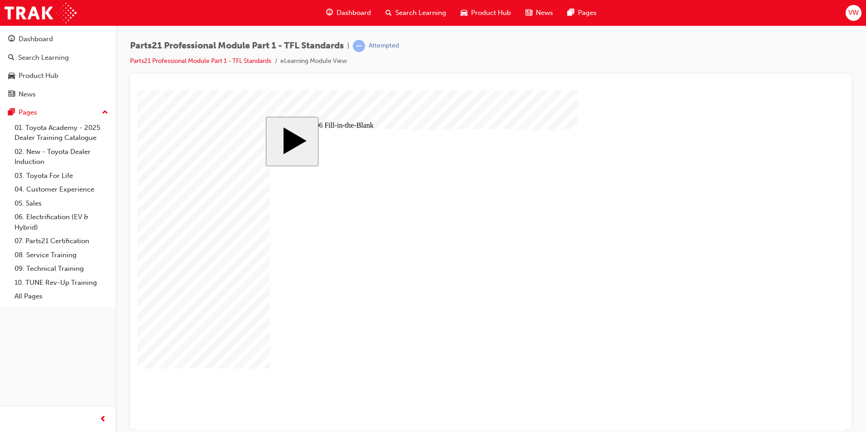
type input "18"
type input "1"
type input "14"
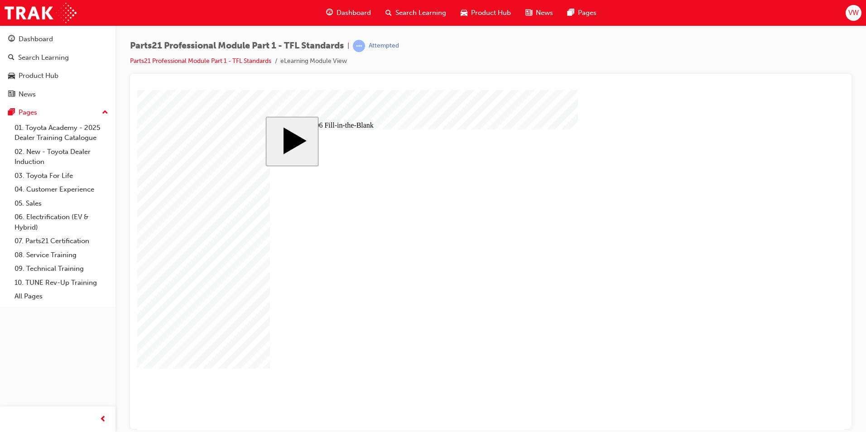
type input "14"
type input "1"
type input "12"
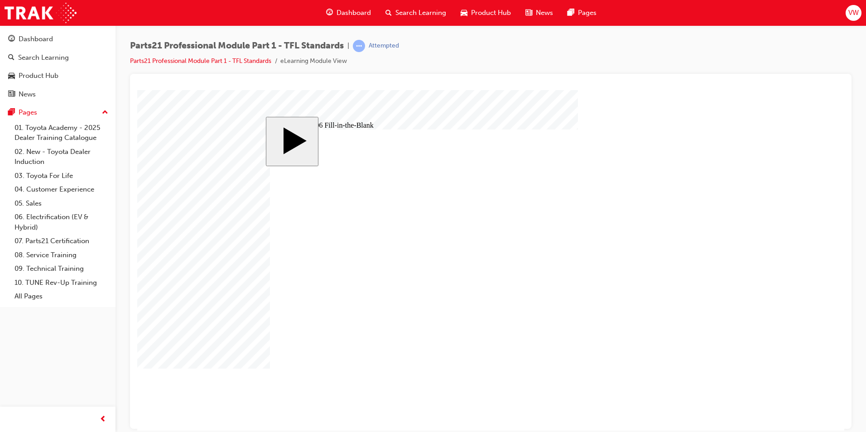
type input "12"
type input "1"
type input "13"
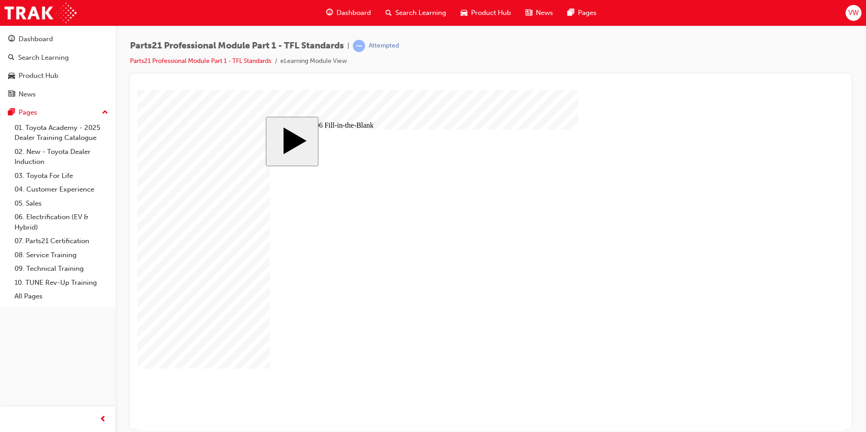
type input "13"
type input "8"
type input "83"
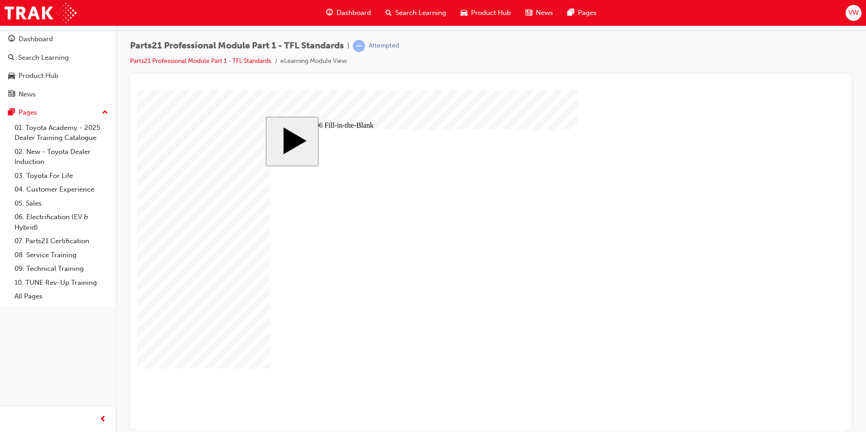
type input "83"
type input "8"
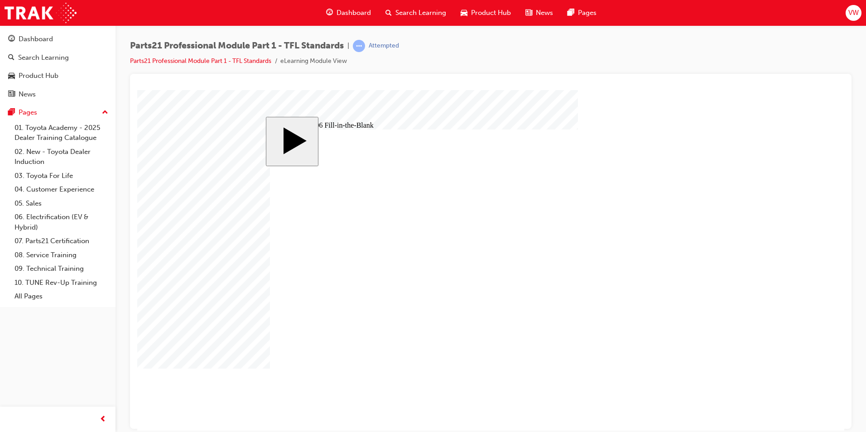
type input "83"
type input "6"
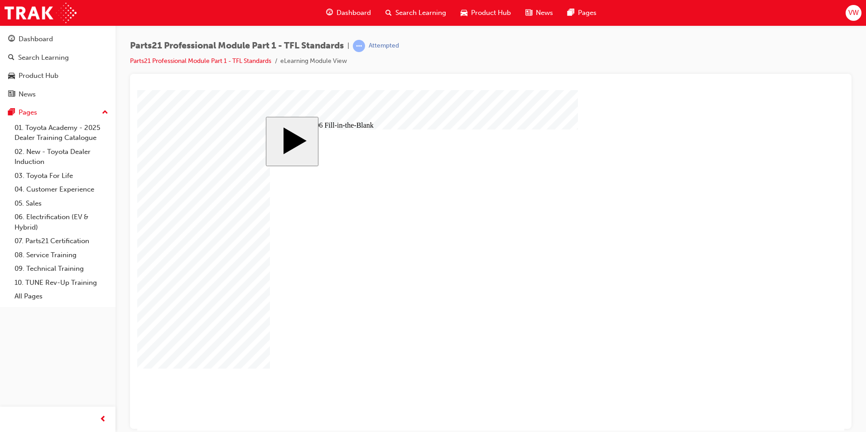
type input "6"
type input "1"
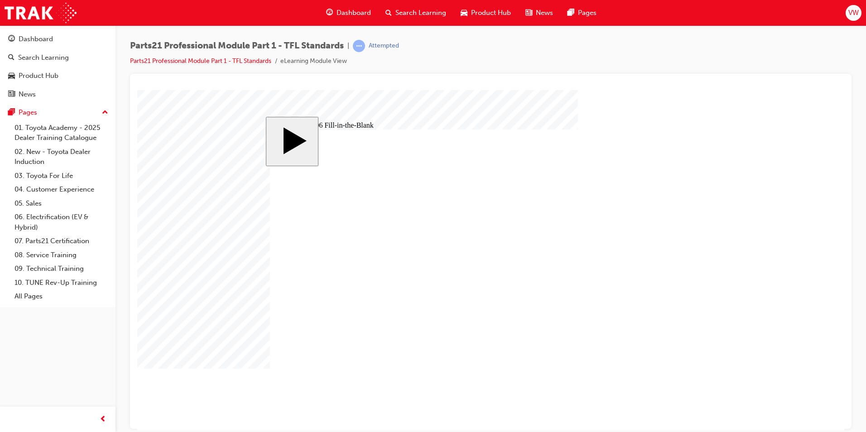
type input "14"
type input "9"
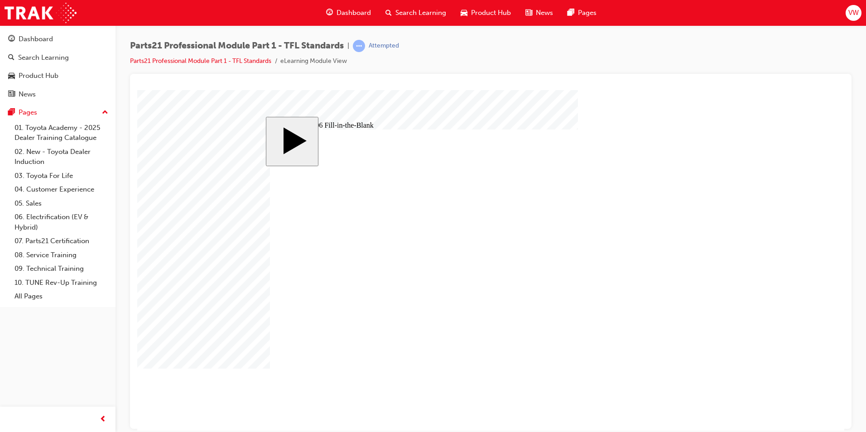
type input "17"
type input "18"
type input "14"
type input "12"
type input "13"
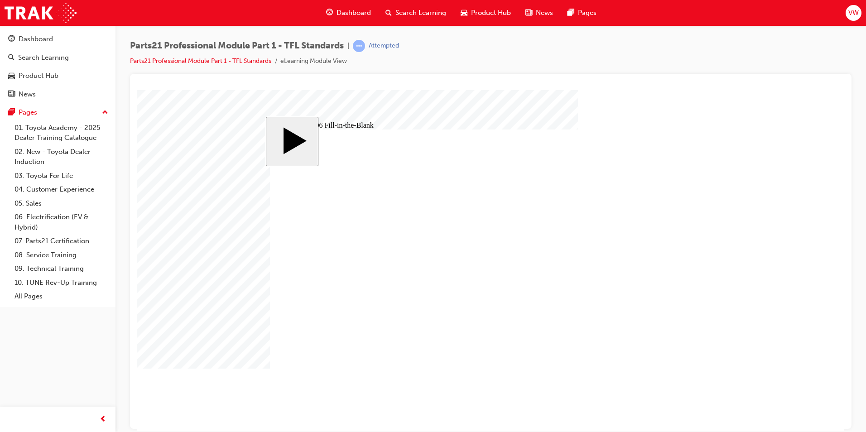
type input "83"
type input "6"
type input "14"
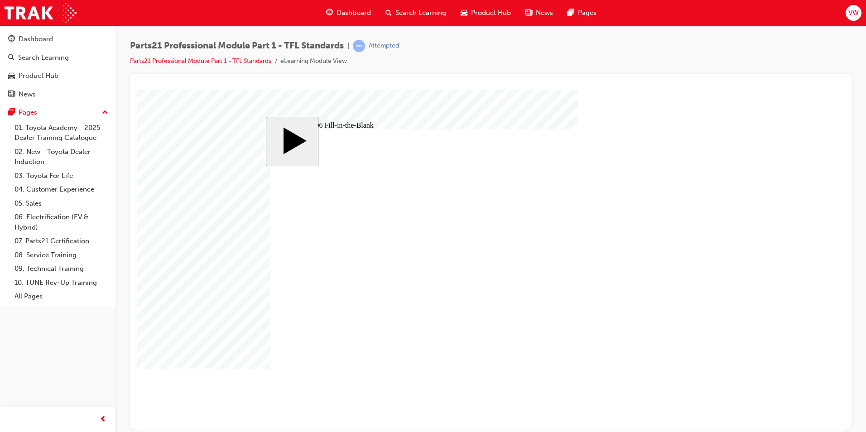
type input "9"
type input "17"
type input "18"
type input "14"
type input "12"
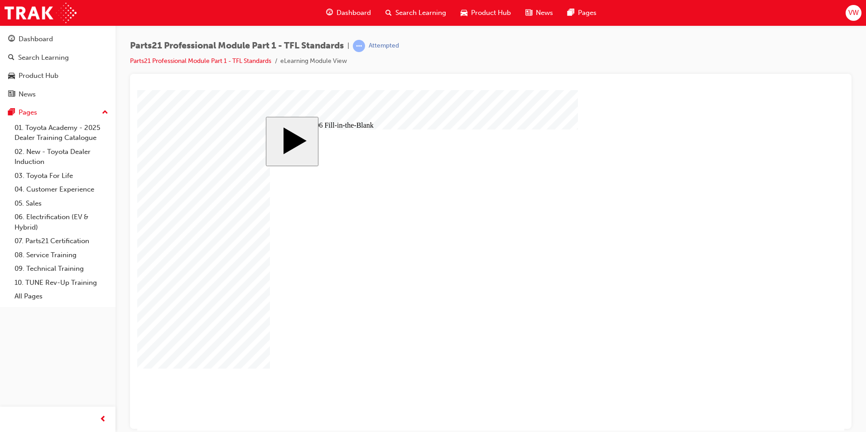
type input "13"
type input "83"
type input "6"
drag, startPoint x: 398, startPoint y: 333, endPoint x: 417, endPoint y: 332, distance: 18.6
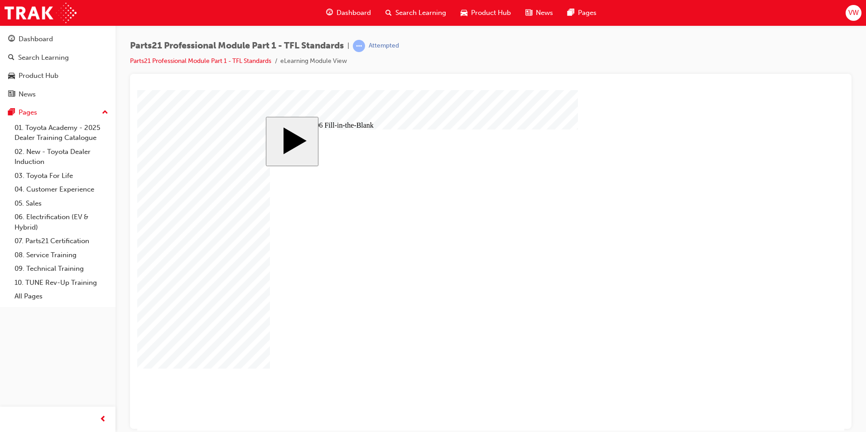
type input "1"
type input "13"
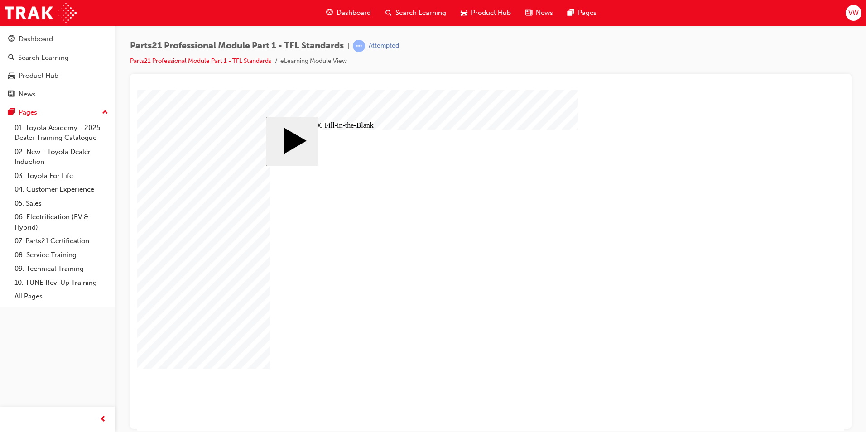
type input "13."
type input "13.8"
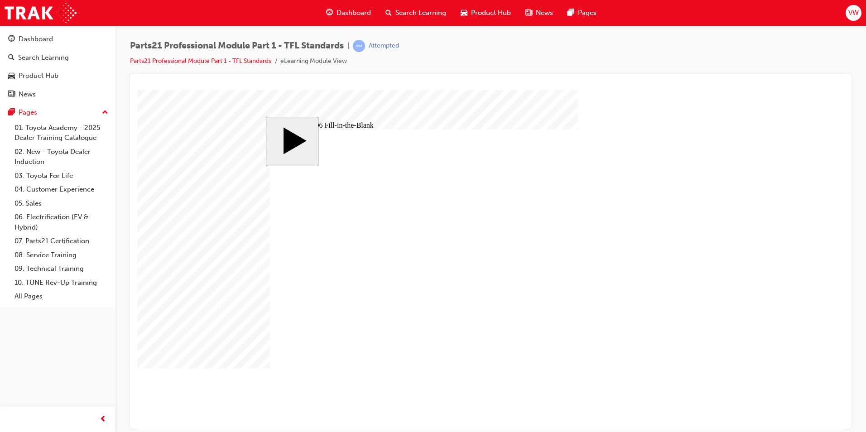
type input "9"
type input "17"
type input "18"
type input "14"
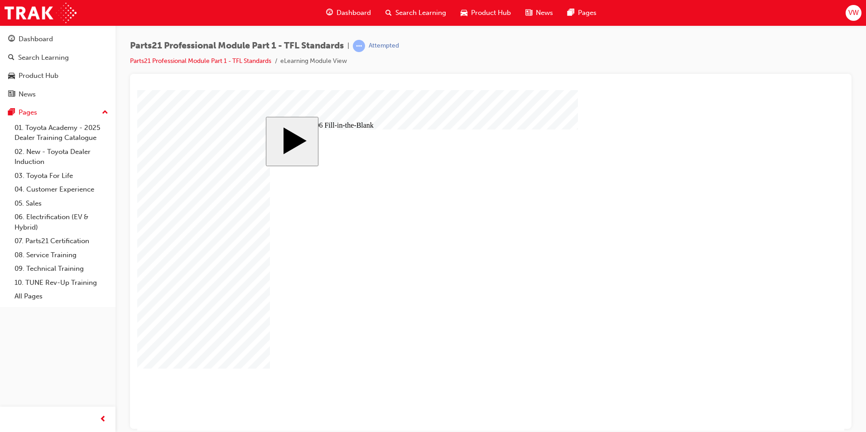
type input "12"
type input "13"
type input "83"
type input "6"
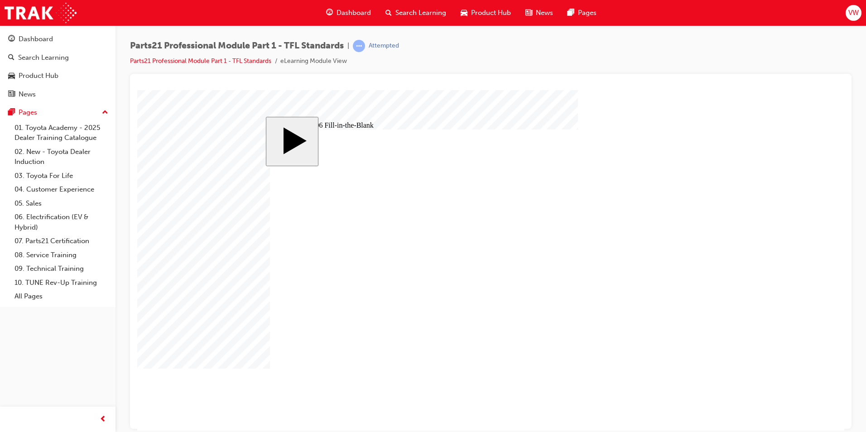
type input "13.8"
type input "9"
type input "17"
type input "18"
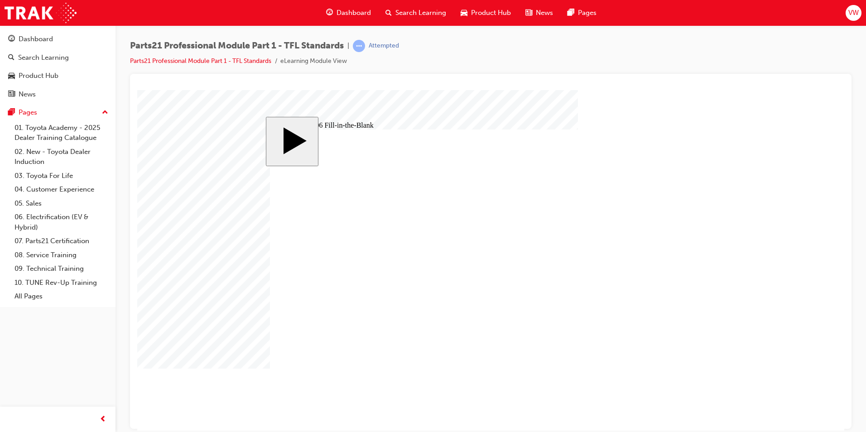
type input "14"
type input "12"
type input "13"
type input "83"
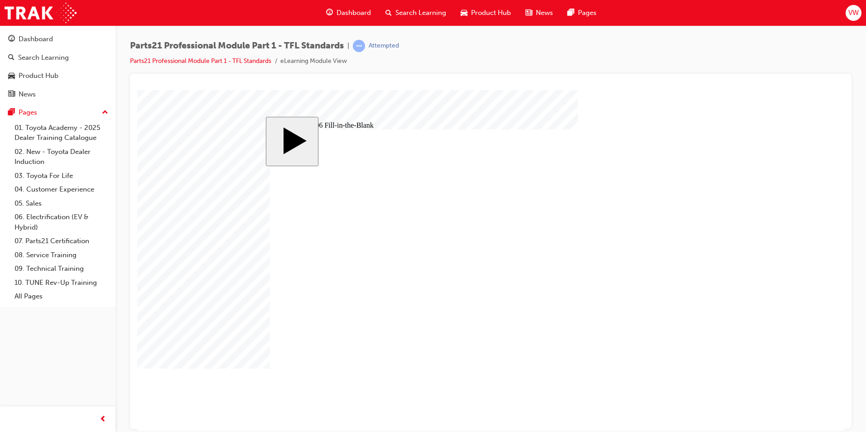
type input "6"
type input "13.83"
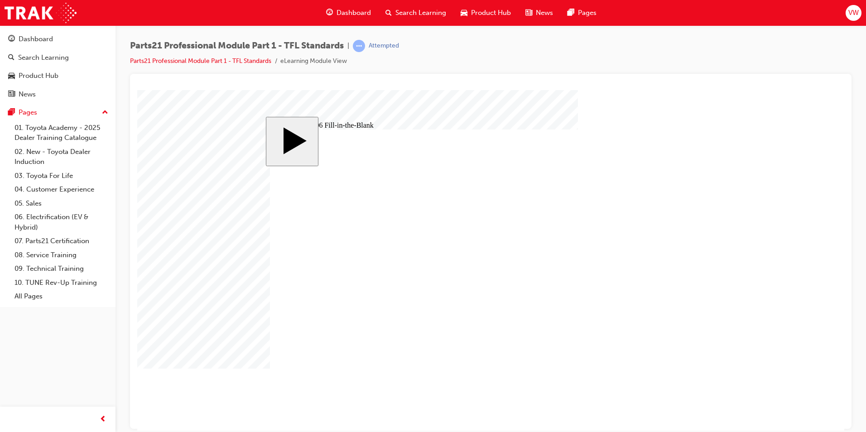
type input "9"
type input "17"
type input "18"
type input "14"
type input "12"
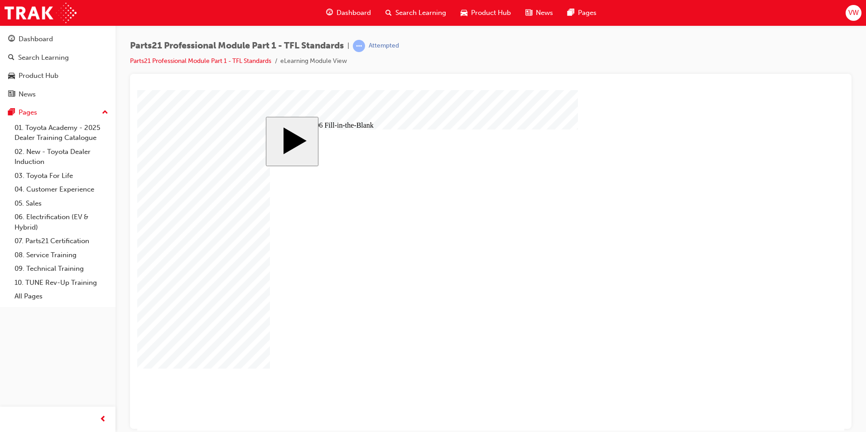
type input "13"
type input "83"
type input "6"
type input "13.83"
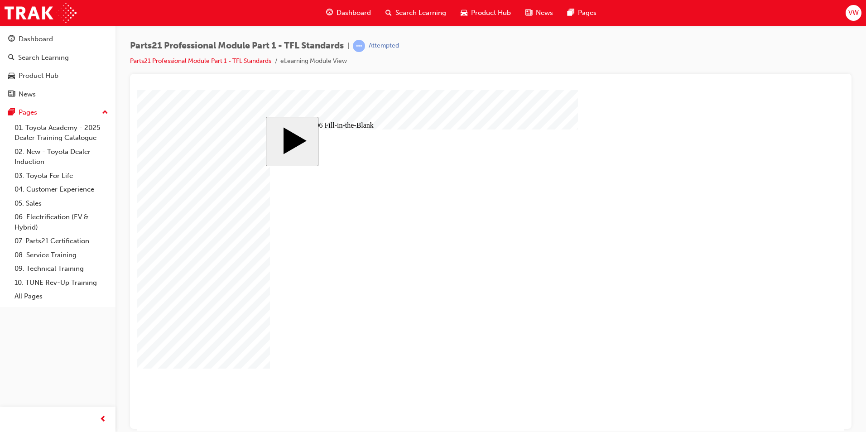
type input "14"
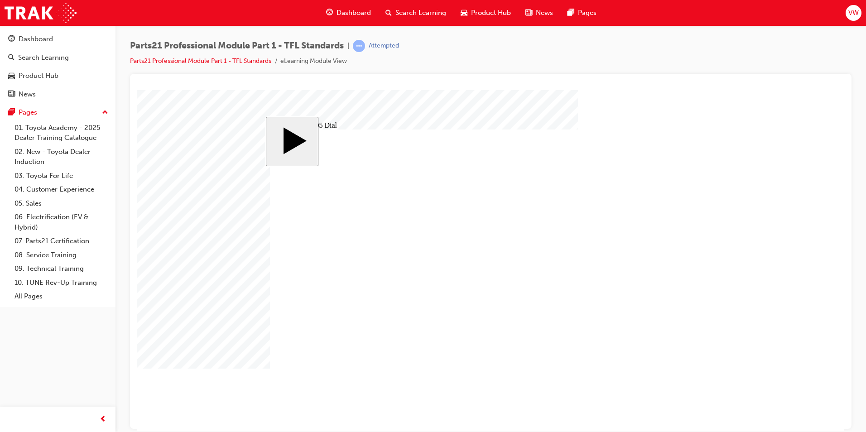
radio input "true"
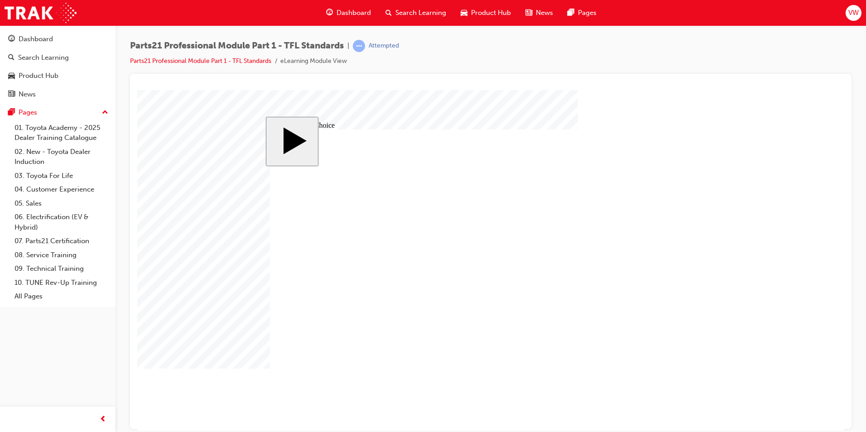
radio input "true"
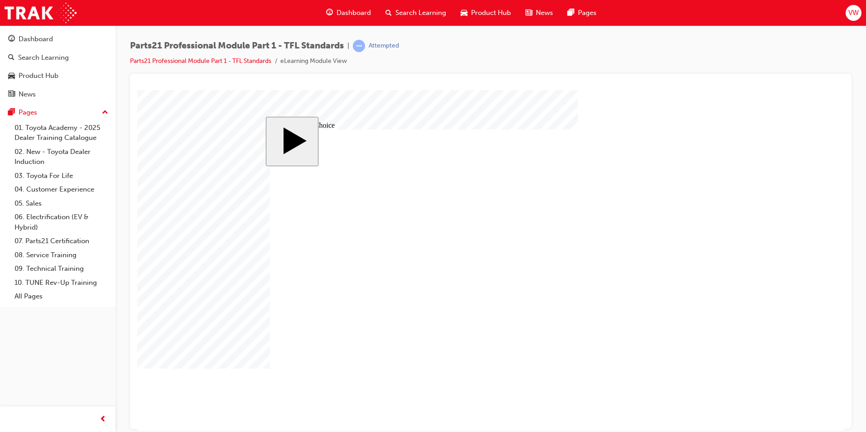
radio input "true"
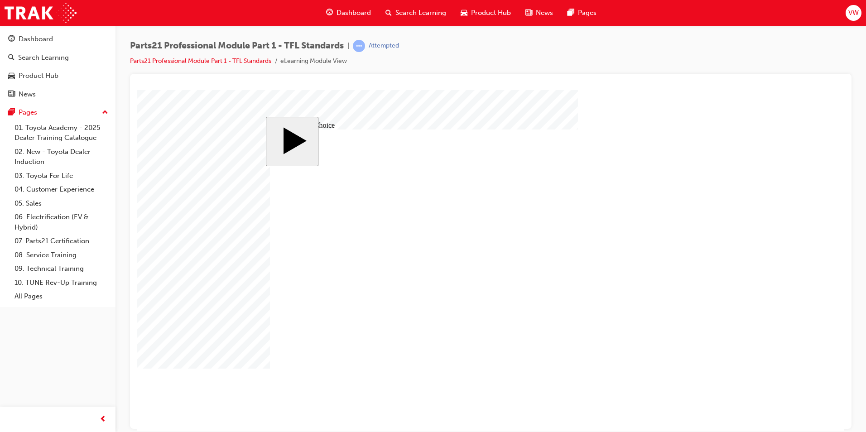
radio input "true"
drag, startPoint x: 489, startPoint y: 240, endPoint x: 343, endPoint y: 314, distance: 163.4
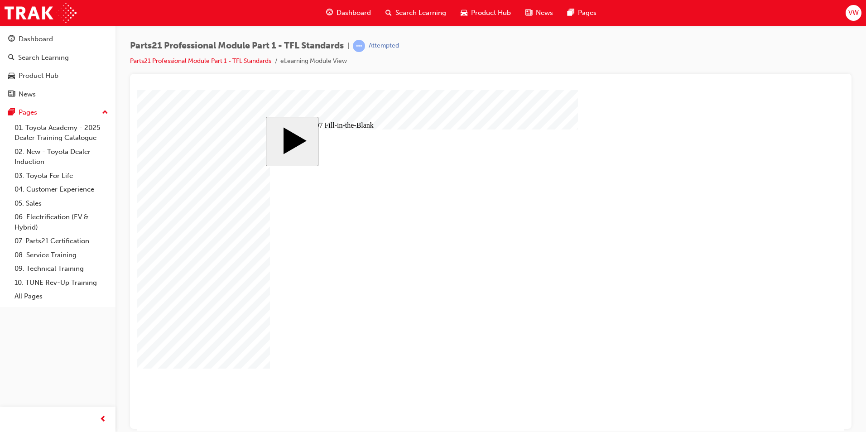
type input "8"
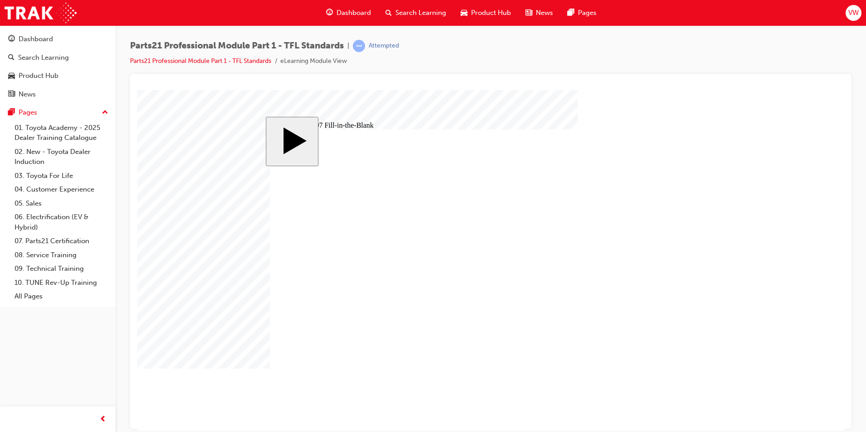
type input "6"
type input "8"
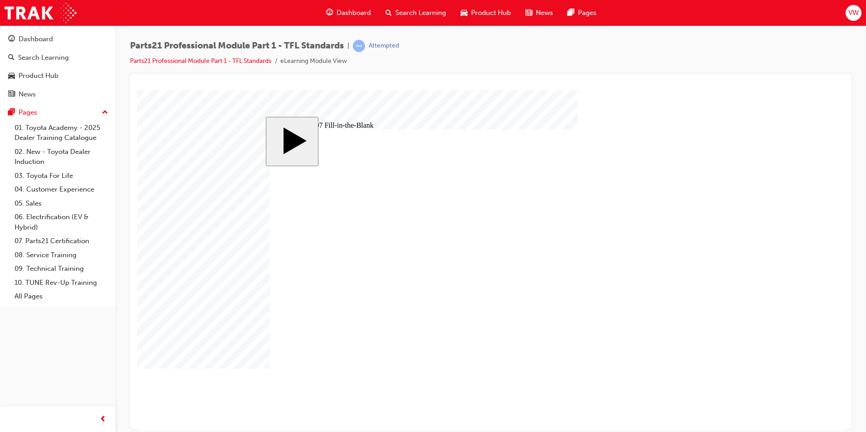
type input "8"
type input "9"
type input "3"
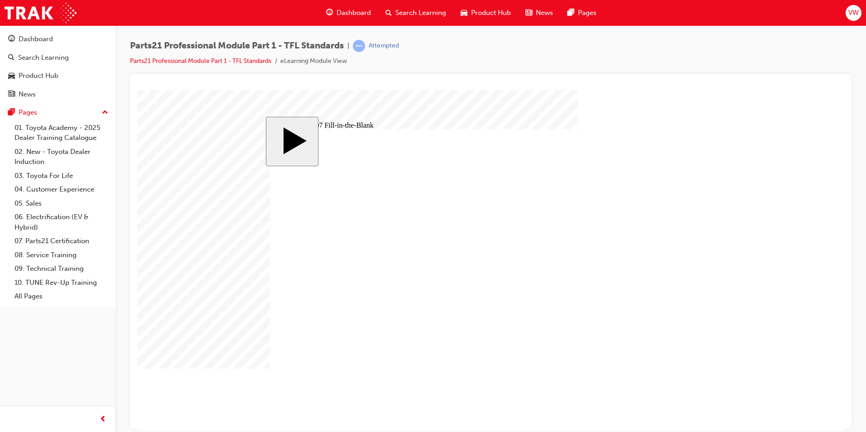
type input "3"
type input "31"
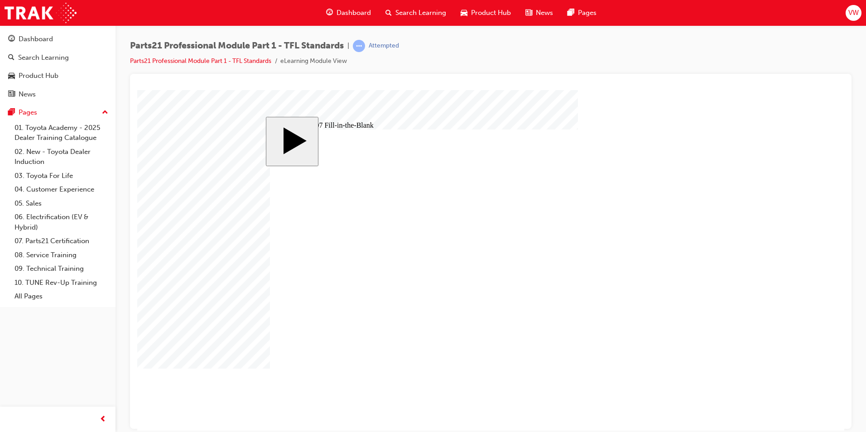
drag, startPoint x: 362, startPoint y: 323, endPoint x: 657, endPoint y: 259, distance: 301.3
drag, startPoint x: 491, startPoint y: 312, endPoint x: 653, endPoint y: 300, distance: 162.5
drag, startPoint x: 560, startPoint y: 320, endPoint x: 656, endPoint y: 275, distance: 106.0
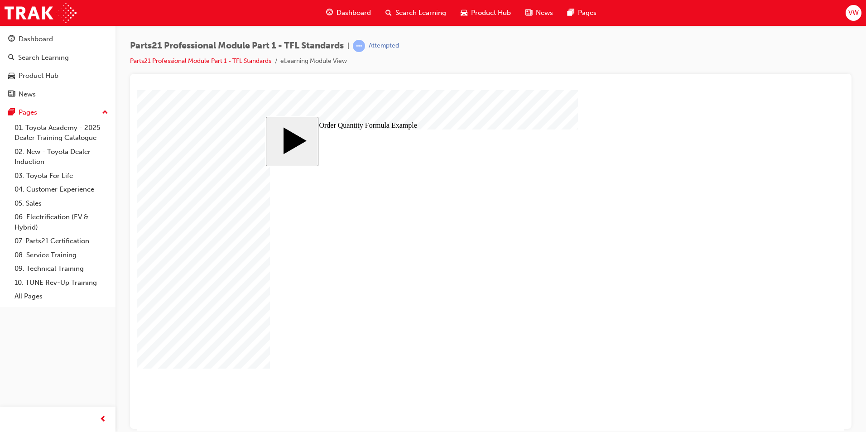
click at [855, 13] on span "VW" at bounding box center [853, 13] width 10 height 10
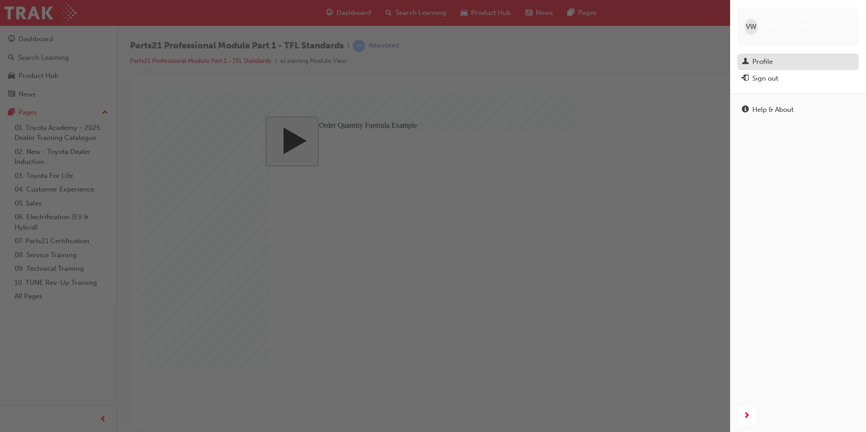
click at [761, 57] on div "Profile" at bounding box center [762, 62] width 20 height 10
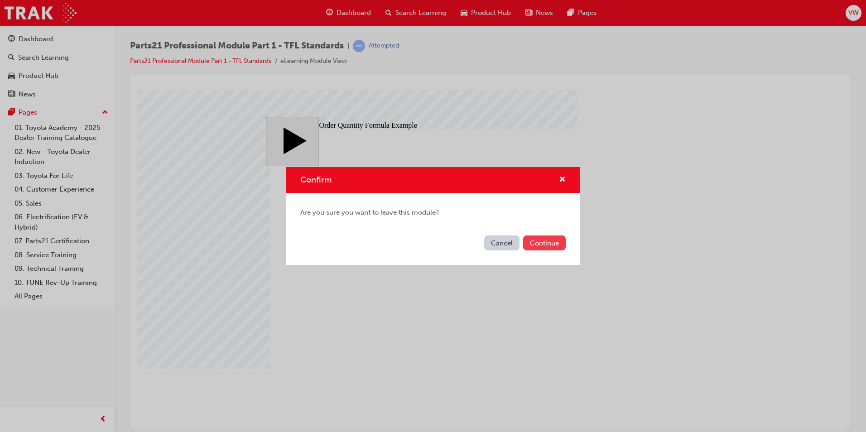
click at [541, 240] on button "Continue" at bounding box center [544, 242] width 43 height 15
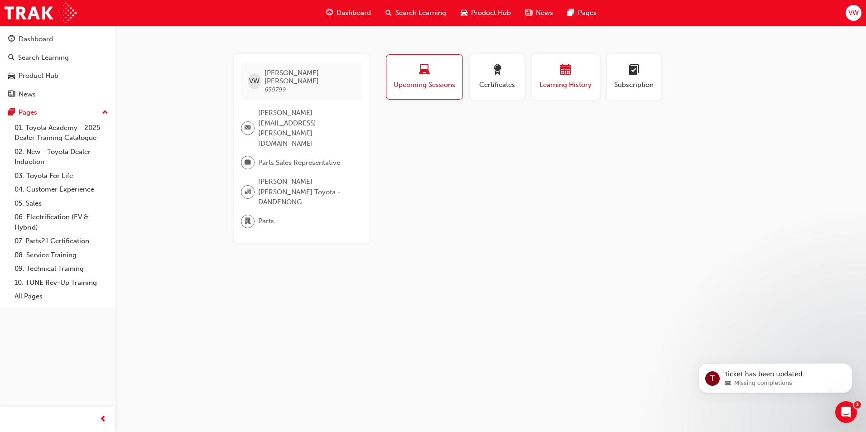
click at [561, 78] on div "Learning History" at bounding box center [565, 77] width 54 height 26
